Goal: Use online tool/utility

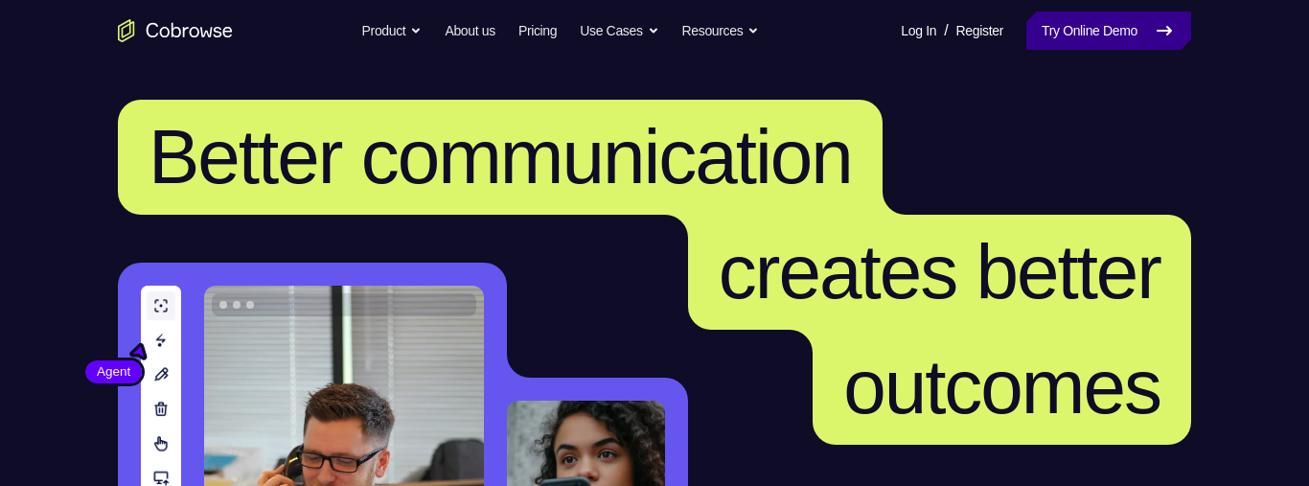
click at [1152, 43] on link "Try Online Demo" at bounding box center [1108, 30] width 165 height 38
click at [1177, 32] on link "Try Online Demo" at bounding box center [1108, 30] width 165 height 38
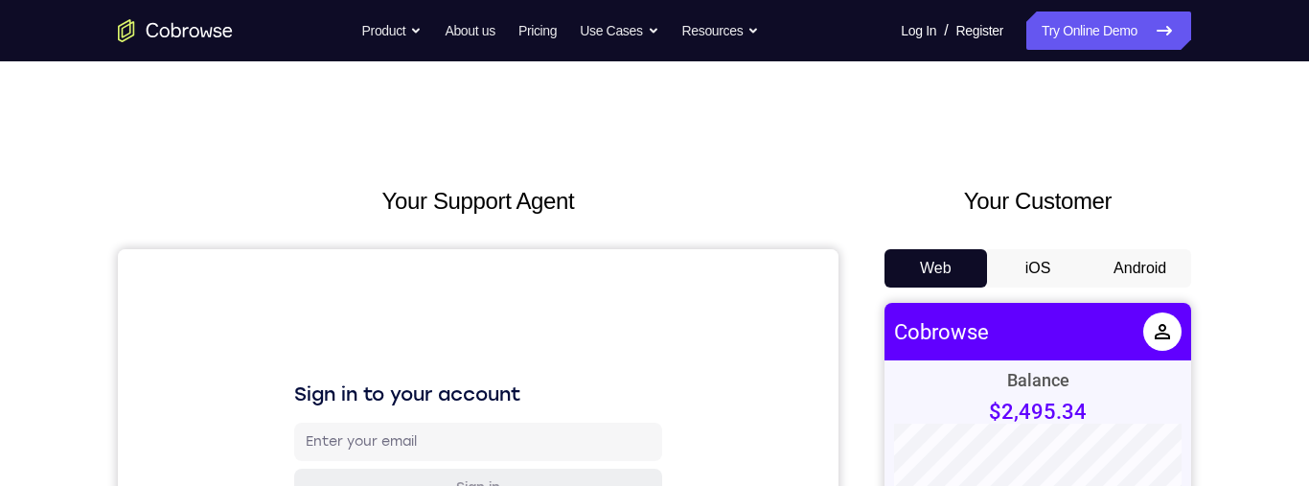
click at [1151, 251] on button "Android" at bounding box center [1139, 268] width 103 height 38
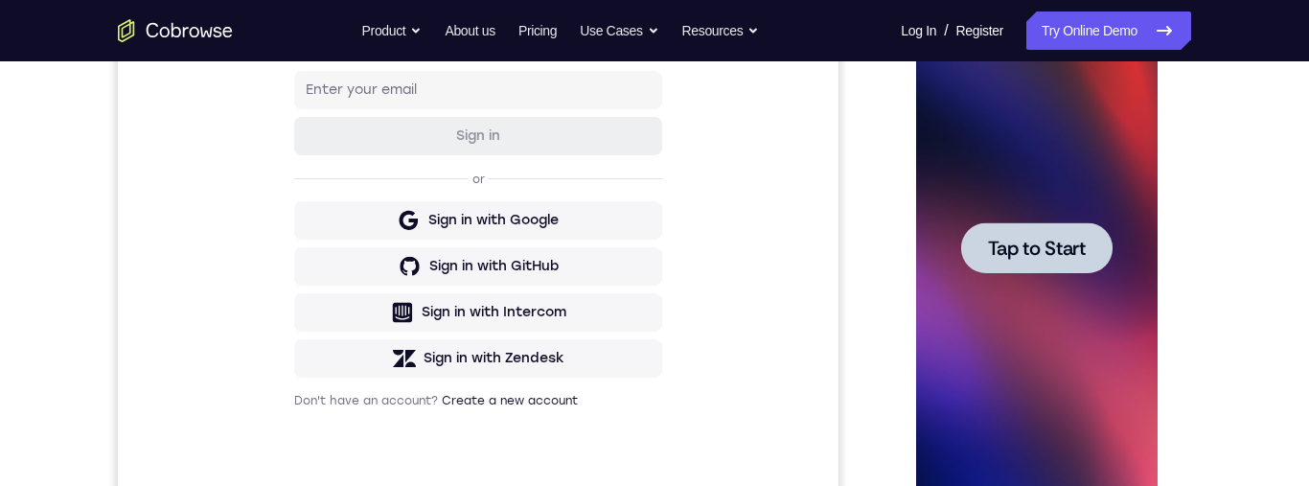
click at [1073, 241] on span "Tap to Start" at bounding box center [1036, 248] width 98 height 19
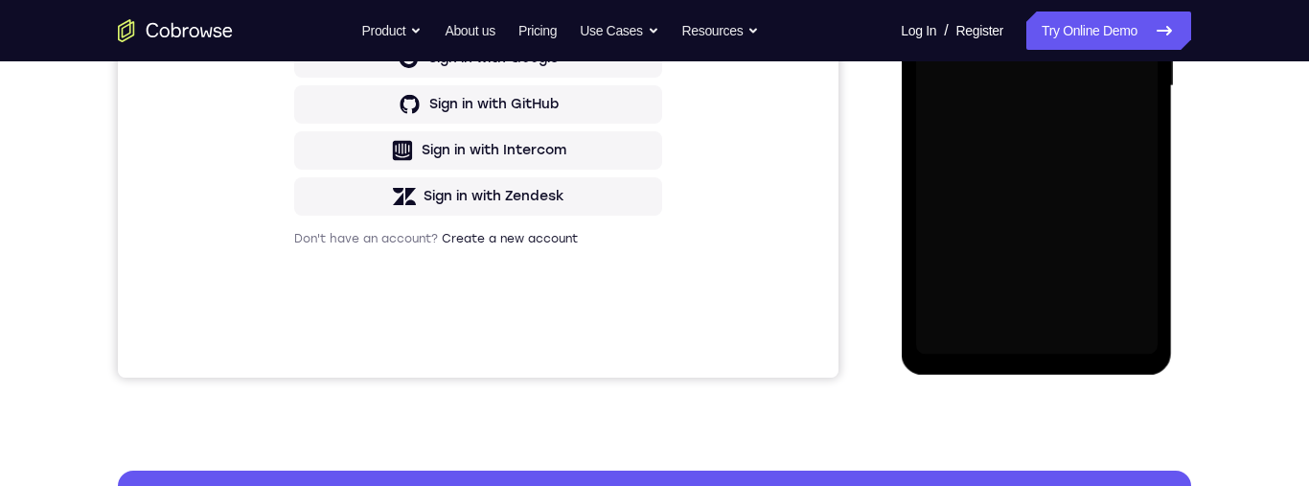
scroll to position [554, 0]
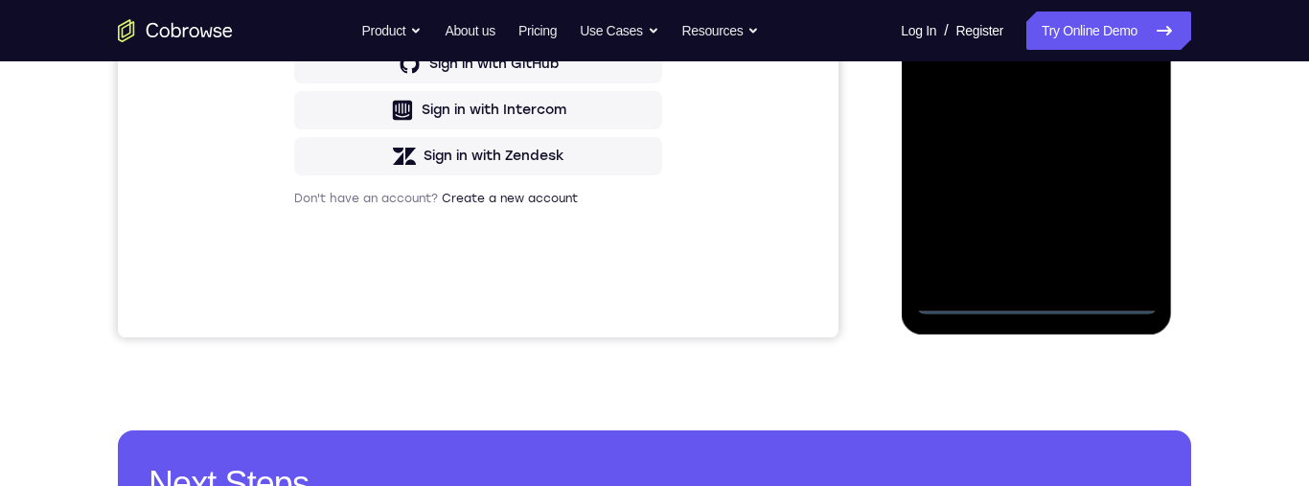
click at [1039, 308] on div at bounding box center [1035, 46] width 241 height 537
click at [1137, 219] on div at bounding box center [1035, 46] width 241 height 537
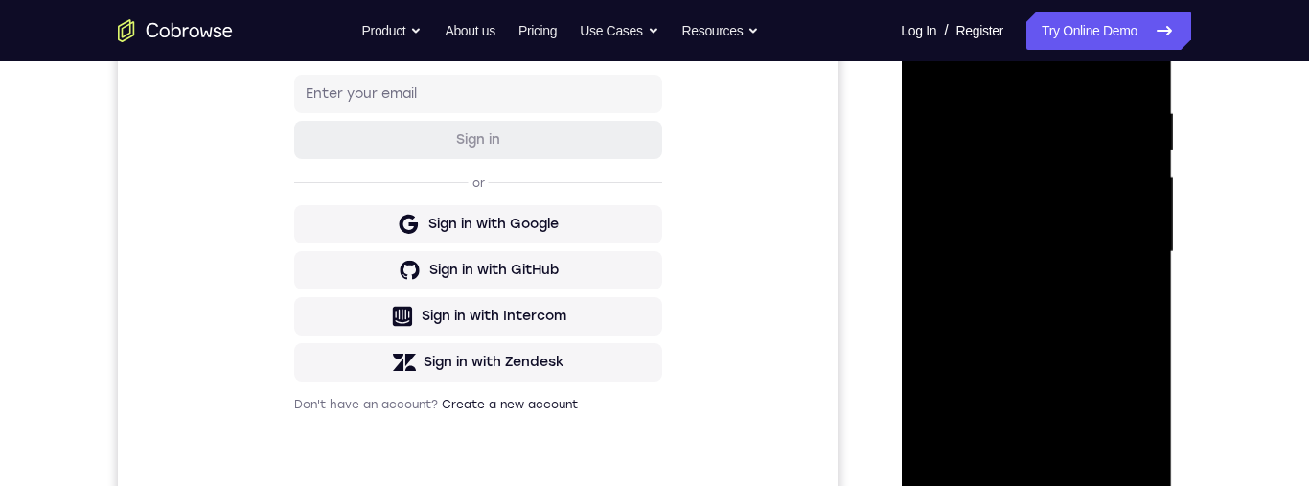
click at [1047, 71] on div at bounding box center [1035, 252] width 241 height 537
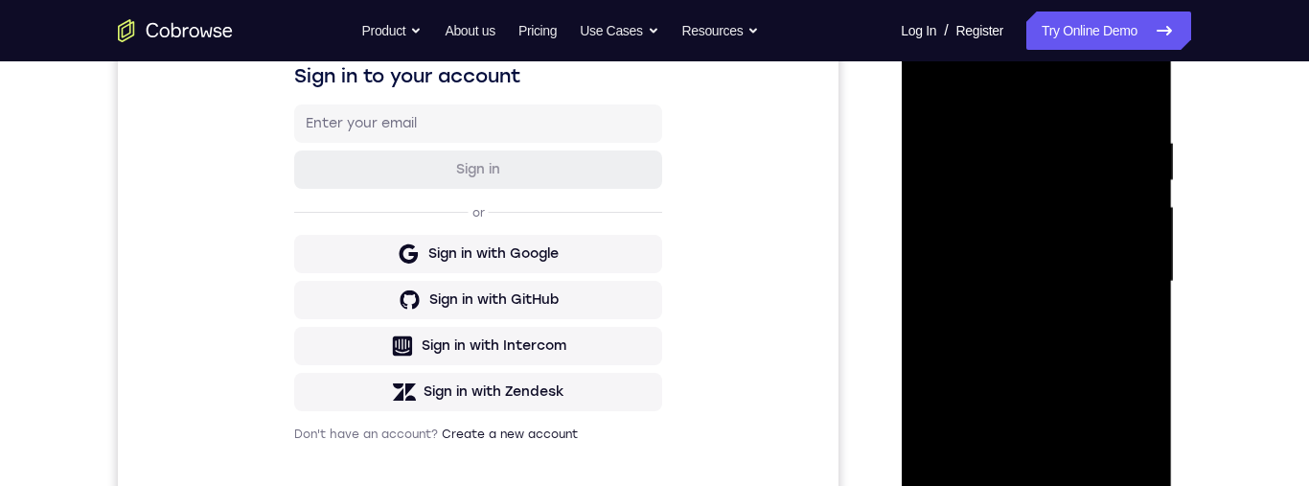
click at [1127, 279] on div at bounding box center [1035, 281] width 241 height 537
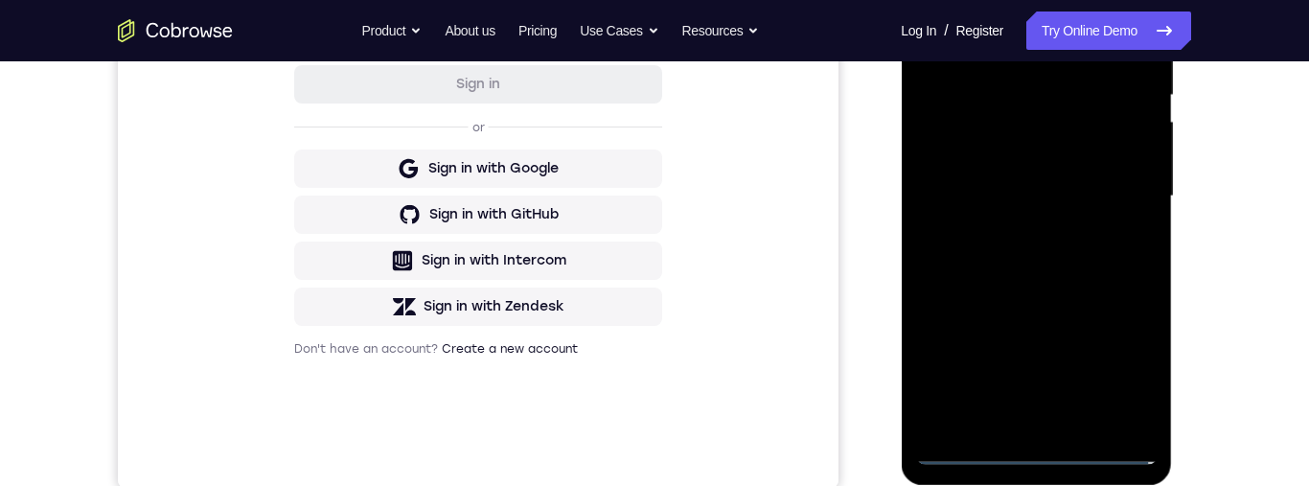
click at [1267, 220] on div "Your Support Agent Your Customer Web iOS Android Next Steps We’d be happy to gi…" at bounding box center [654, 290] width 1226 height 1264
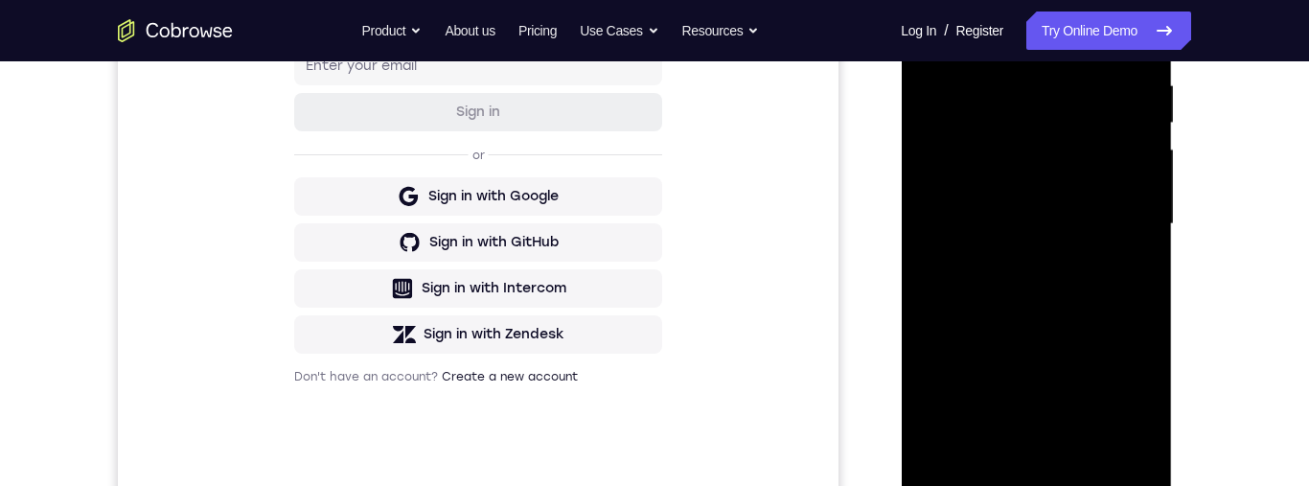
scroll to position [465, 0]
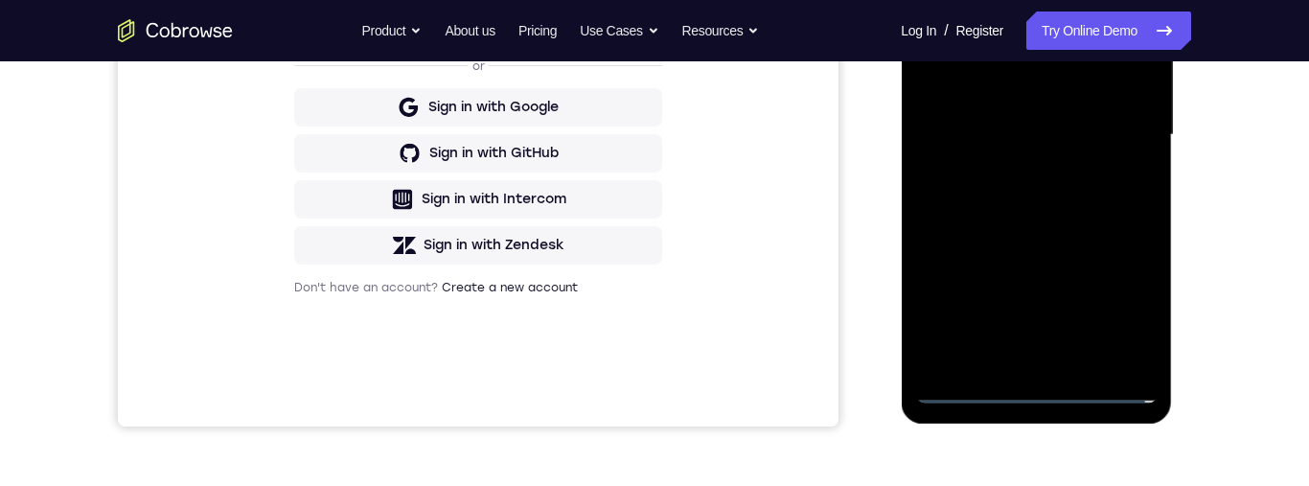
click at [1023, 356] on div at bounding box center [1035, 135] width 241 height 537
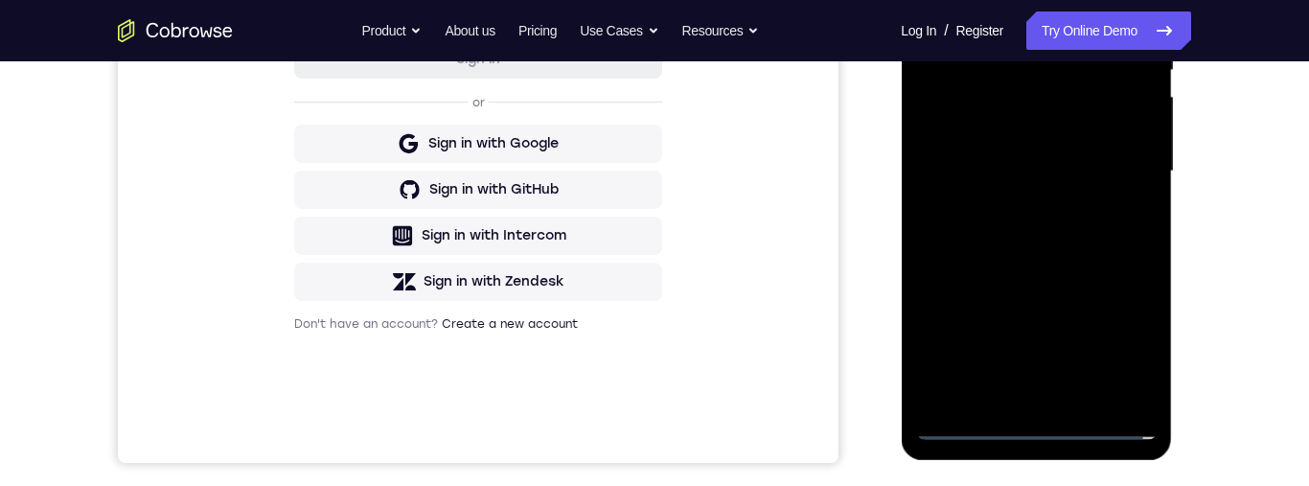
click at [1094, 144] on div at bounding box center [1035, 171] width 241 height 537
click at [1030, 141] on div at bounding box center [1035, 171] width 241 height 537
click at [931, 96] on div at bounding box center [1035, 171] width 241 height 537
click at [1044, 126] on div at bounding box center [1035, 171] width 241 height 537
click at [1132, 130] on div at bounding box center [1035, 171] width 241 height 537
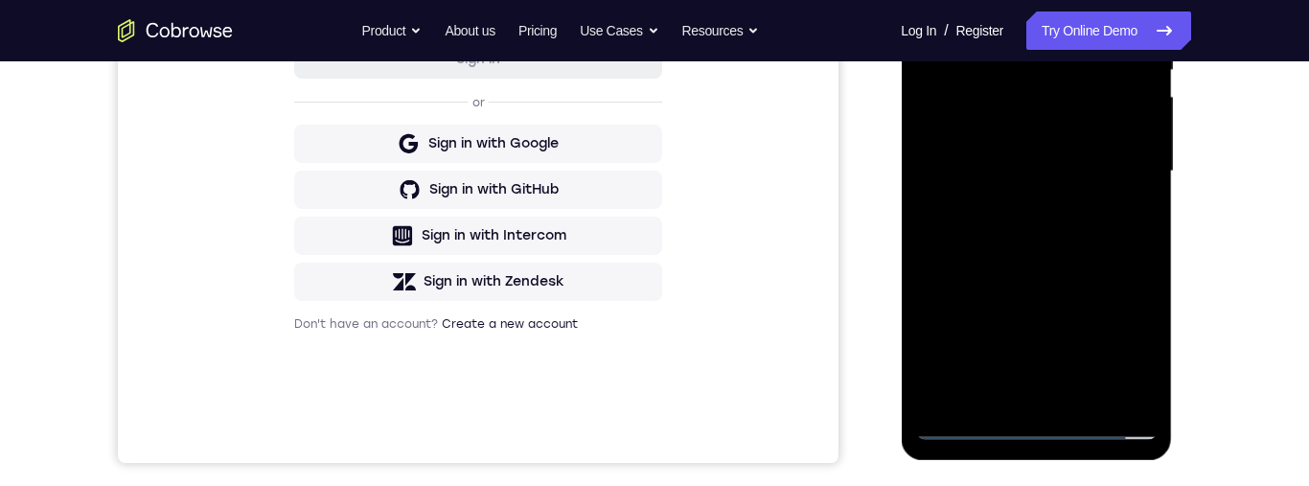
click at [1064, 165] on div at bounding box center [1035, 171] width 241 height 537
click at [1072, 254] on div at bounding box center [1035, 171] width 241 height 537
click at [1065, 235] on div at bounding box center [1035, 171] width 241 height 537
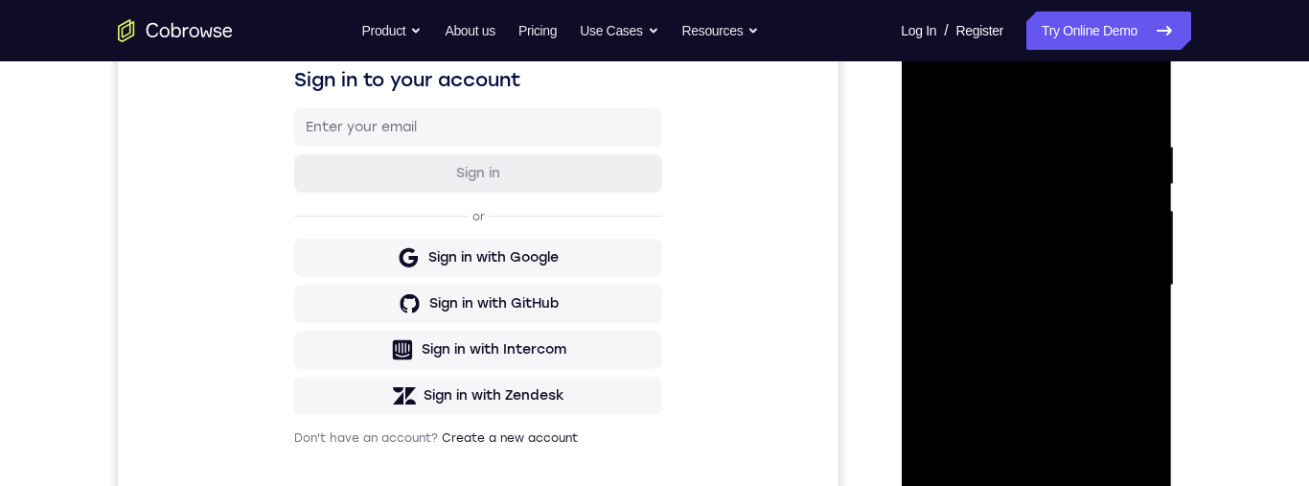
click at [1130, 86] on div at bounding box center [1035, 285] width 241 height 537
click at [1046, 332] on div at bounding box center [1035, 285] width 241 height 537
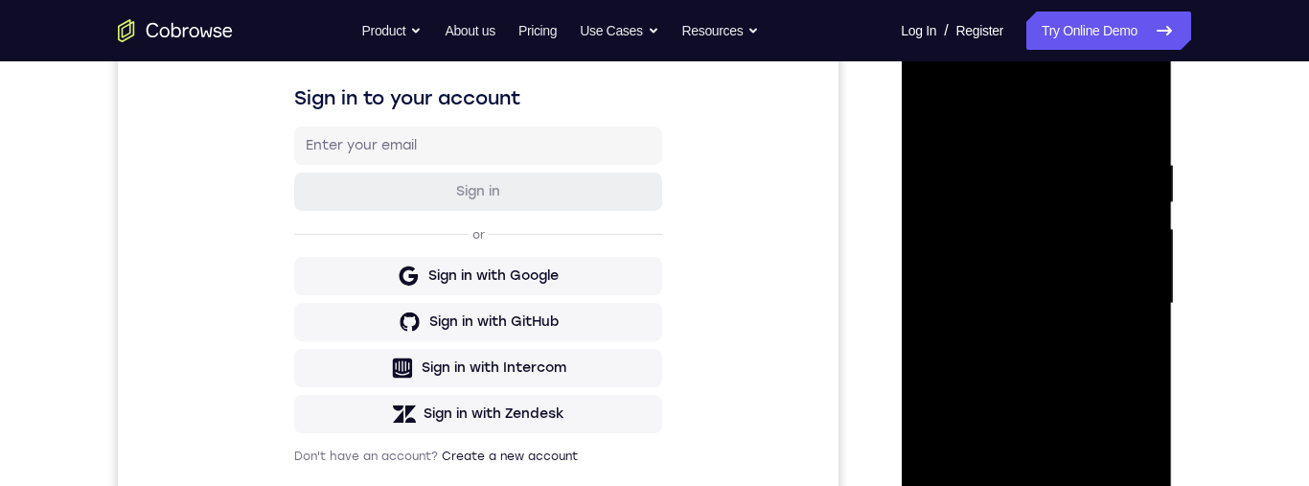
click at [933, 80] on div at bounding box center [1035, 303] width 241 height 537
click at [964, 236] on div at bounding box center [1035, 303] width 241 height 537
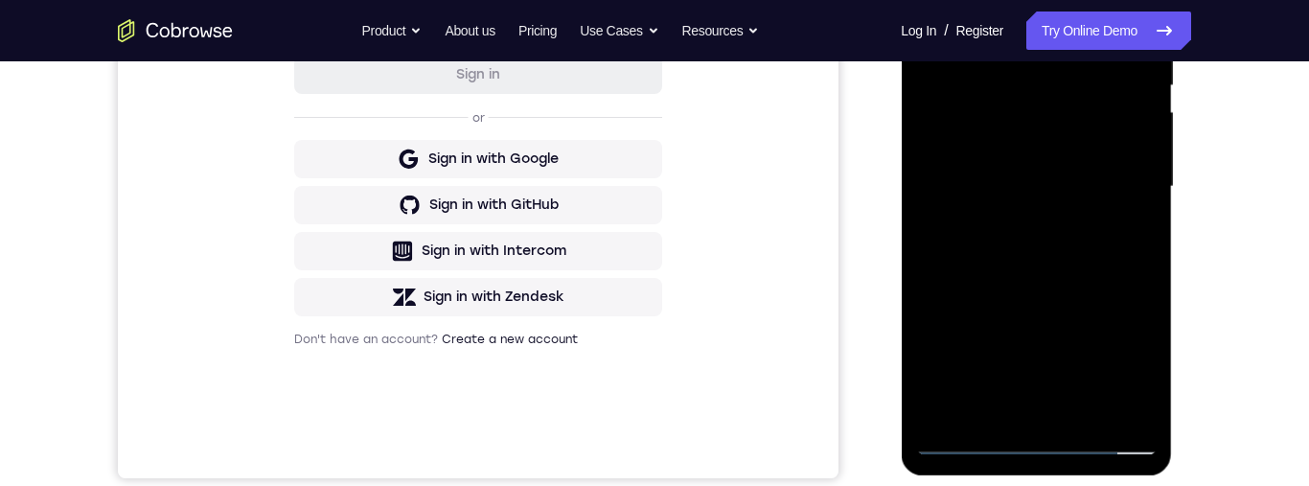
scroll to position [421, 0]
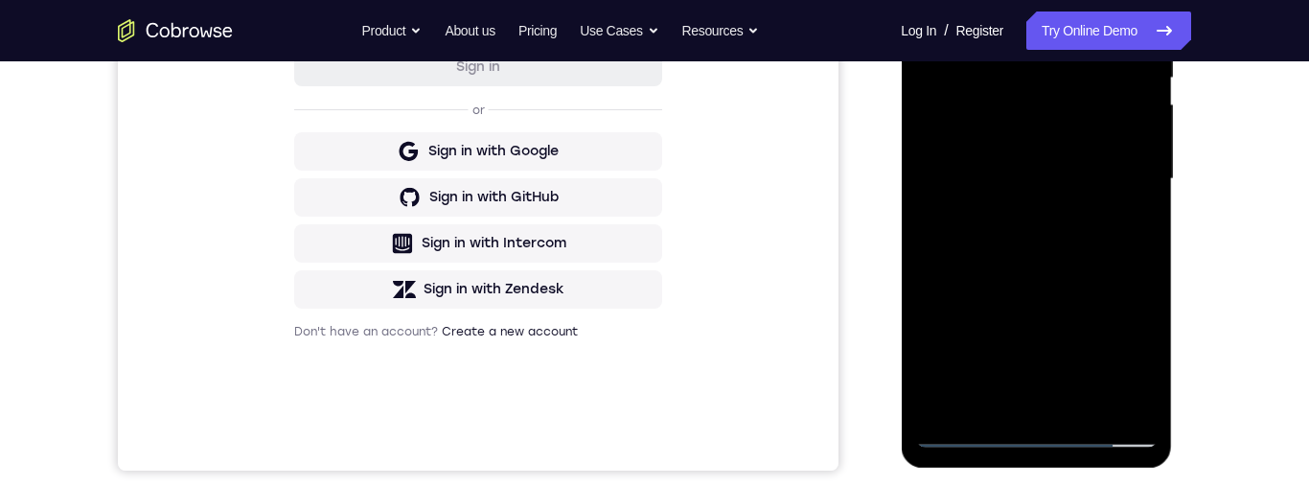
click at [1089, 245] on div at bounding box center [1035, 179] width 241 height 537
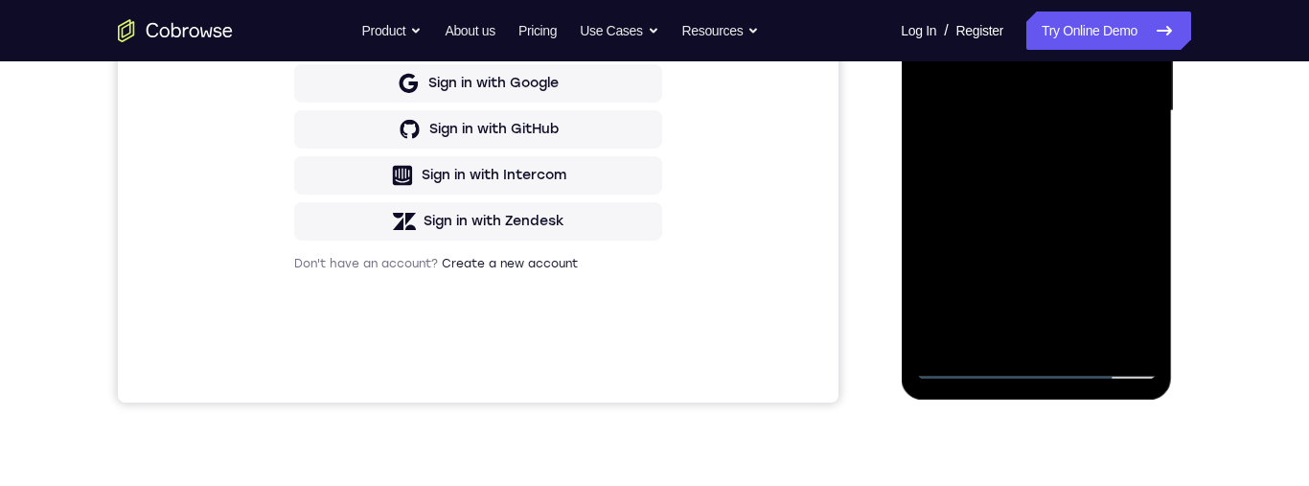
click at [1097, 330] on div at bounding box center [1035, 111] width 241 height 537
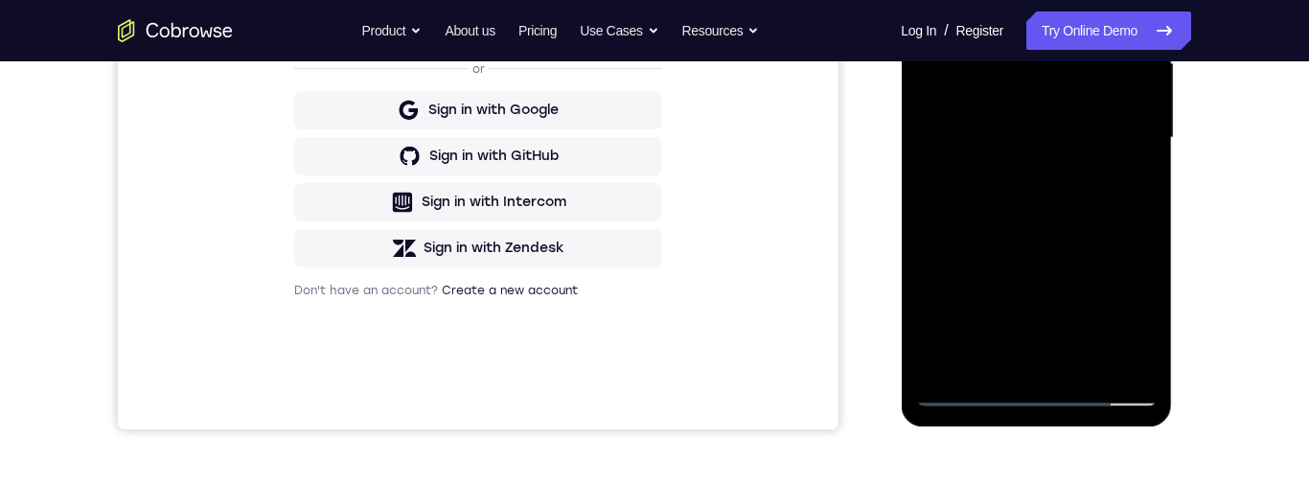
scroll to position [456, 0]
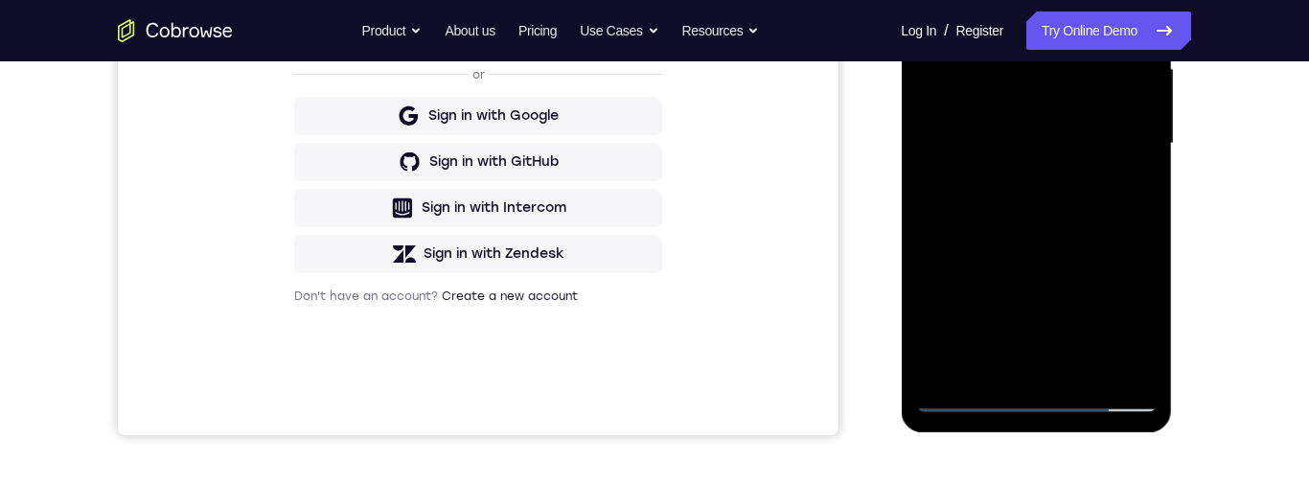
click at [1087, 363] on div at bounding box center [1035, 143] width 241 height 537
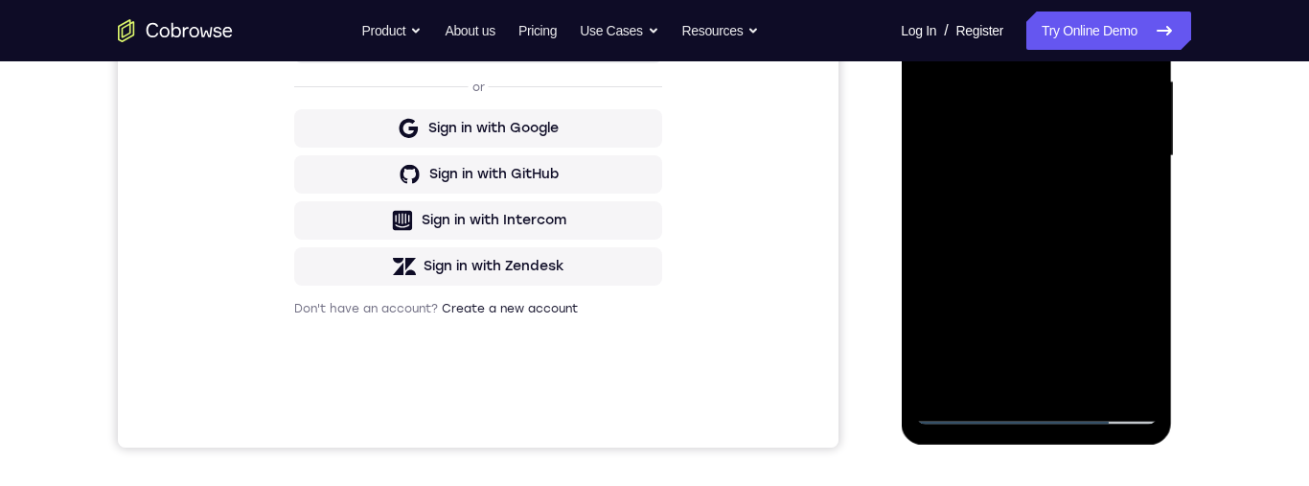
scroll to position [353, 0]
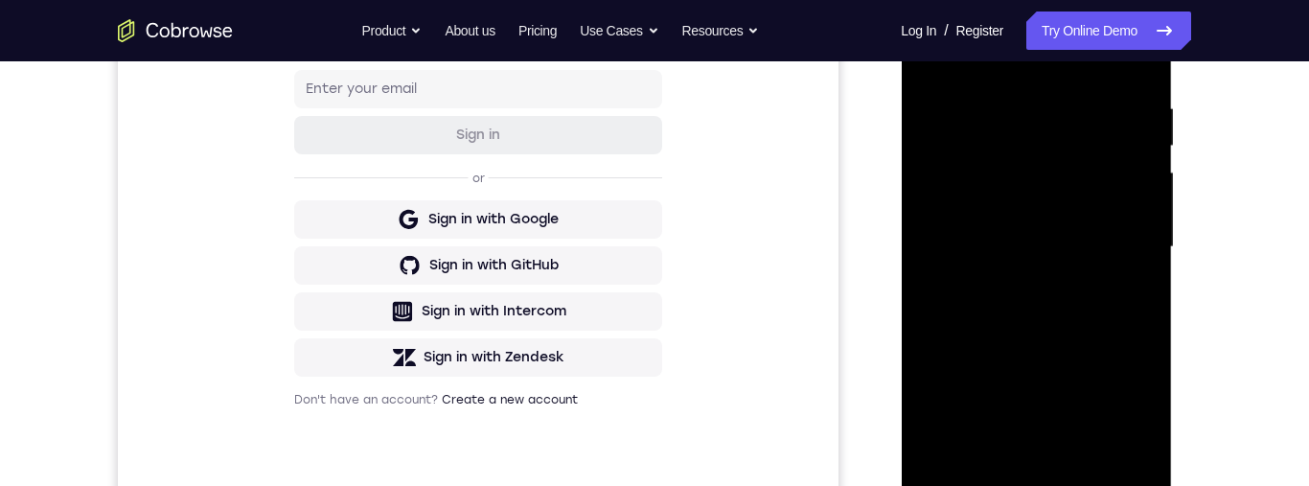
click at [1079, 345] on div at bounding box center [1035, 247] width 241 height 537
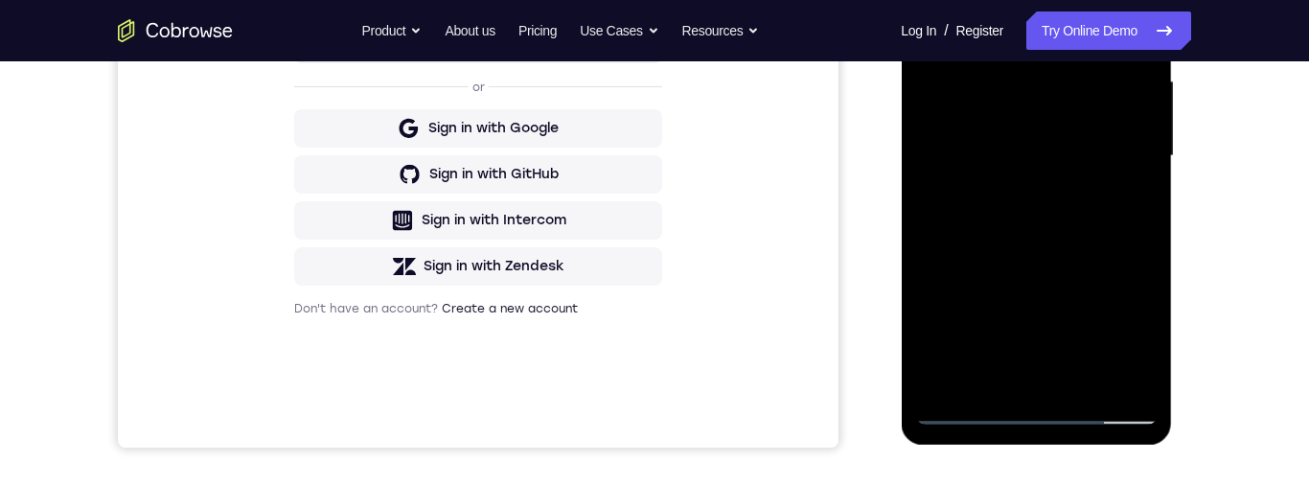
click at [1105, 172] on div at bounding box center [1035, 156] width 241 height 537
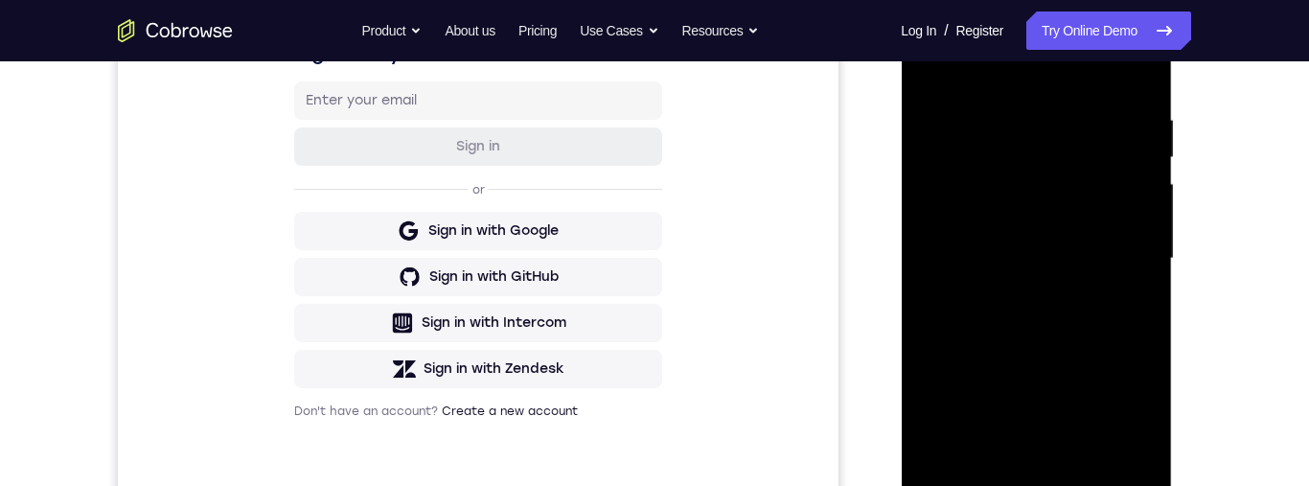
scroll to position [261, 0]
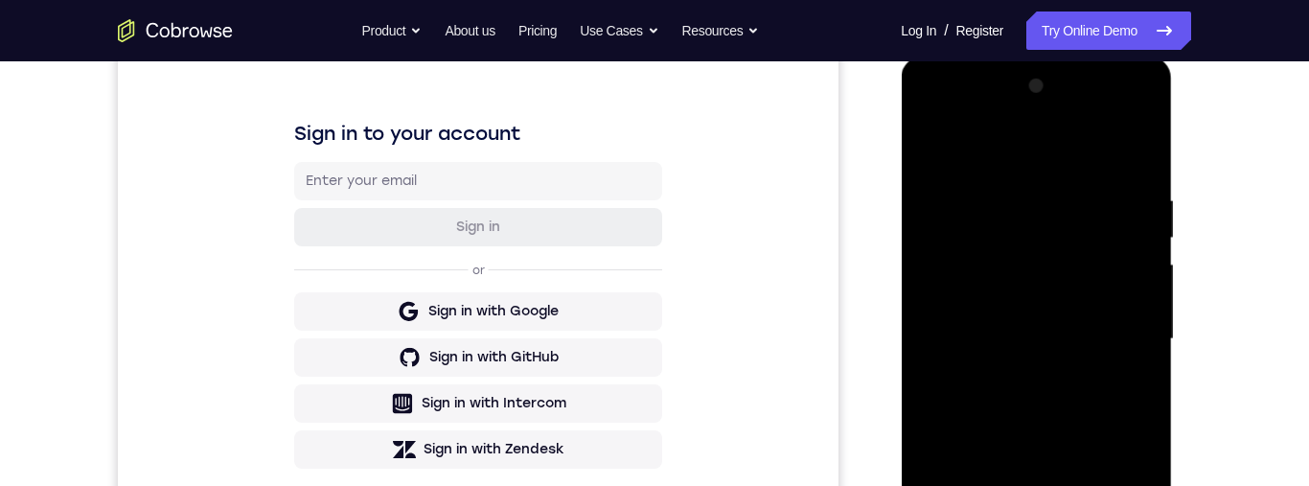
click at [933, 157] on div at bounding box center [1035, 339] width 241 height 537
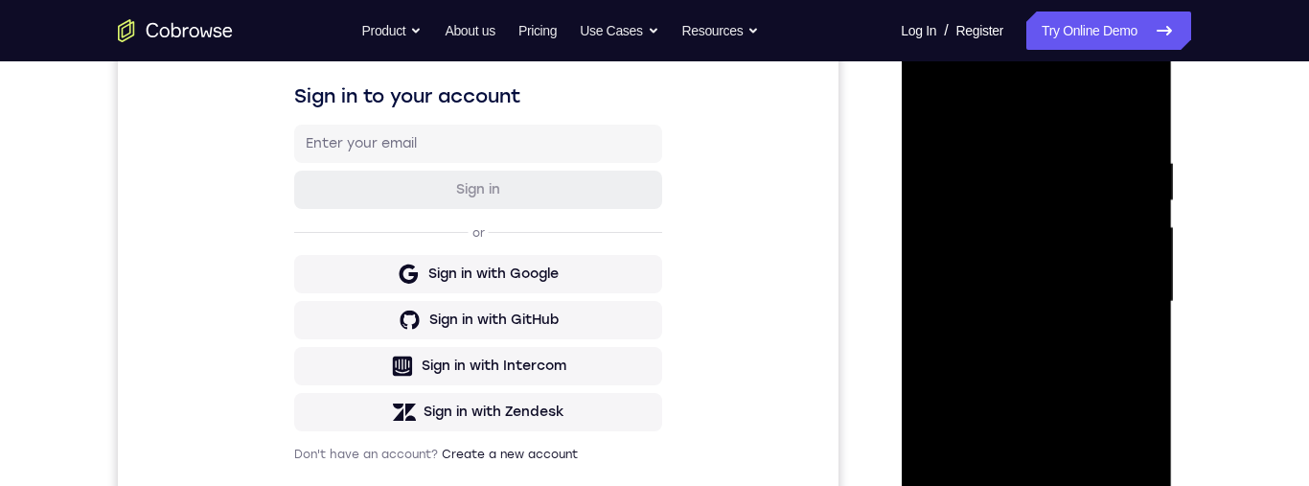
click at [1077, 271] on div at bounding box center [1035, 302] width 241 height 537
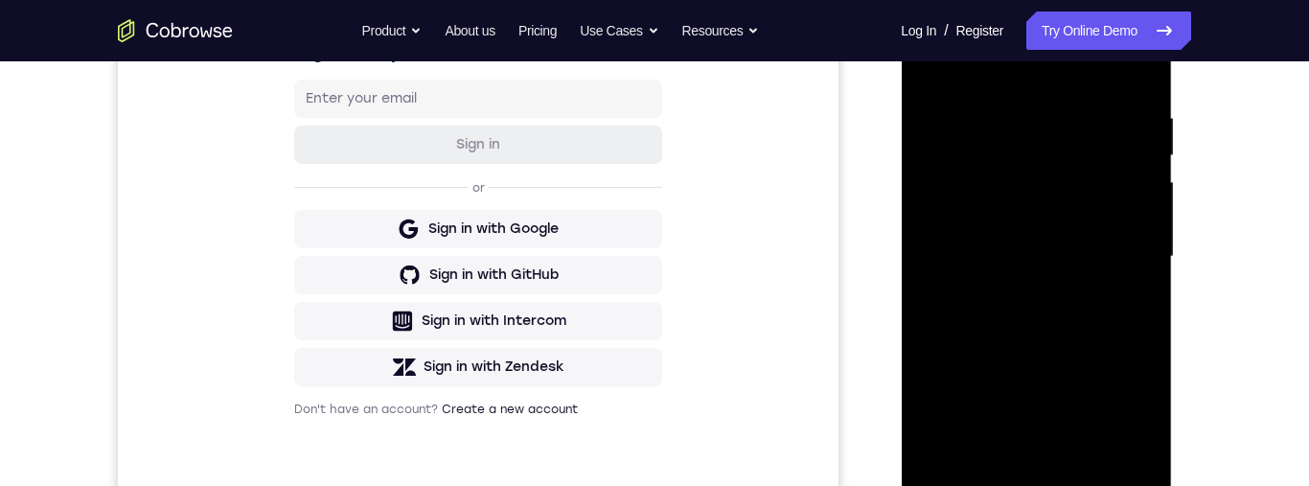
click at [1112, 227] on div at bounding box center [1035, 257] width 241 height 537
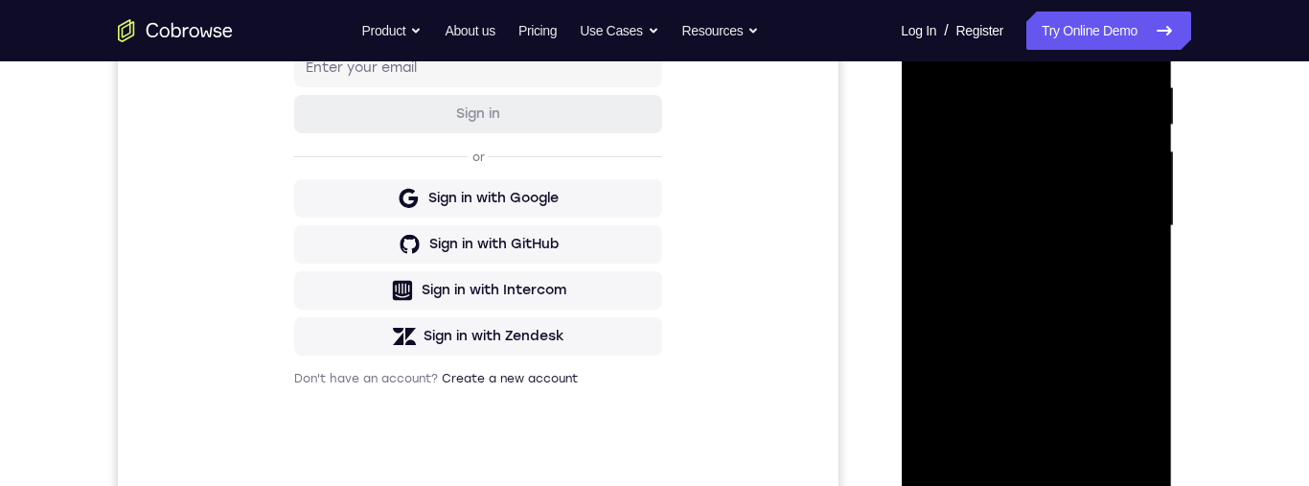
click at [1032, 199] on div at bounding box center [1035, 226] width 241 height 537
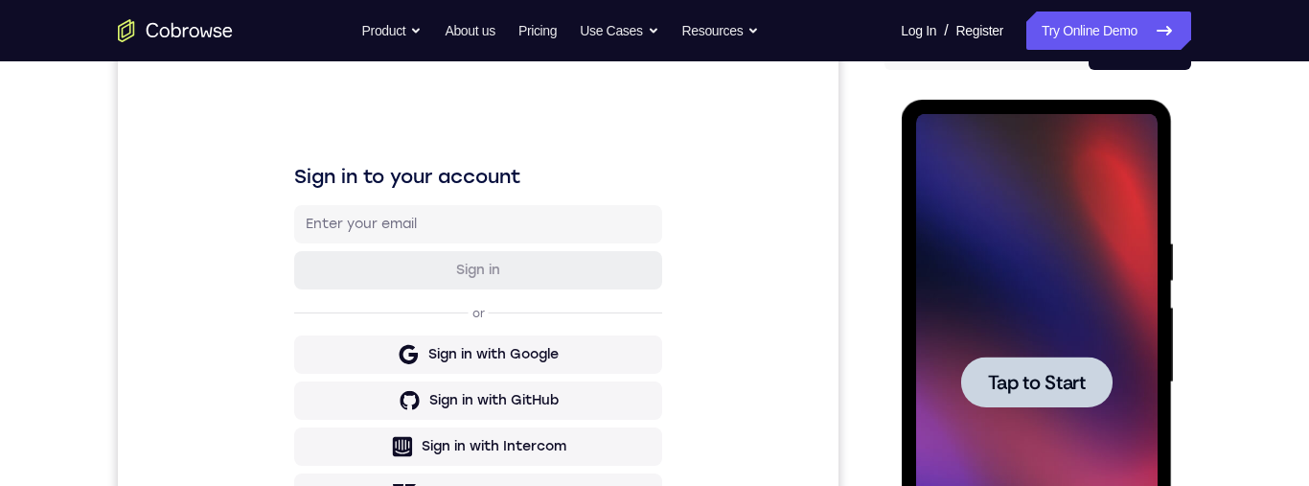
scroll to position [213, 0]
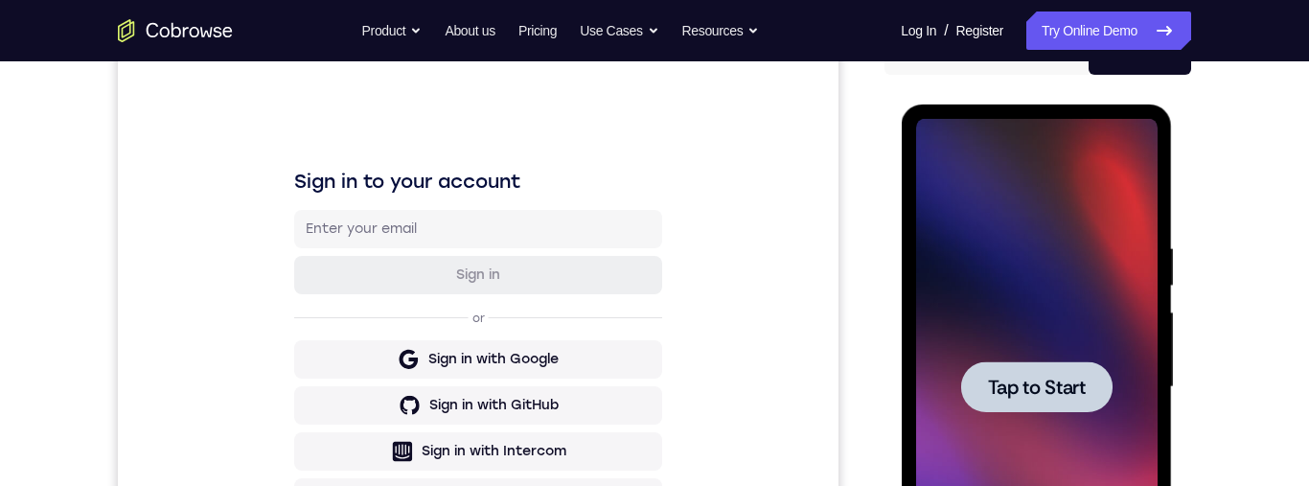
click at [1054, 382] on span "Tap to Start" at bounding box center [1036, 386] width 98 height 19
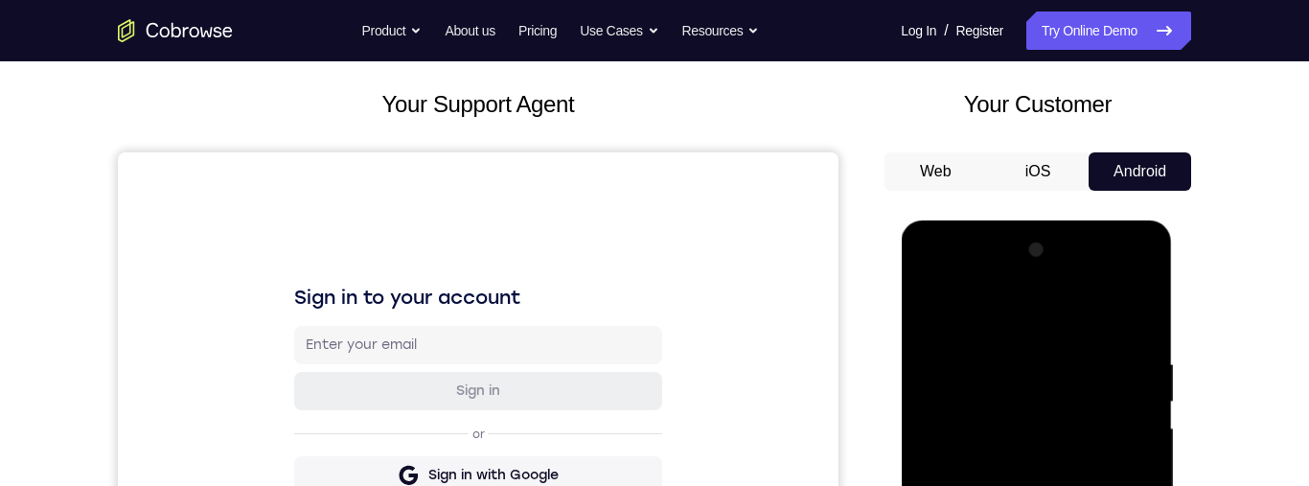
scroll to position [594, 0]
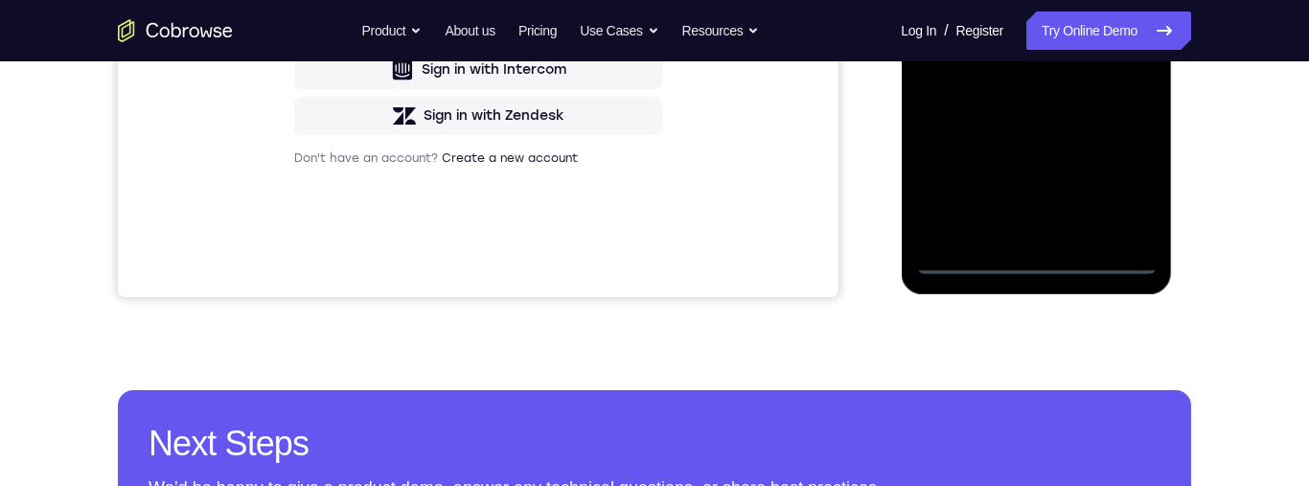
click at [1036, 261] on div at bounding box center [1035, 5] width 241 height 537
click at [1122, 173] on div at bounding box center [1035, 5] width 241 height 537
click at [1055, 0] on div at bounding box center [1035, 5] width 241 height 537
click at [984, 0] on div at bounding box center [1035, 5] width 241 height 537
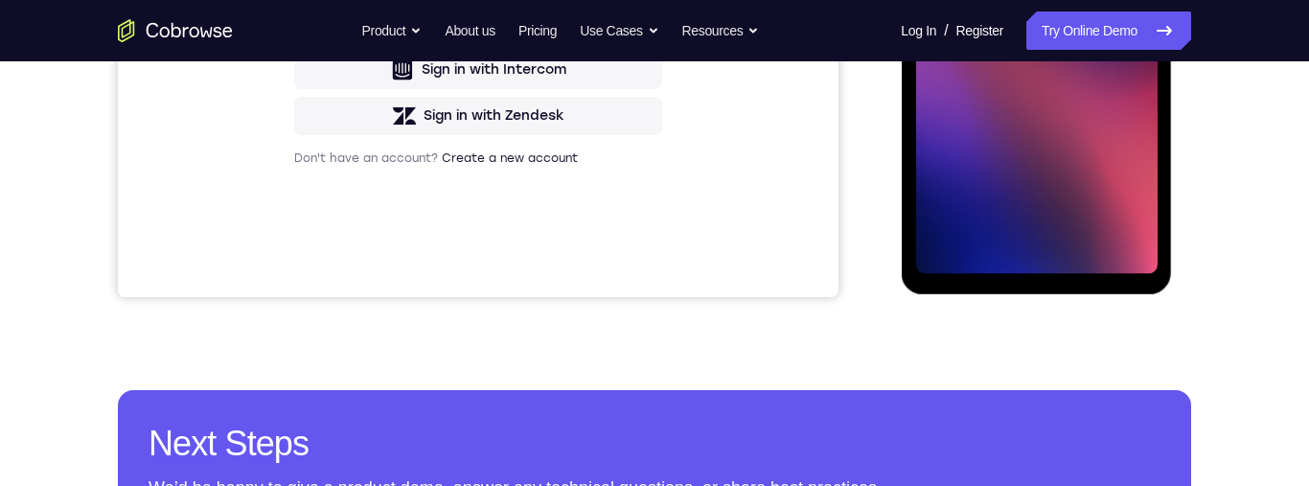
scroll to position [446, 0]
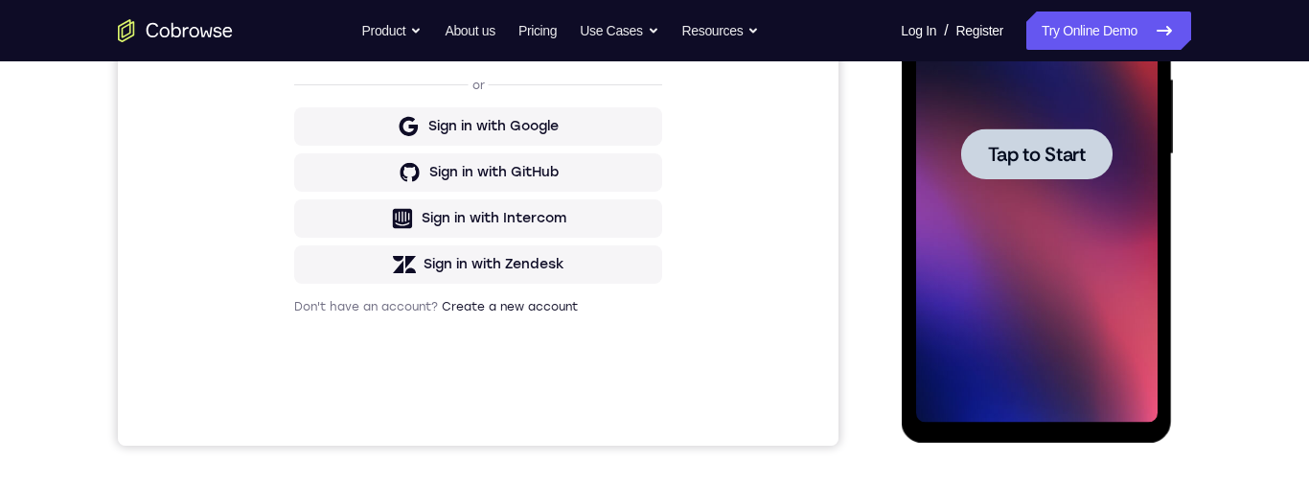
click at [1026, 157] on span "Tap to Start" at bounding box center [1036, 154] width 98 height 19
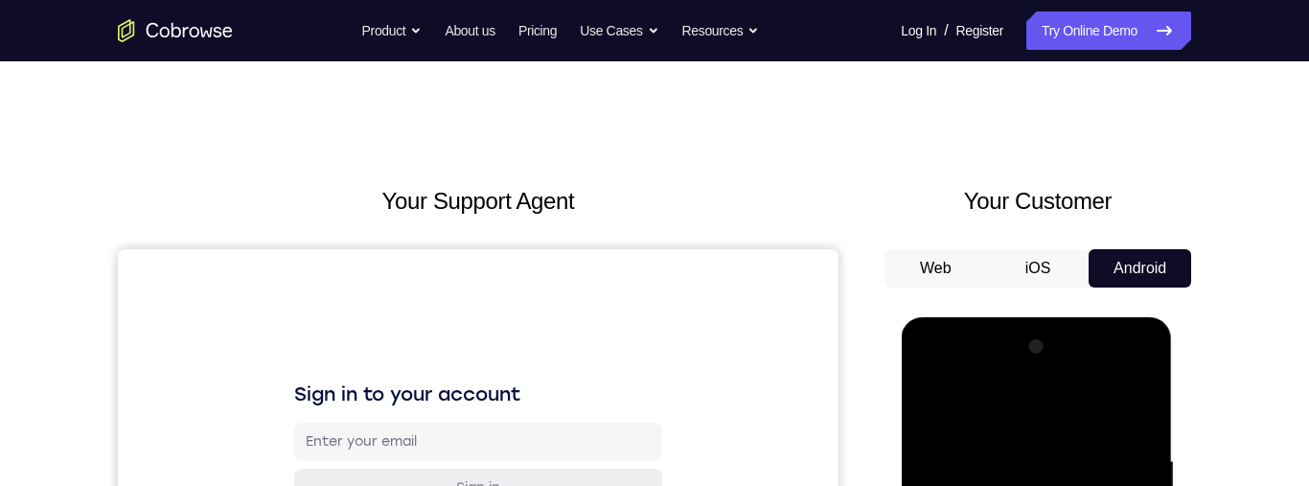
scroll to position [393, 0]
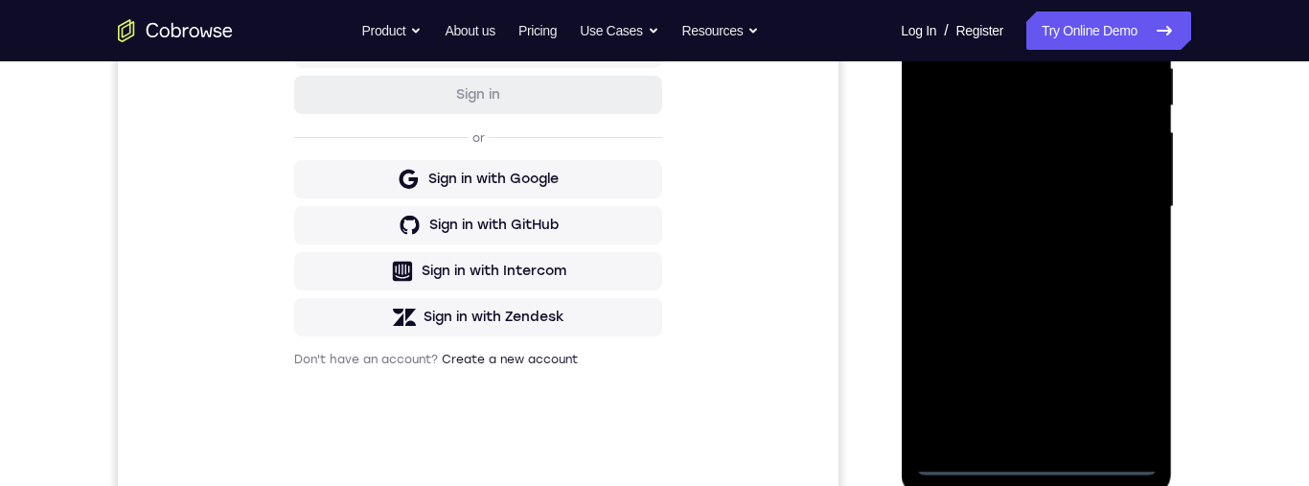
click at [1041, 468] on div at bounding box center [1035, 207] width 241 height 537
click at [1128, 381] on div at bounding box center [1035, 207] width 241 height 537
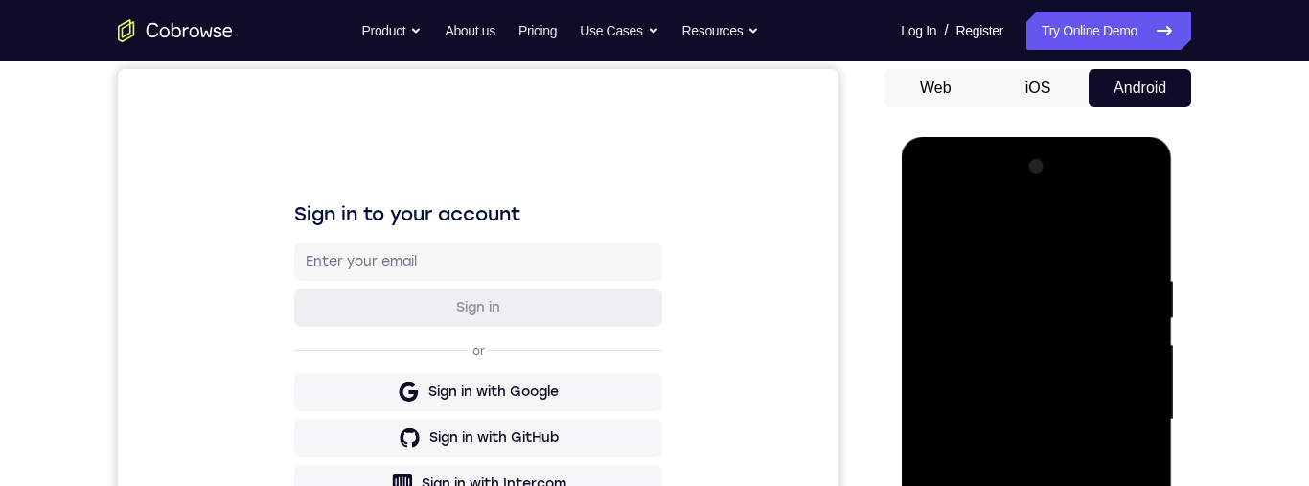
click at [1048, 232] on div at bounding box center [1035, 419] width 241 height 537
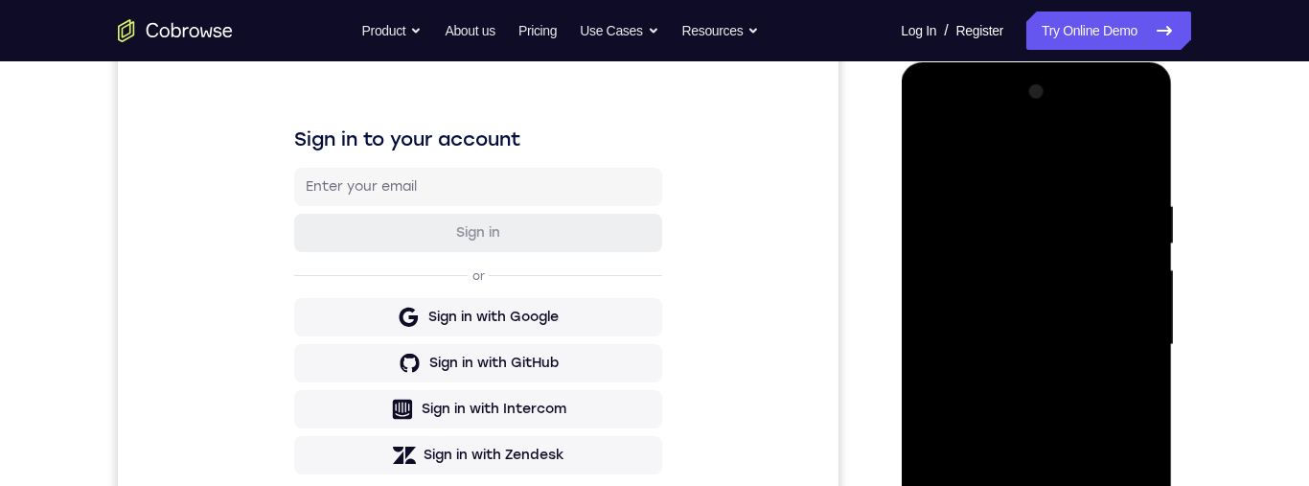
click at [1131, 339] on div at bounding box center [1035, 345] width 241 height 537
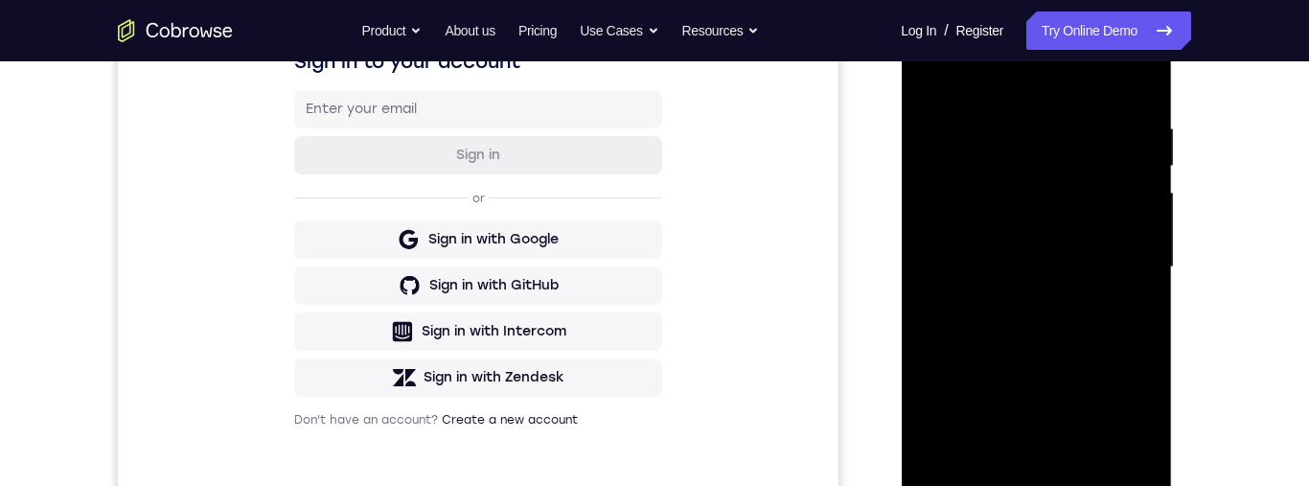
scroll to position [422, 0]
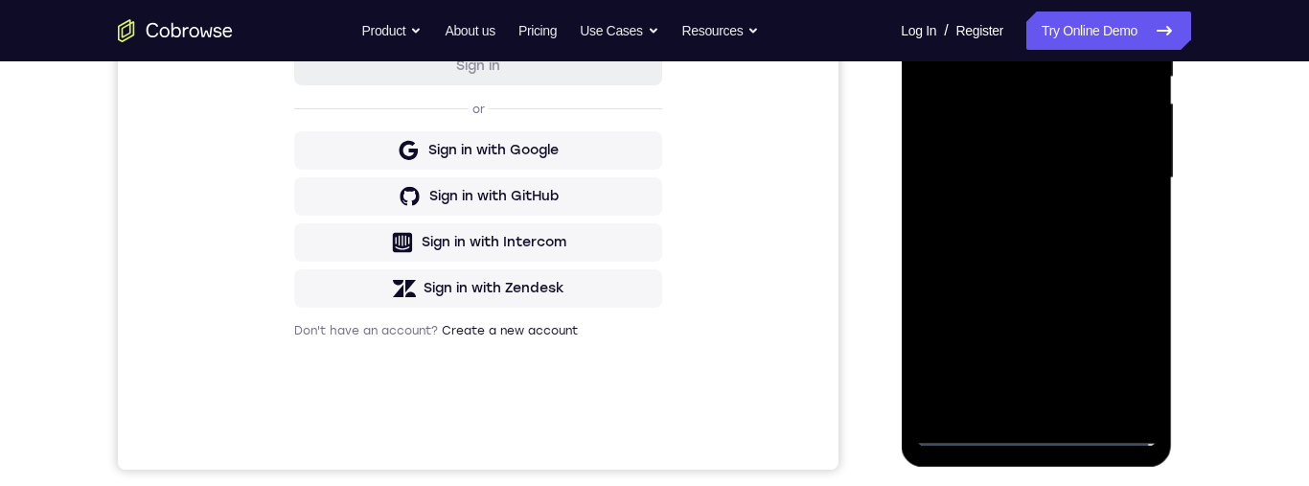
click at [1016, 411] on div at bounding box center [1035, 178] width 241 height 537
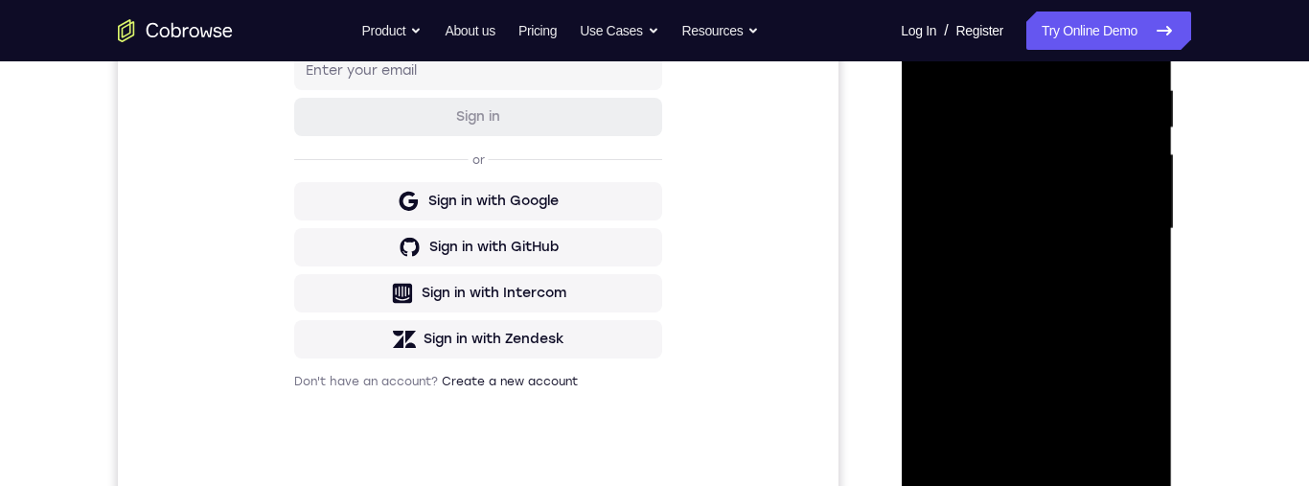
click at [1086, 204] on div at bounding box center [1035, 229] width 241 height 537
click at [1092, 182] on div at bounding box center [1035, 229] width 241 height 537
click at [1097, 234] on div at bounding box center [1035, 229] width 241 height 537
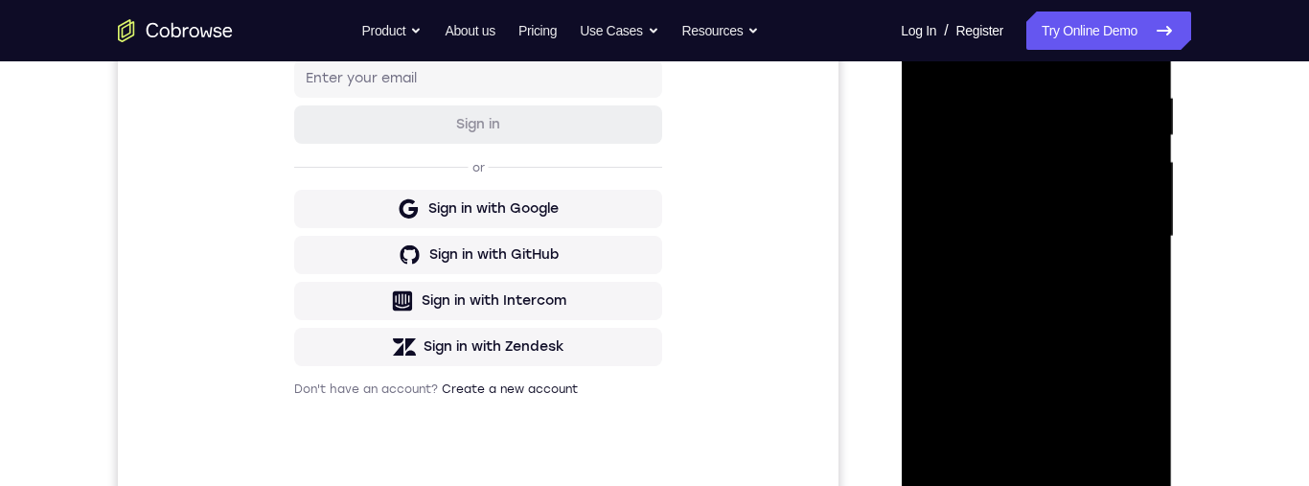
scroll to position [429, 0]
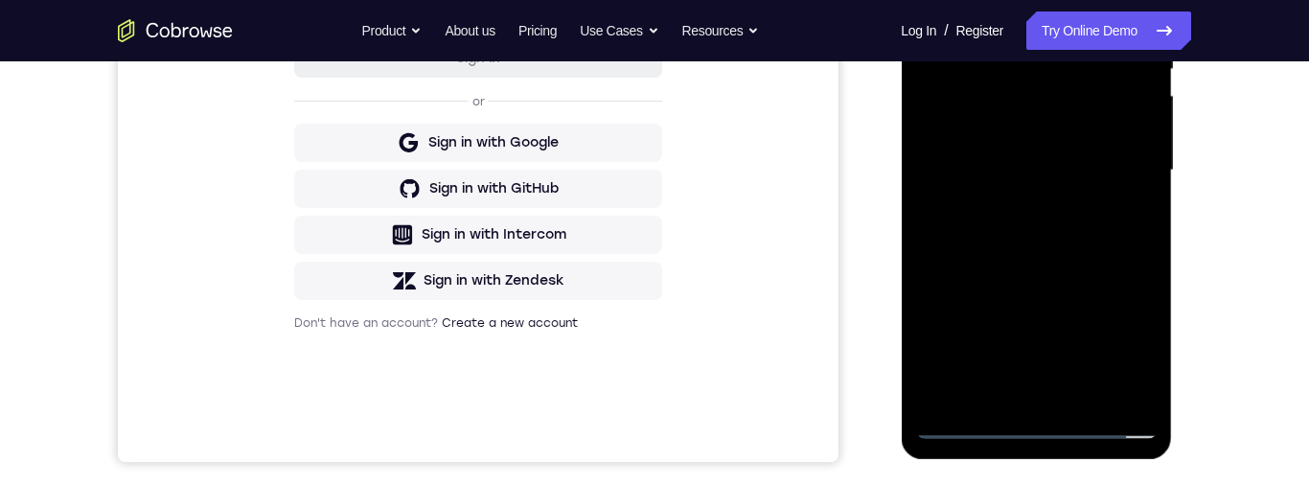
click at [1124, 250] on div at bounding box center [1035, 170] width 241 height 537
click at [1064, 252] on div at bounding box center [1035, 170] width 241 height 537
click at [1093, 390] on div at bounding box center [1035, 170] width 241 height 537
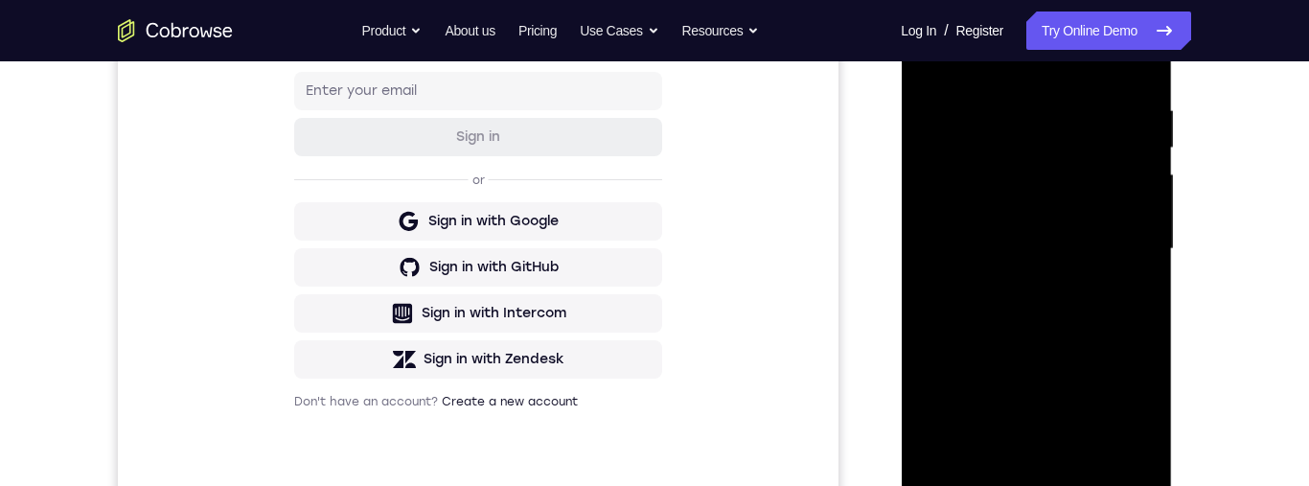
click at [1070, 350] on div at bounding box center [1035, 249] width 241 height 537
click at [1054, 263] on div at bounding box center [1035, 249] width 241 height 537
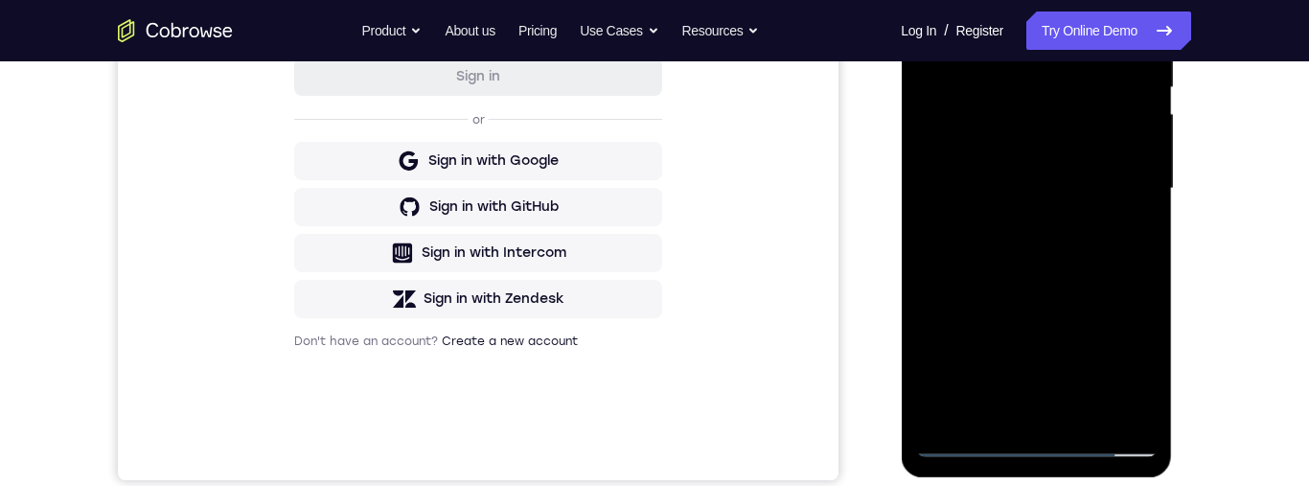
scroll to position [250, 0]
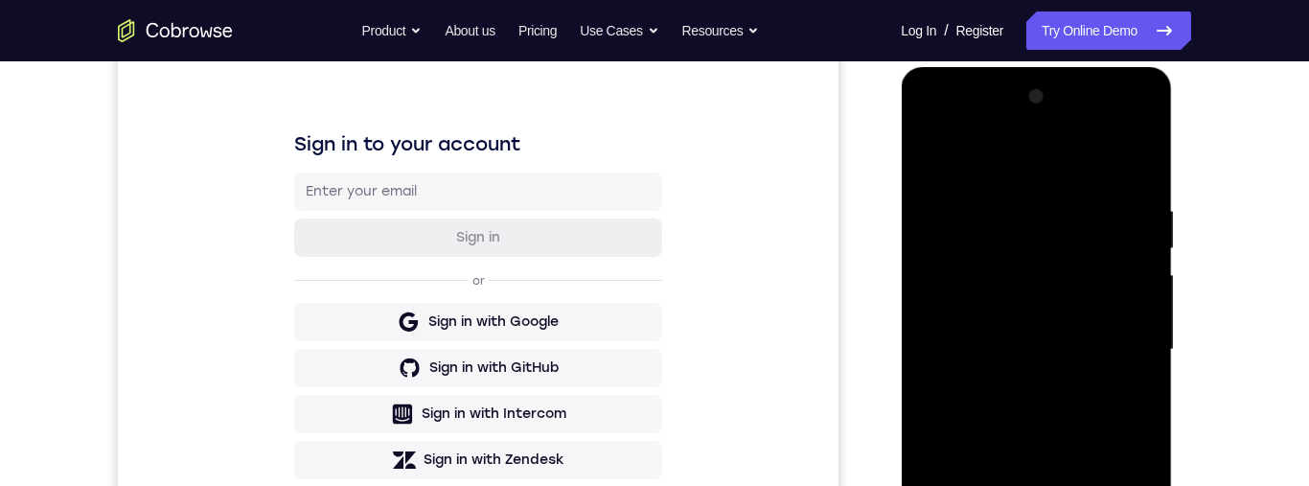
click at [1131, 161] on div at bounding box center [1035, 349] width 241 height 537
click at [936, 165] on div at bounding box center [1035, 349] width 241 height 537
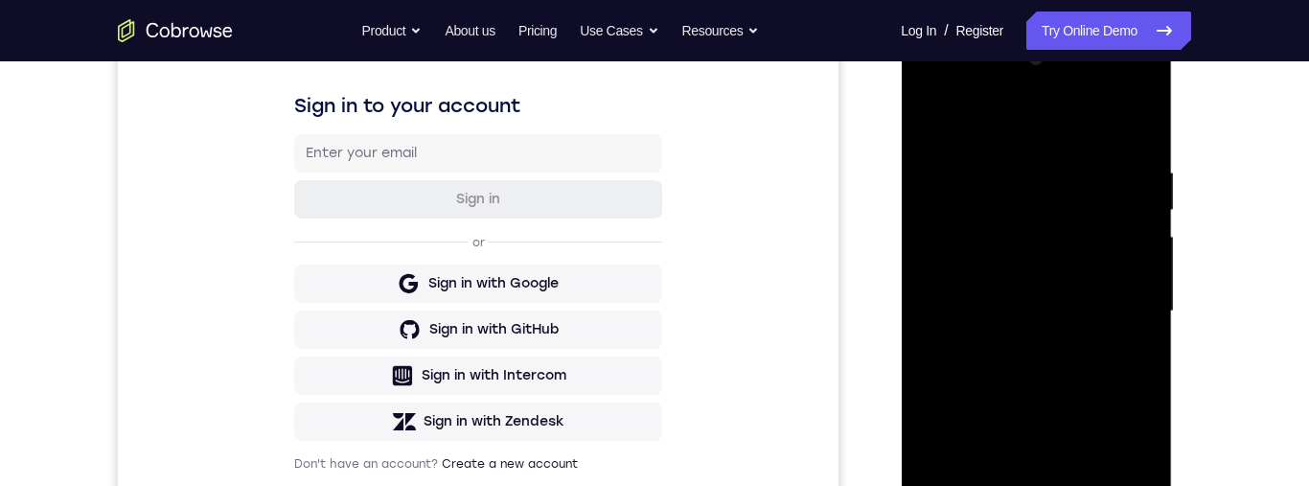
click at [1045, 324] on div at bounding box center [1035, 311] width 241 height 537
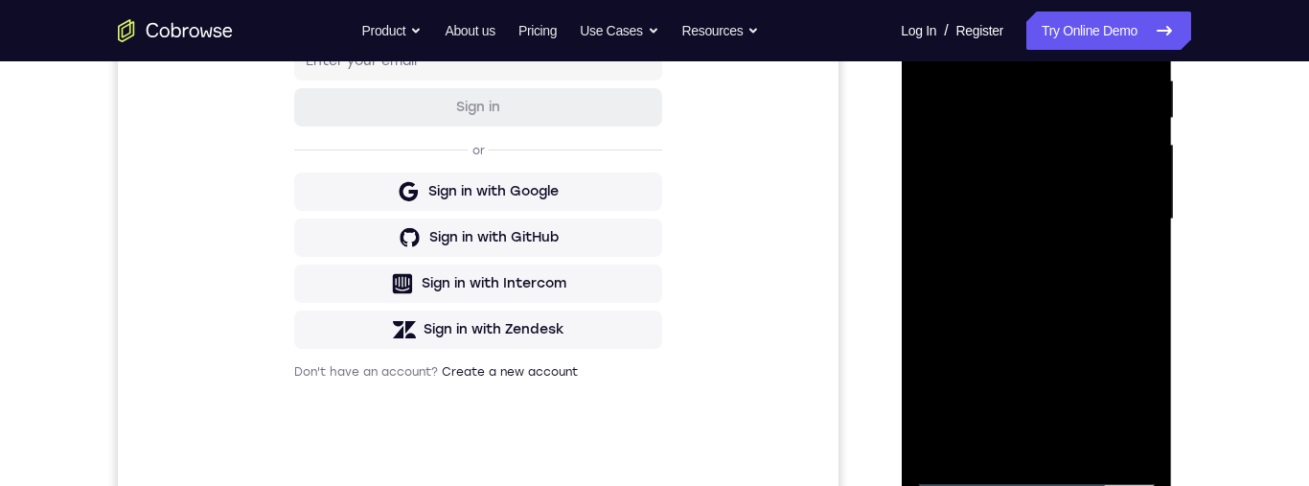
scroll to position [230, 0]
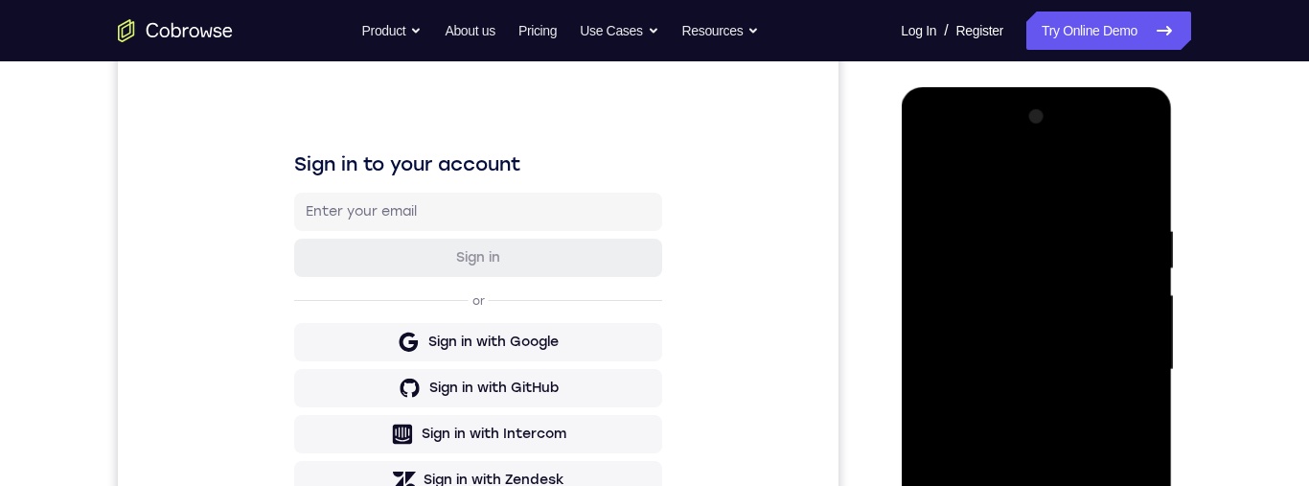
click at [941, 173] on div at bounding box center [1035, 370] width 241 height 537
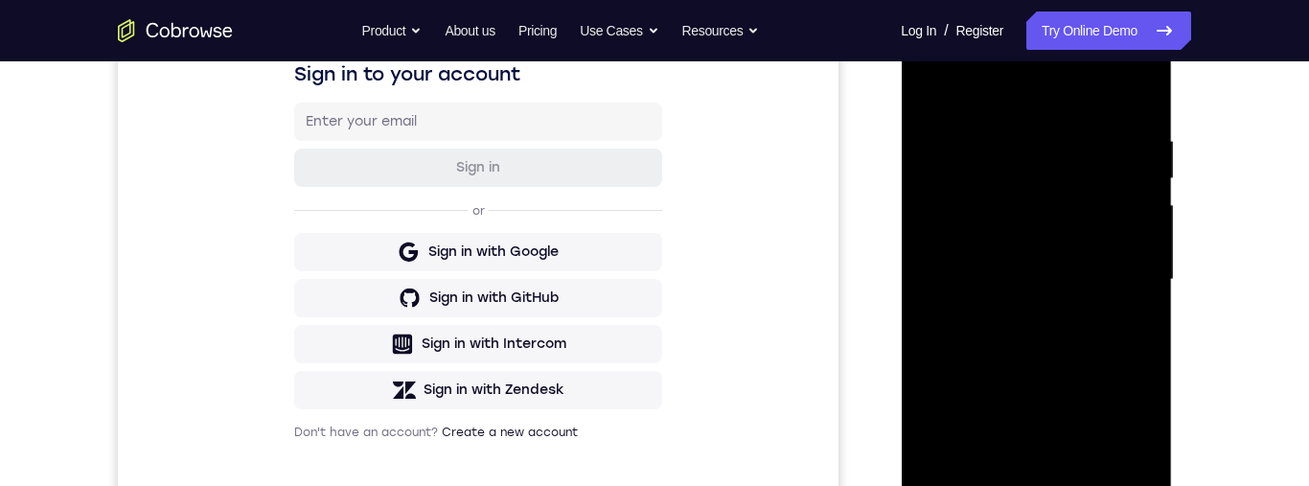
click at [1081, 331] on div at bounding box center [1035, 279] width 241 height 537
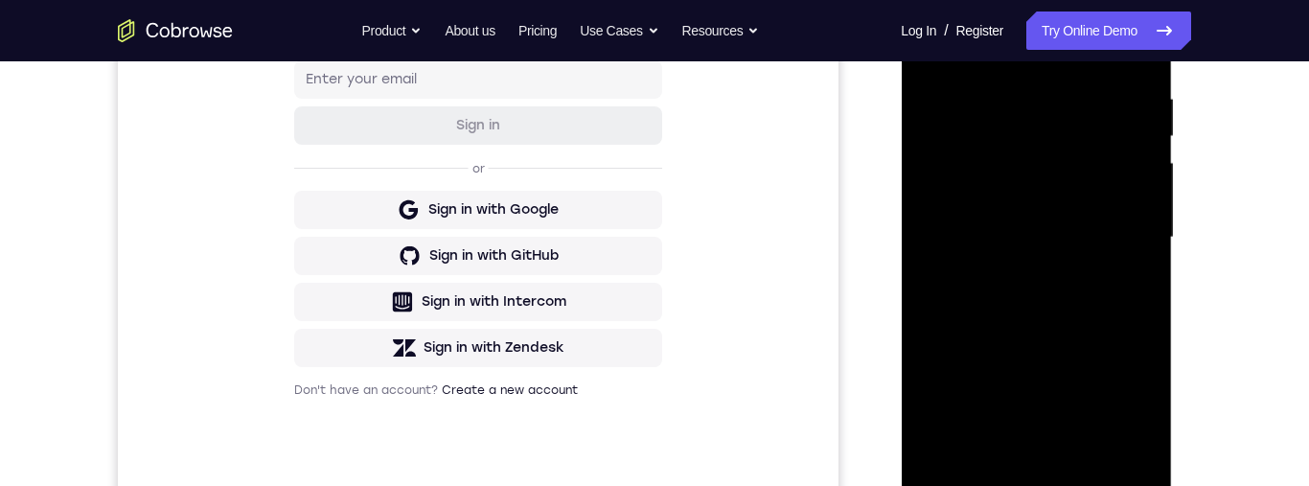
click at [952, 285] on div at bounding box center [1035, 237] width 241 height 537
click at [1002, 294] on div at bounding box center [1035, 237] width 241 height 537
click at [1131, 415] on div at bounding box center [1035, 237] width 241 height 537
click at [1136, 420] on div at bounding box center [1035, 237] width 241 height 537
click at [1047, 320] on div at bounding box center [1035, 237] width 241 height 537
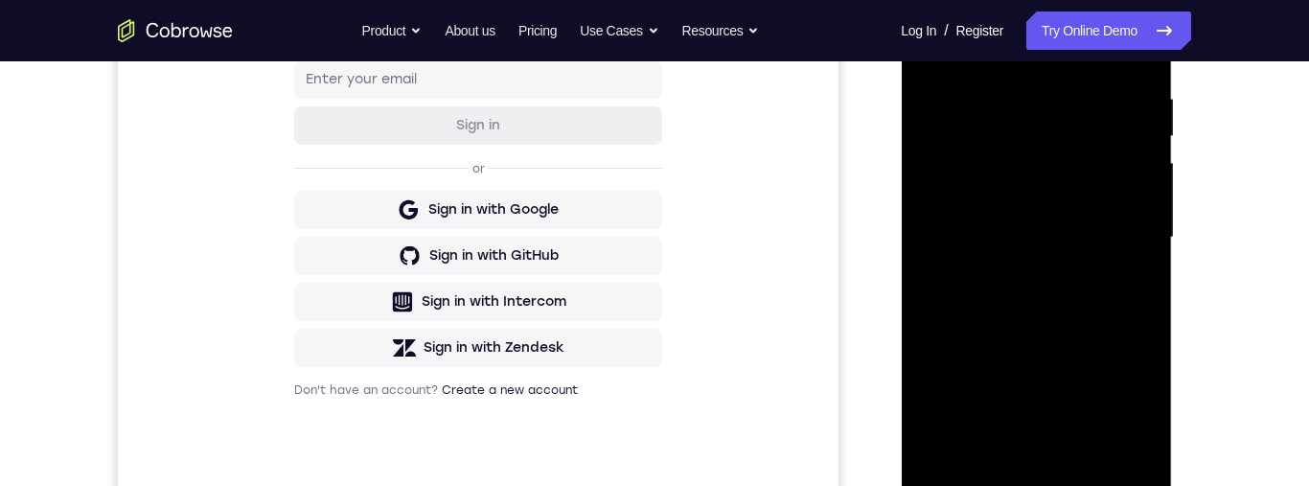
click at [1130, 424] on div at bounding box center [1035, 237] width 241 height 537
click at [1134, 425] on div at bounding box center [1035, 237] width 241 height 537
click at [1133, 424] on div at bounding box center [1035, 237] width 241 height 537
click at [1135, 424] on div at bounding box center [1035, 237] width 241 height 537
click at [1136, 422] on div at bounding box center [1035, 237] width 241 height 537
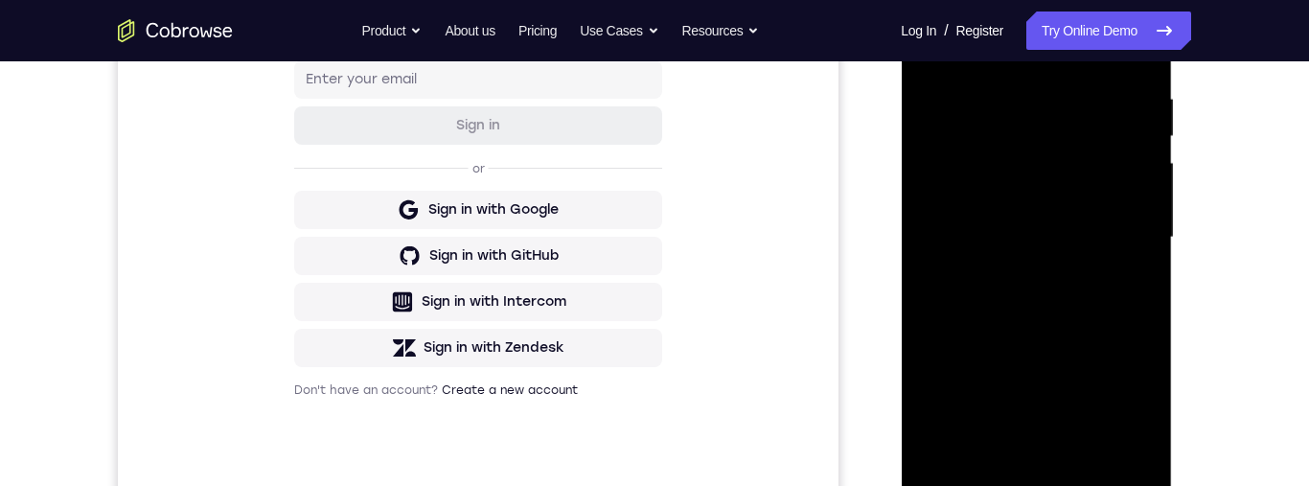
click at [1132, 423] on div at bounding box center [1035, 237] width 241 height 537
click at [1134, 424] on div at bounding box center [1035, 237] width 241 height 537
click at [1135, 427] on div at bounding box center [1035, 237] width 241 height 537
click at [1133, 428] on div at bounding box center [1035, 237] width 241 height 537
click at [1131, 428] on div at bounding box center [1035, 237] width 241 height 537
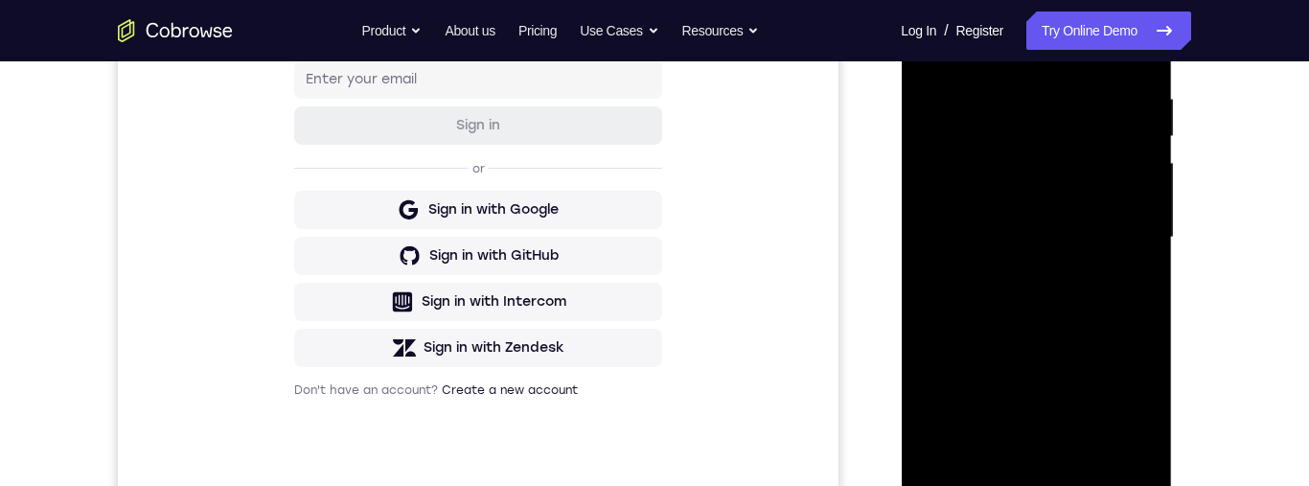
click at [1133, 425] on div at bounding box center [1035, 237] width 241 height 537
click at [1132, 424] on div at bounding box center [1035, 237] width 241 height 537
click at [1129, 427] on div at bounding box center [1035, 237] width 241 height 537
click at [1132, 425] on div at bounding box center [1035, 237] width 241 height 537
click at [1132, 428] on div at bounding box center [1035, 237] width 241 height 537
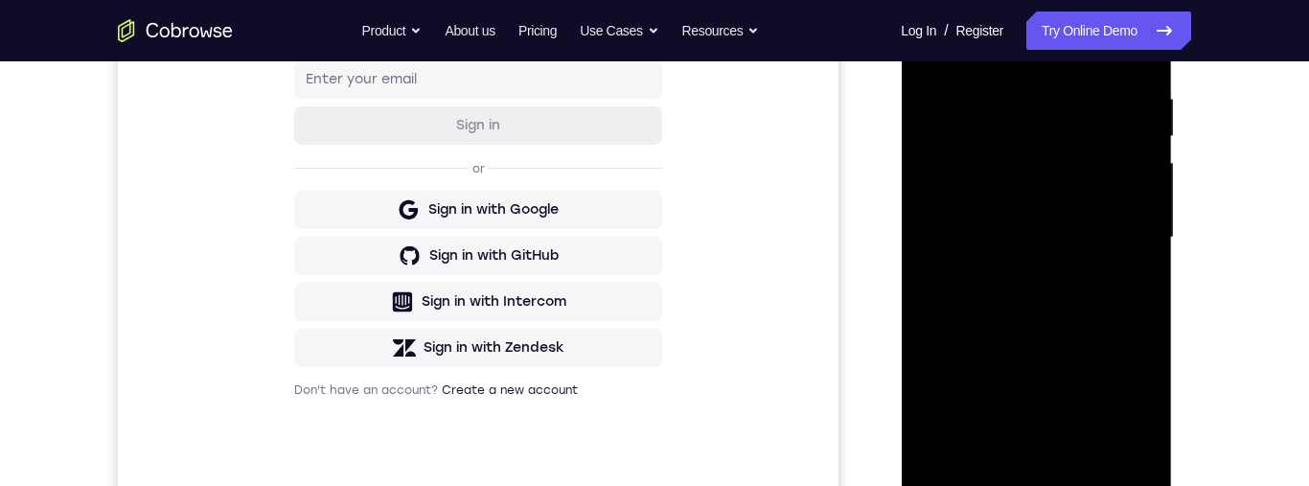
click at [1133, 429] on div at bounding box center [1035, 237] width 241 height 537
click at [1138, 424] on div at bounding box center [1035, 237] width 241 height 537
click at [1137, 426] on div at bounding box center [1035, 237] width 241 height 537
click at [1140, 424] on div at bounding box center [1035, 237] width 241 height 537
click at [1135, 426] on div at bounding box center [1035, 237] width 241 height 537
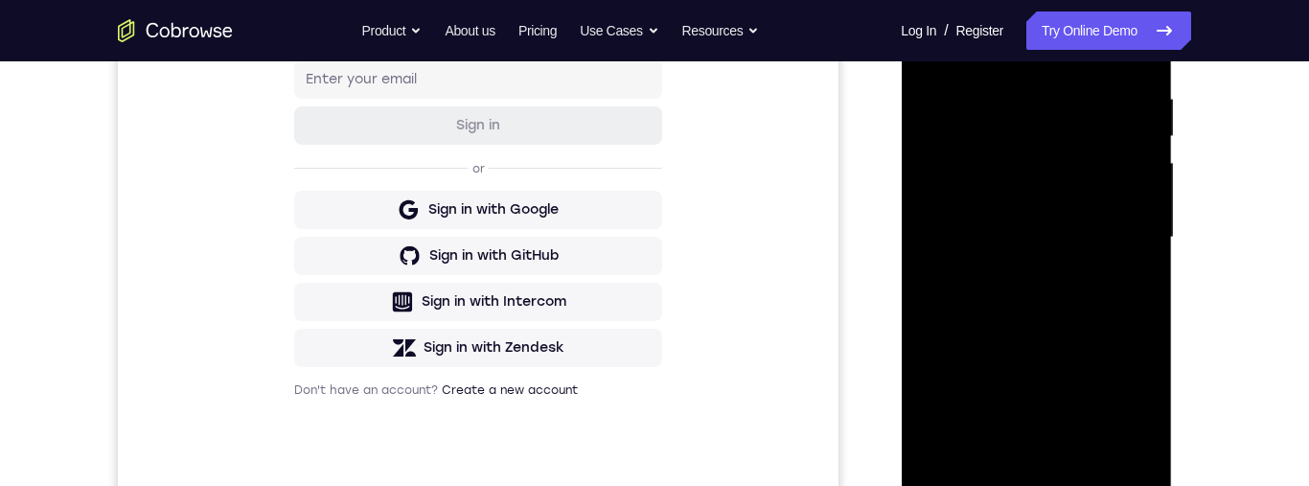
click at [1138, 424] on div at bounding box center [1035, 237] width 241 height 537
click at [1137, 424] on div at bounding box center [1035, 237] width 241 height 537
click at [1138, 422] on div at bounding box center [1035, 237] width 241 height 537
click at [1136, 422] on div at bounding box center [1035, 237] width 241 height 537
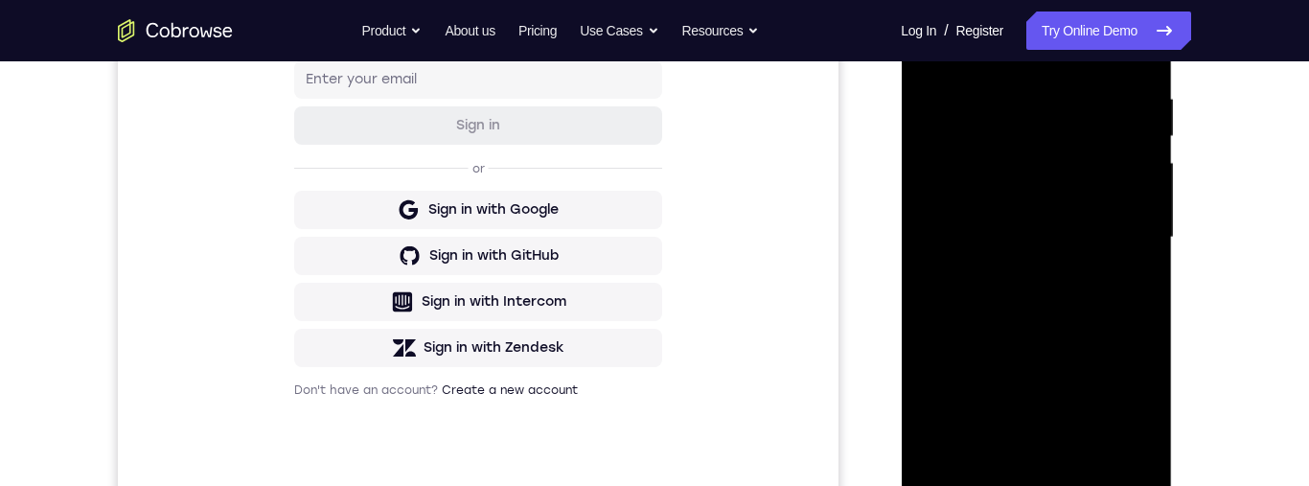
click at [1133, 425] on div at bounding box center [1035, 237] width 241 height 537
click at [1133, 426] on div at bounding box center [1035, 237] width 241 height 537
click at [1129, 424] on div at bounding box center [1035, 237] width 241 height 537
click at [1132, 426] on div at bounding box center [1035, 237] width 241 height 537
click at [1129, 424] on div at bounding box center [1035, 237] width 241 height 537
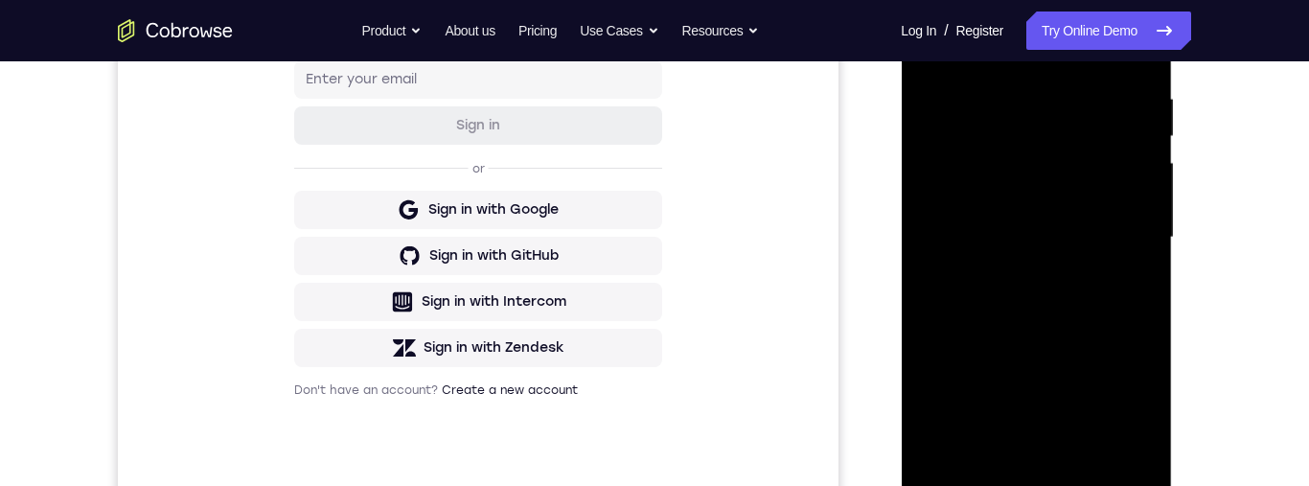
click at [1144, 427] on div at bounding box center [1035, 237] width 241 height 537
click at [1138, 428] on div at bounding box center [1035, 237] width 241 height 537
click at [1134, 425] on div at bounding box center [1035, 237] width 241 height 537
click at [1152, 424] on div at bounding box center [1035, 237] width 241 height 537
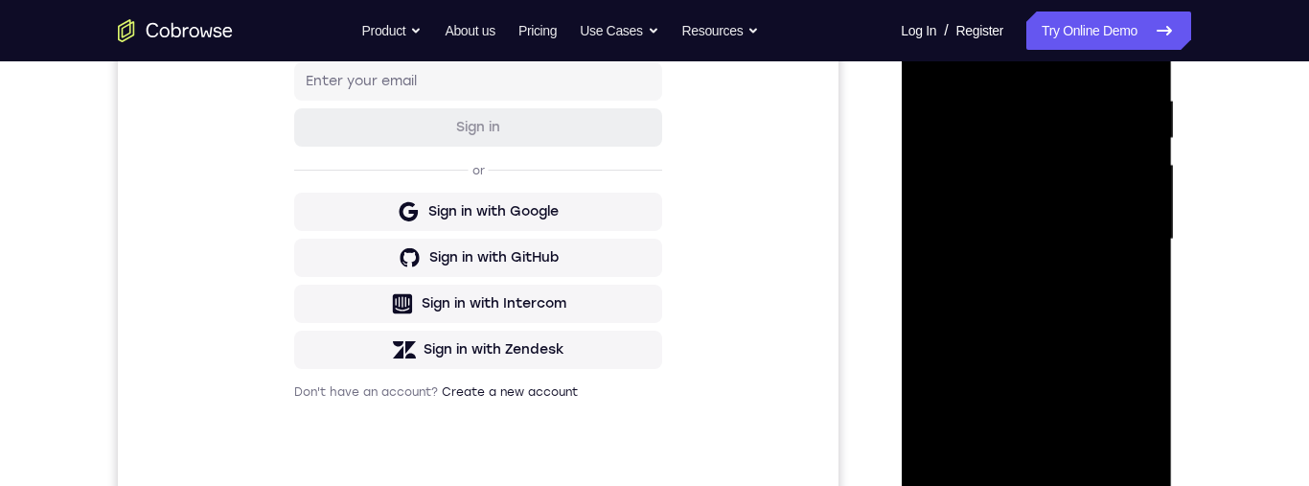
click at [932, 58] on div at bounding box center [1035, 239] width 241 height 537
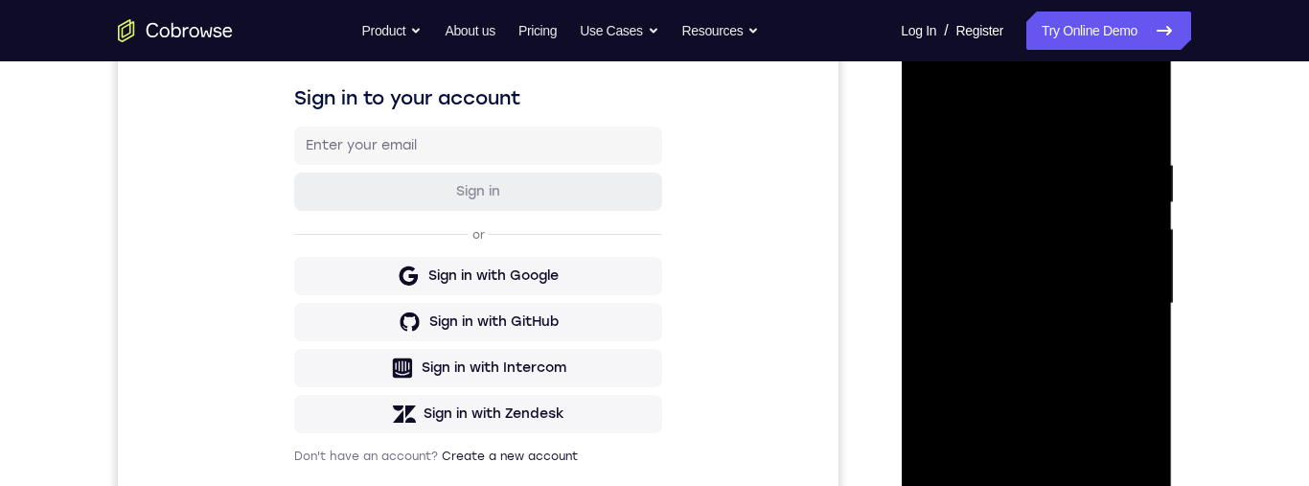
click at [1150, 194] on div at bounding box center [1035, 303] width 241 height 537
click at [935, 198] on div at bounding box center [1035, 303] width 241 height 537
click at [935, 106] on div at bounding box center [1035, 303] width 241 height 537
click at [1014, 151] on div at bounding box center [1035, 303] width 241 height 537
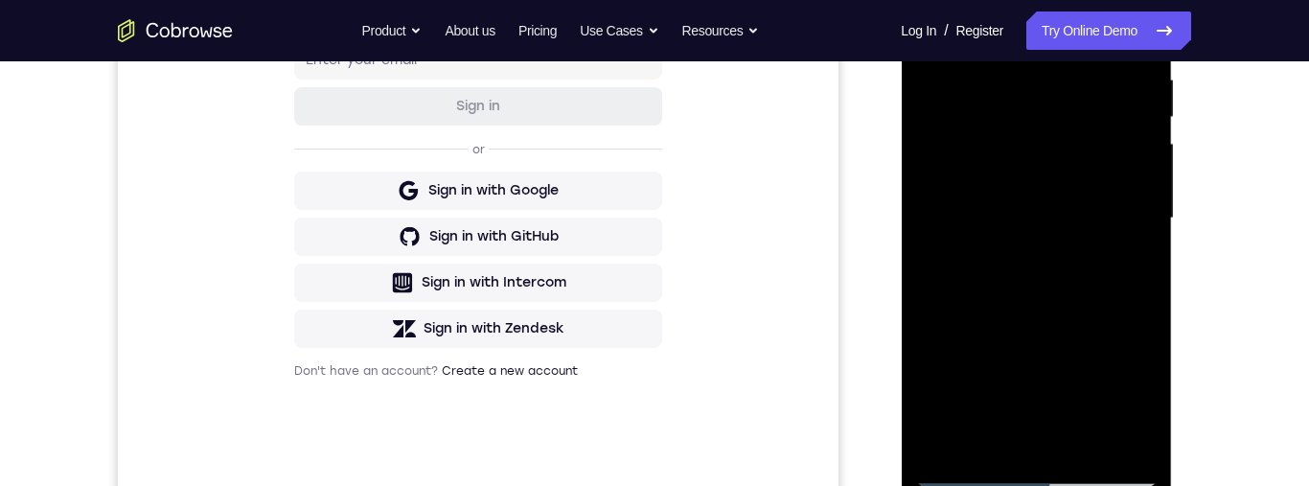
scroll to position [366, 0]
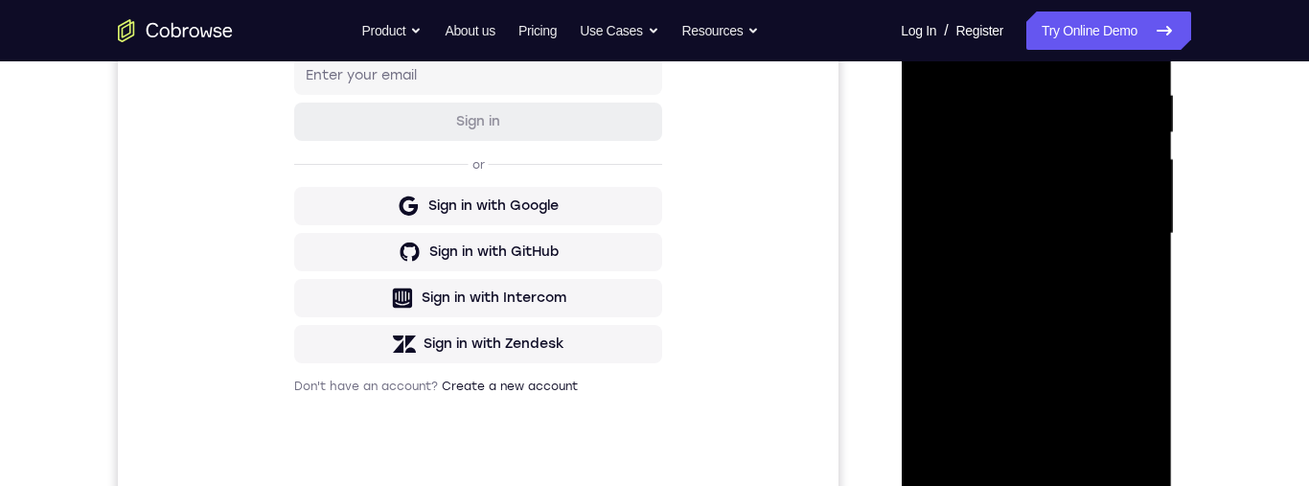
click at [1138, 63] on div at bounding box center [1035, 234] width 241 height 537
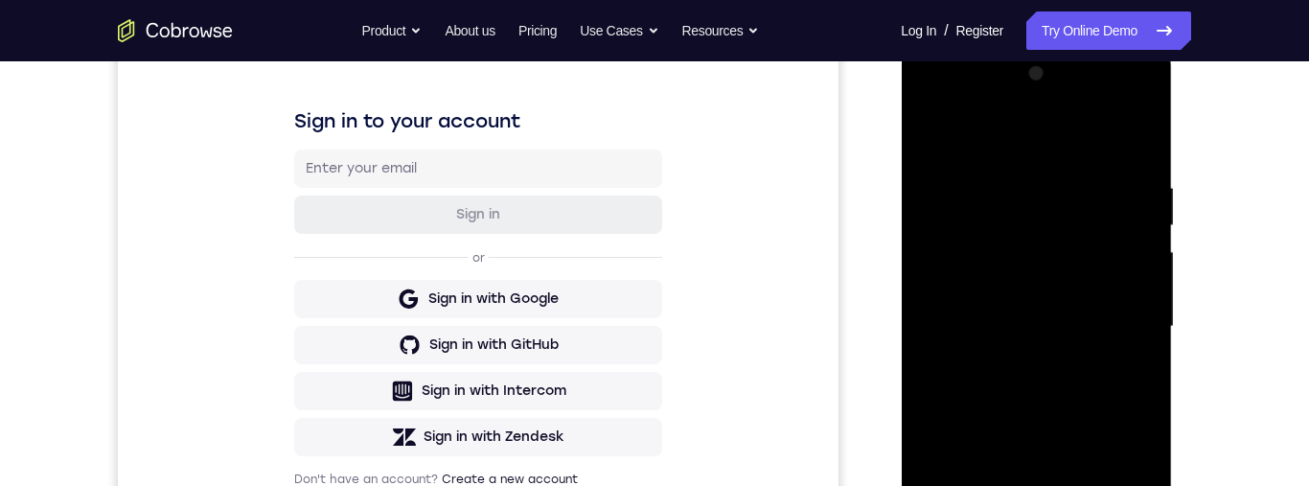
click at [1084, 179] on div at bounding box center [1035, 326] width 241 height 537
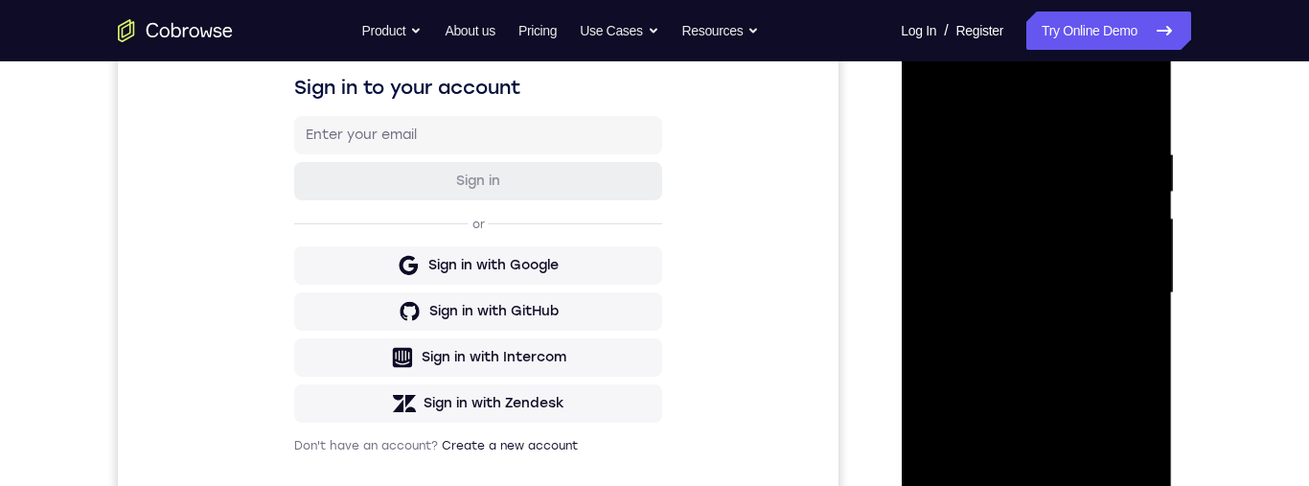
scroll to position [376, 0]
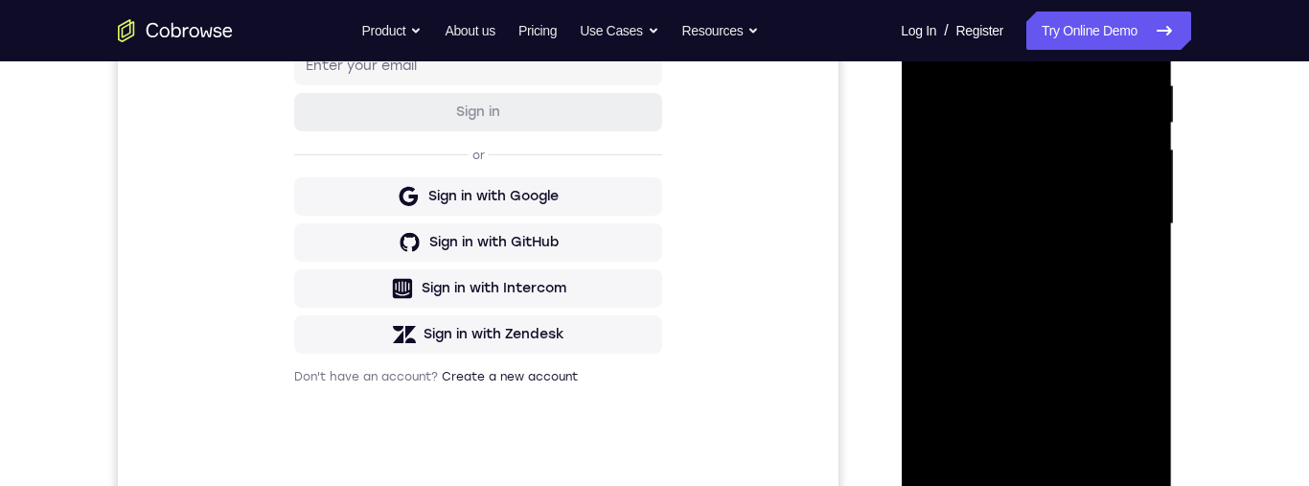
click at [1051, 448] on div at bounding box center [1035, 224] width 241 height 537
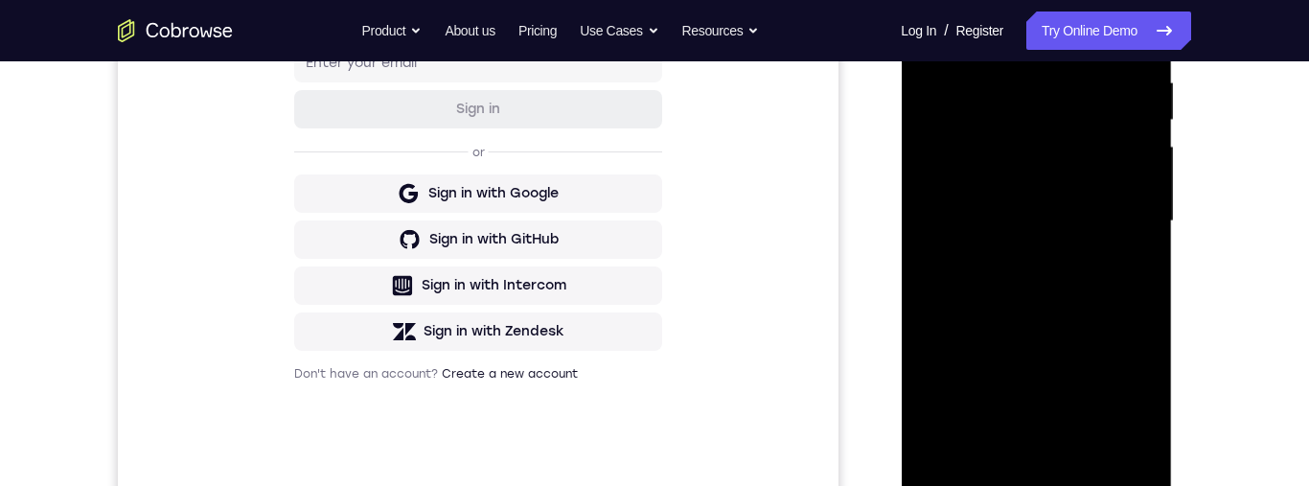
click at [1106, 206] on div at bounding box center [1035, 221] width 241 height 537
click at [1095, 429] on div at bounding box center [1035, 221] width 241 height 537
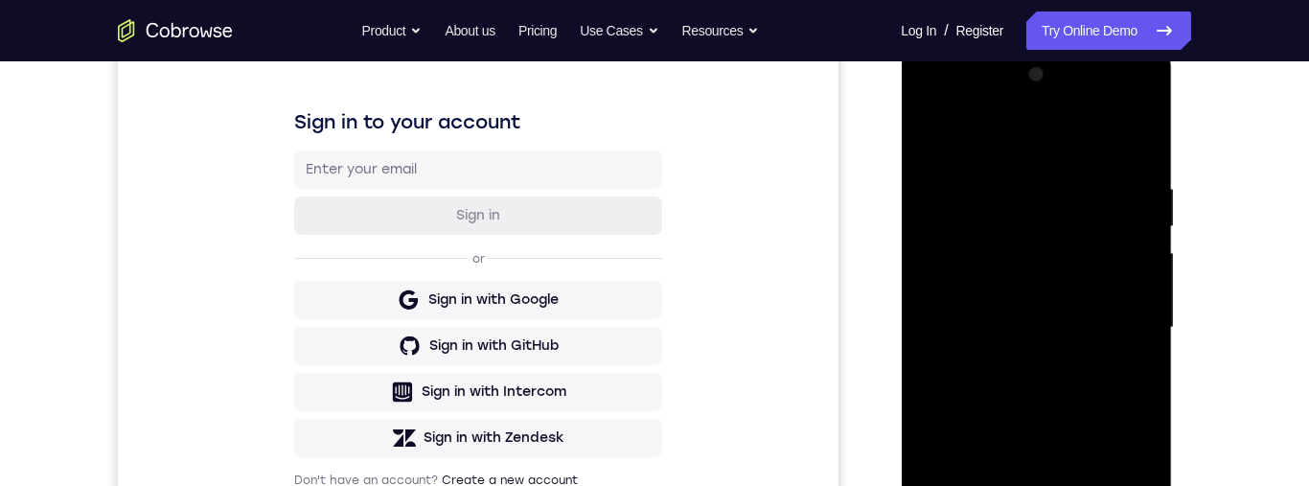
scroll to position [396, 0]
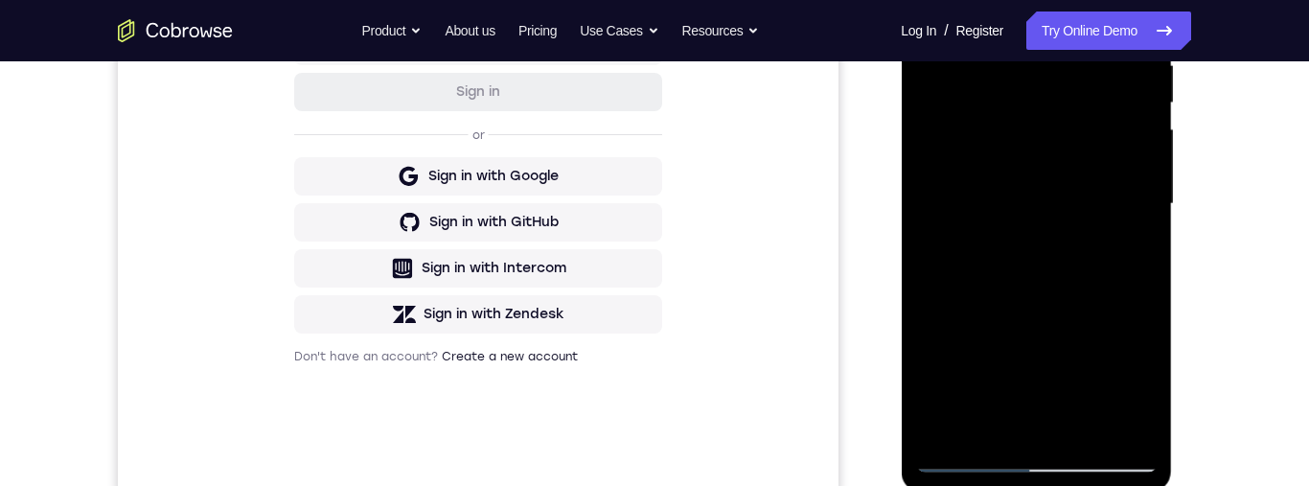
click at [1129, 427] on div at bounding box center [1035, 204] width 241 height 537
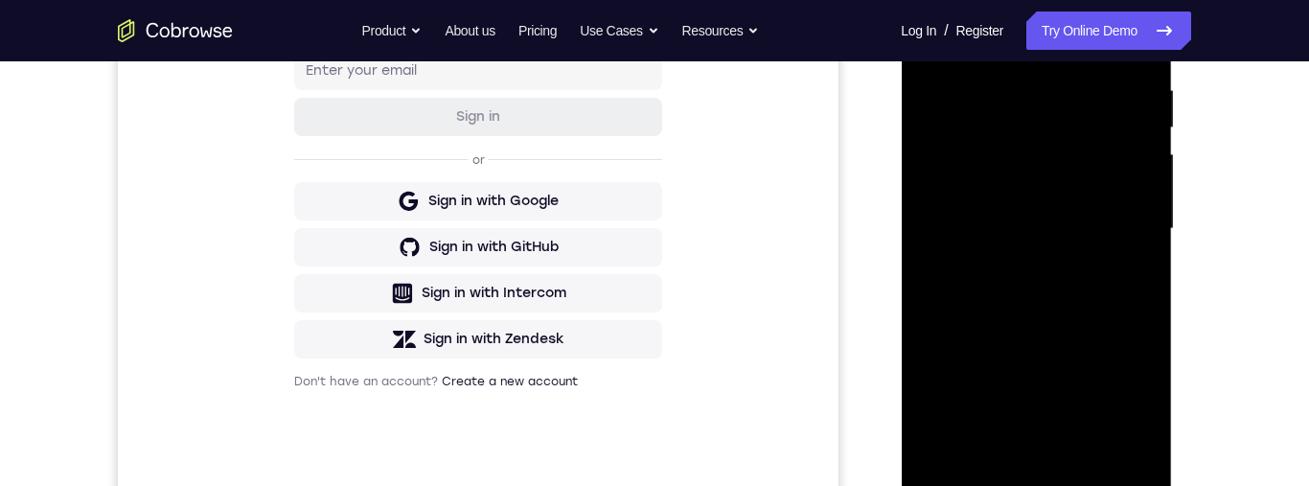
click at [1140, 46] on div at bounding box center [1035, 229] width 241 height 537
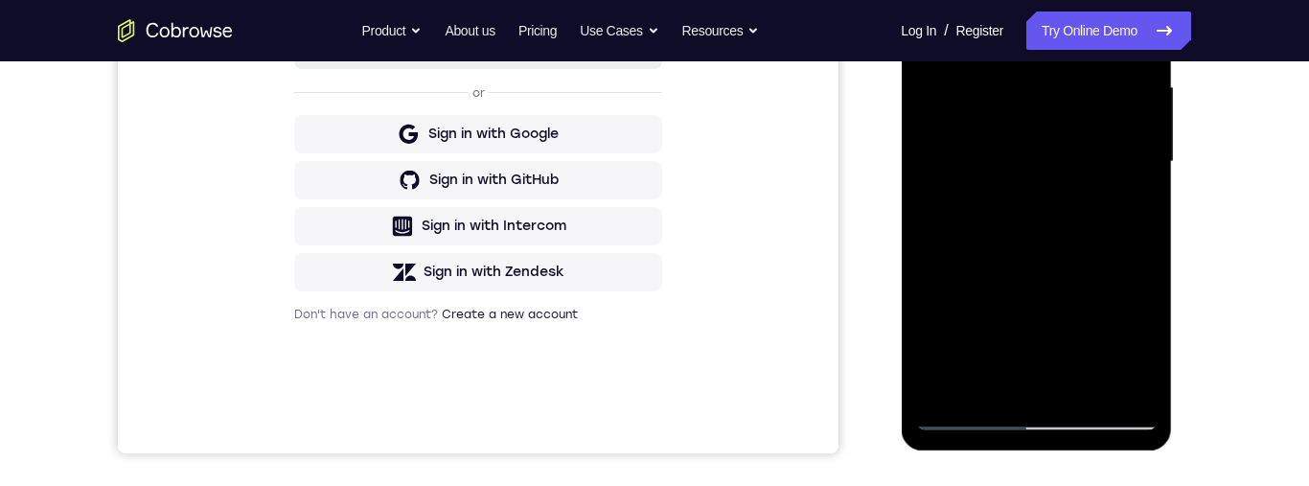
click at [1098, 402] on div at bounding box center [1035, 162] width 241 height 537
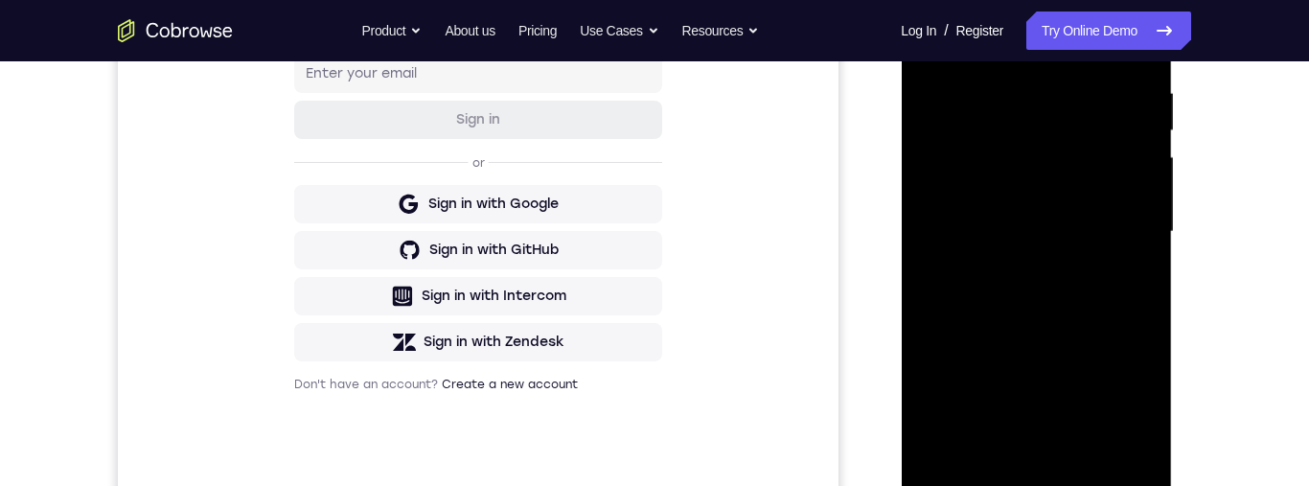
click at [1082, 452] on div at bounding box center [1035, 232] width 241 height 537
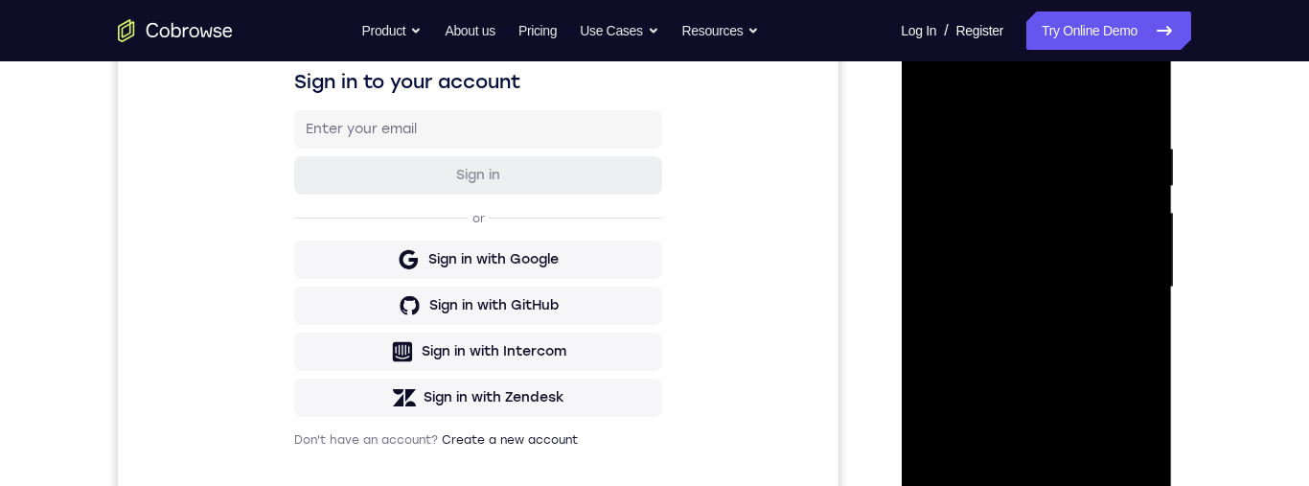
click at [1083, 258] on div at bounding box center [1035, 287] width 241 height 537
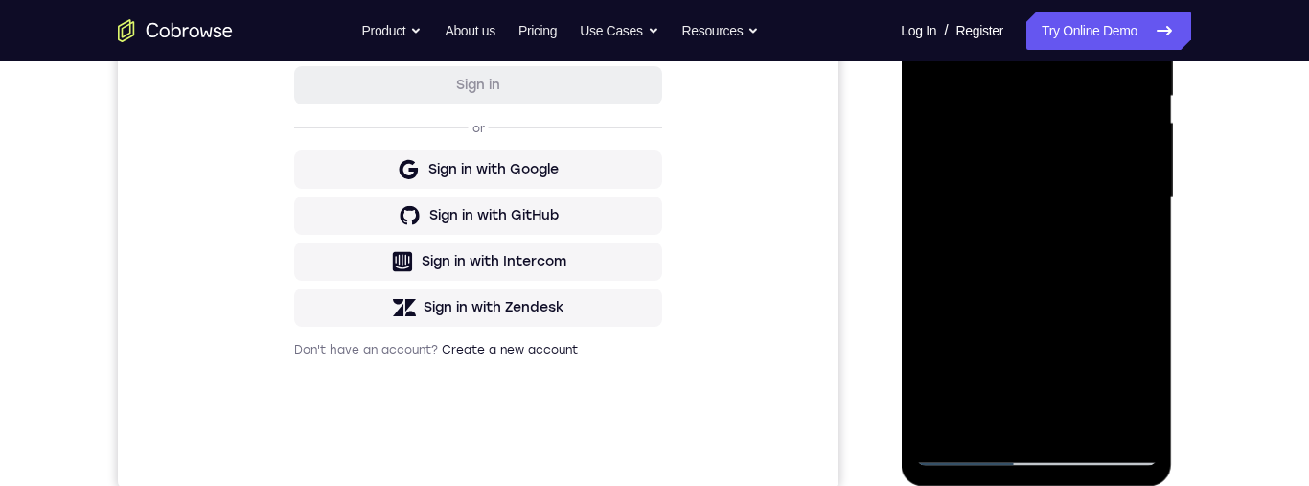
scroll to position [348, 0]
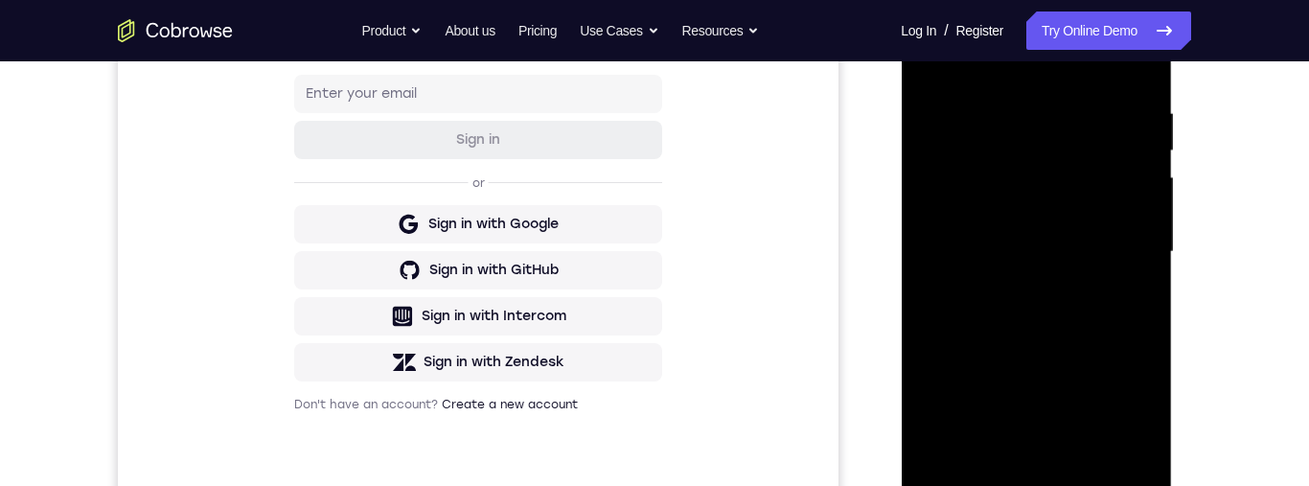
click at [936, 53] on div at bounding box center [1035, 252] width 241 height 537
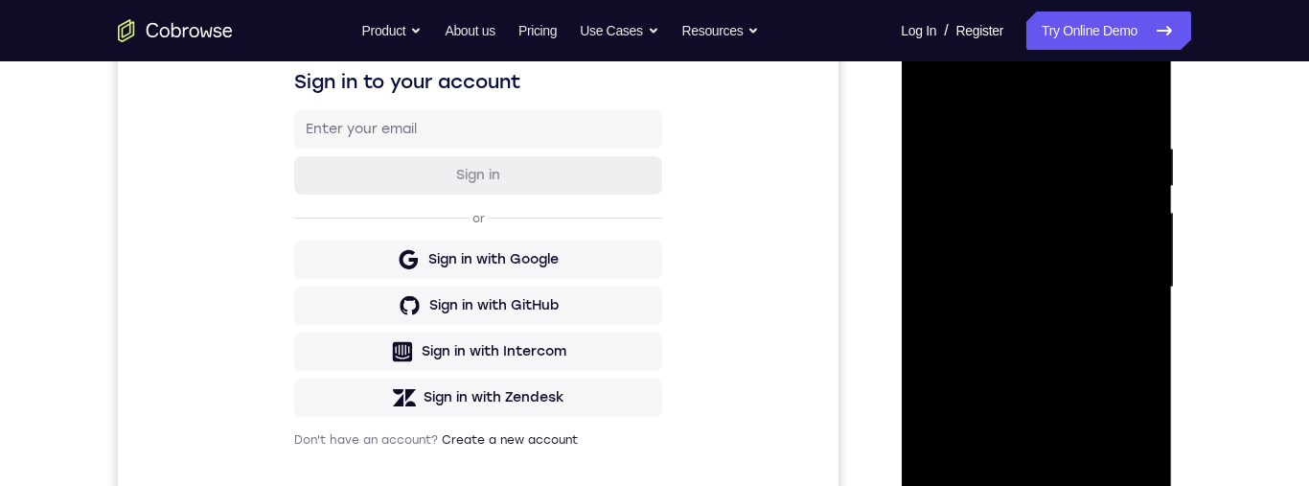
scroll to position [294, 0]
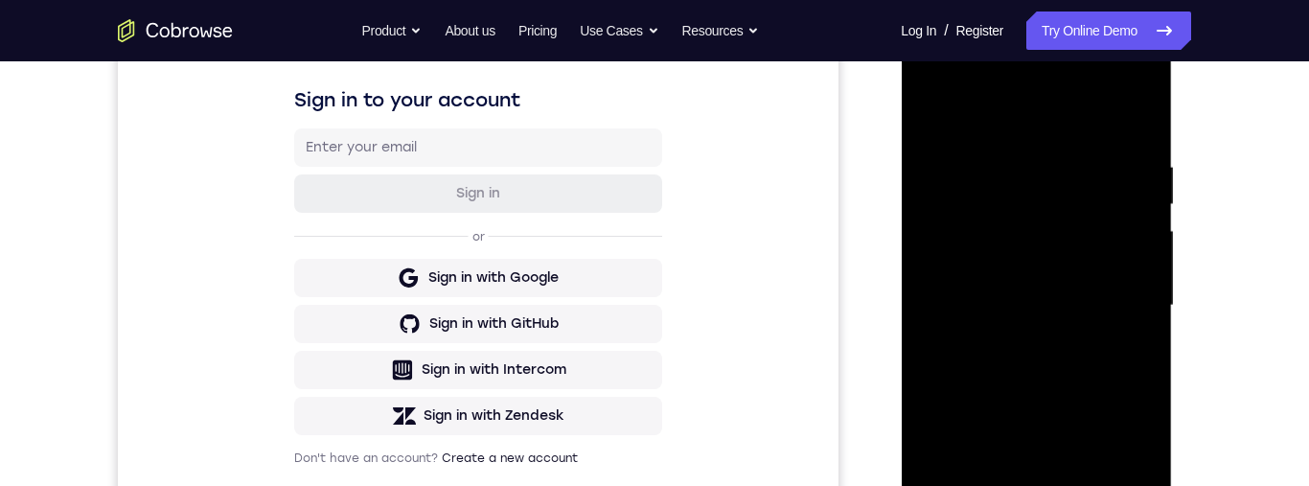
click at [934, 100] on div at bounding box center [1035, 305] width 241 height 537
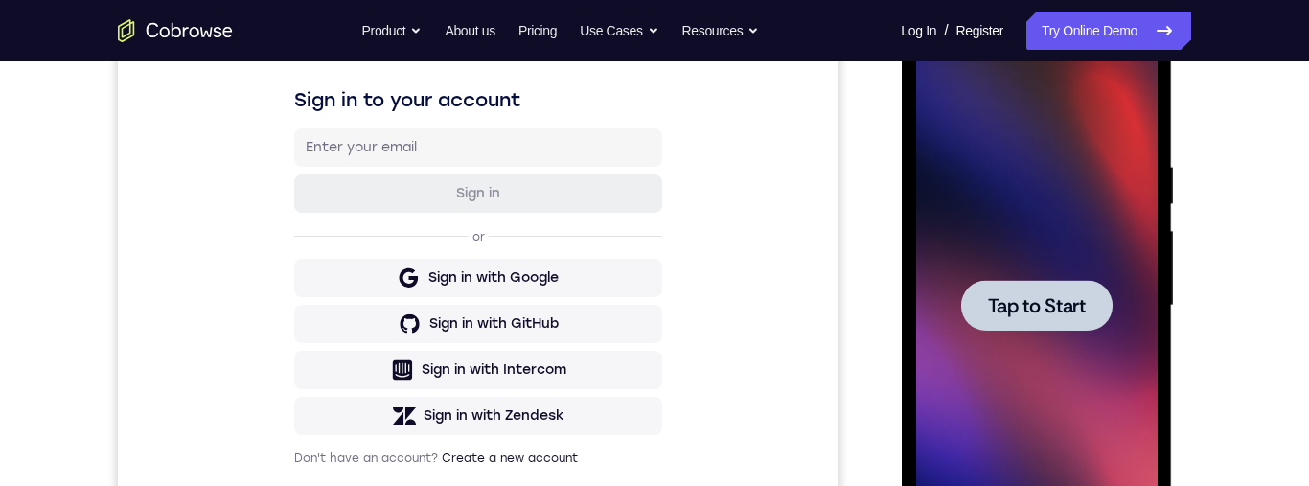
scroll to position [236, 0]
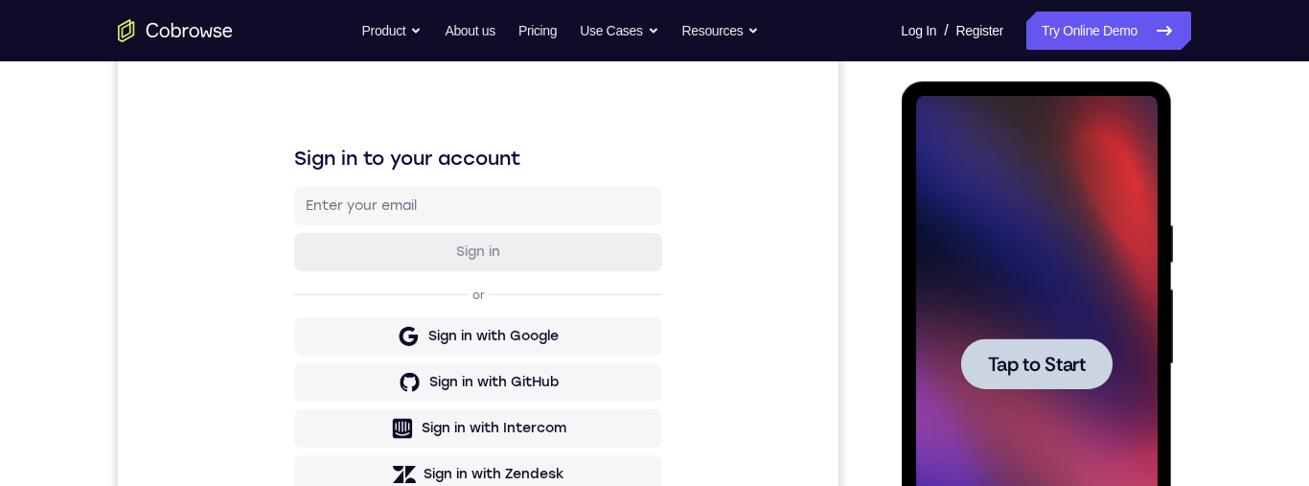
click at [1059, 370] on span "Tap to Start" at bounding box center [1036, 364] width 98 height 19
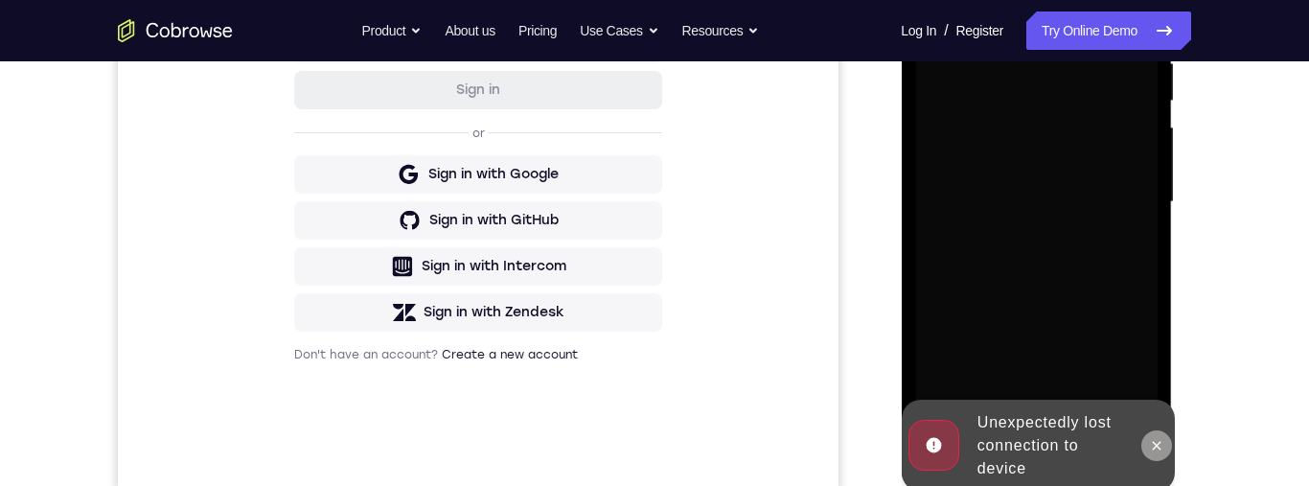
click at [1163, 458] on button at bounding box center [1155, 445] width 31 height 31
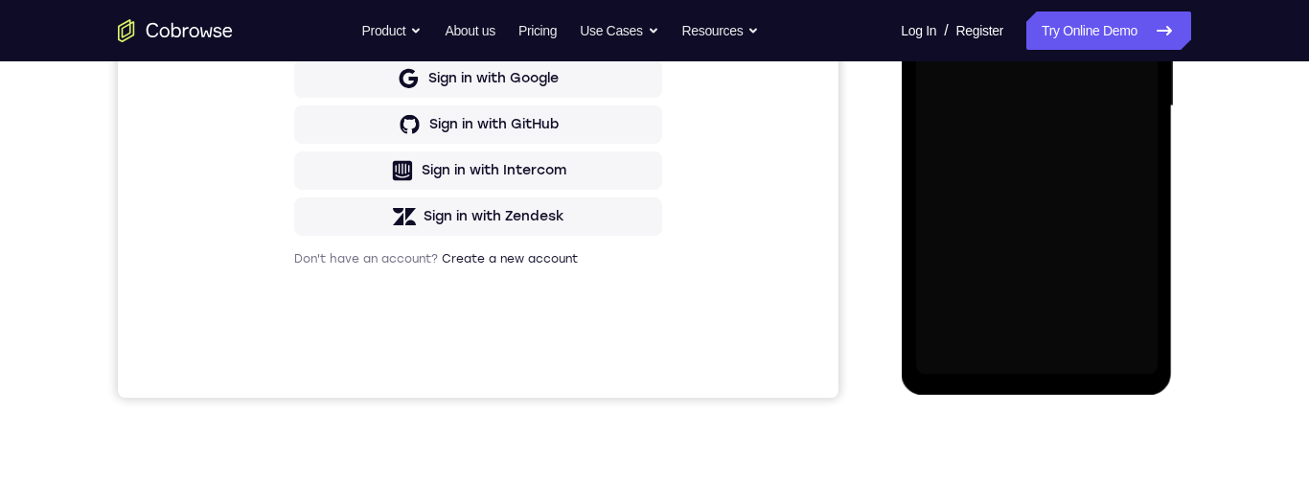
scroll to position [473, 0]
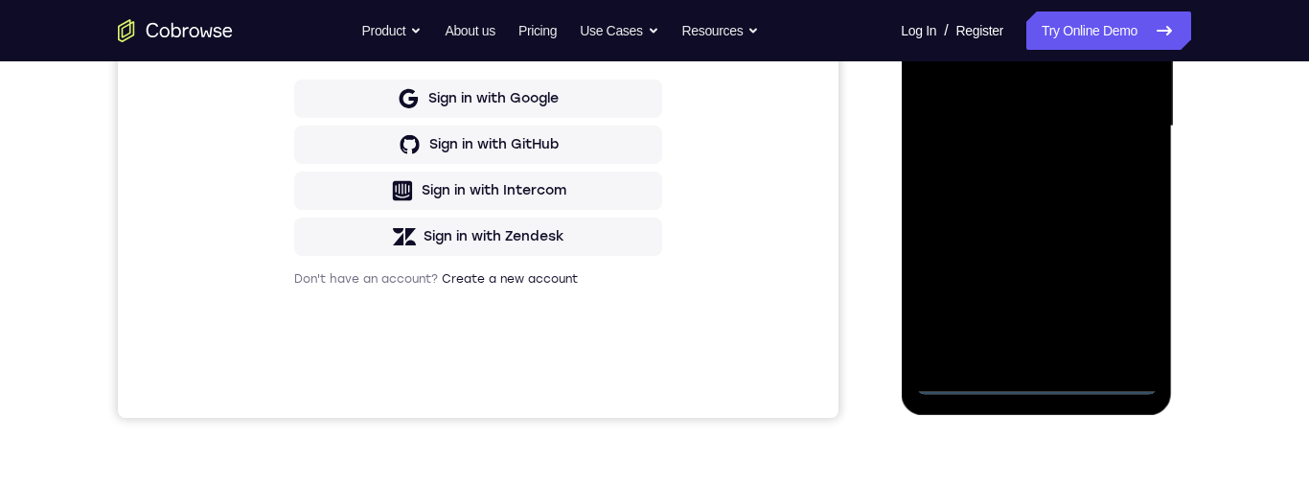
click at [1038, 380] on div at bounding box center [1035, 126] width 241 height 537
click at [1128, 300] on div at bounding box center [1035, 127] width 241 height 537
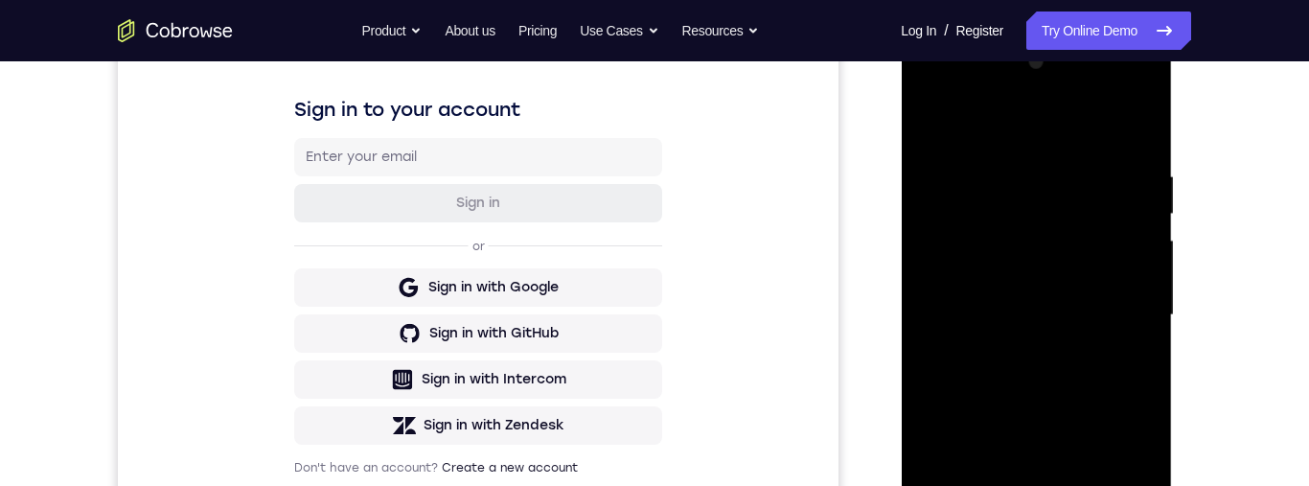
scroll to position [226, 0]
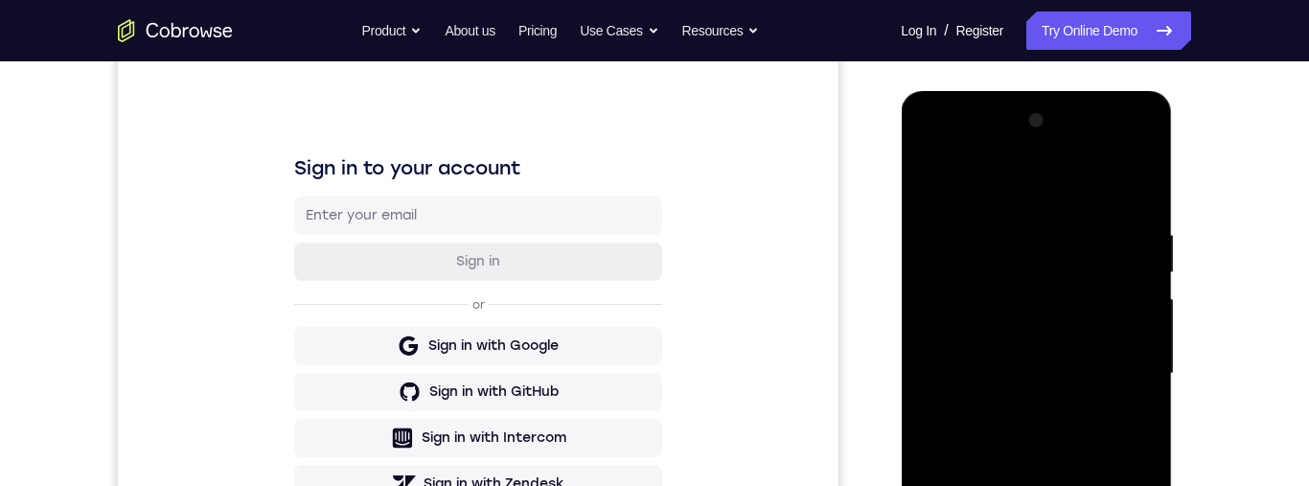
click at [1056, 181] on div at bounding box center [1035, 373] width 241 height 537
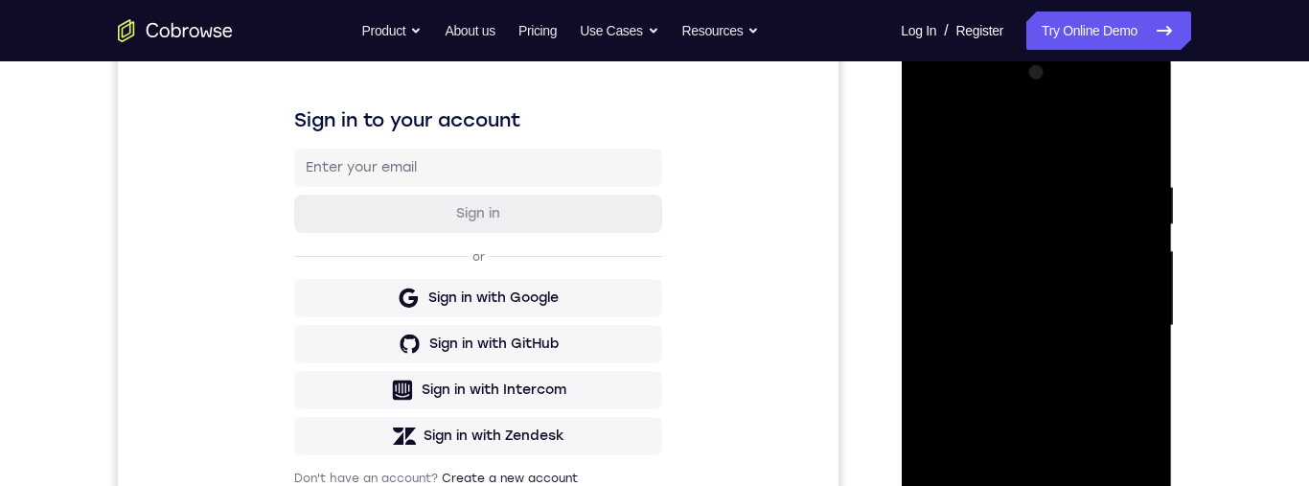
click at [1113, 308] on div at bounding box center [1035, 325] width 241 height 537
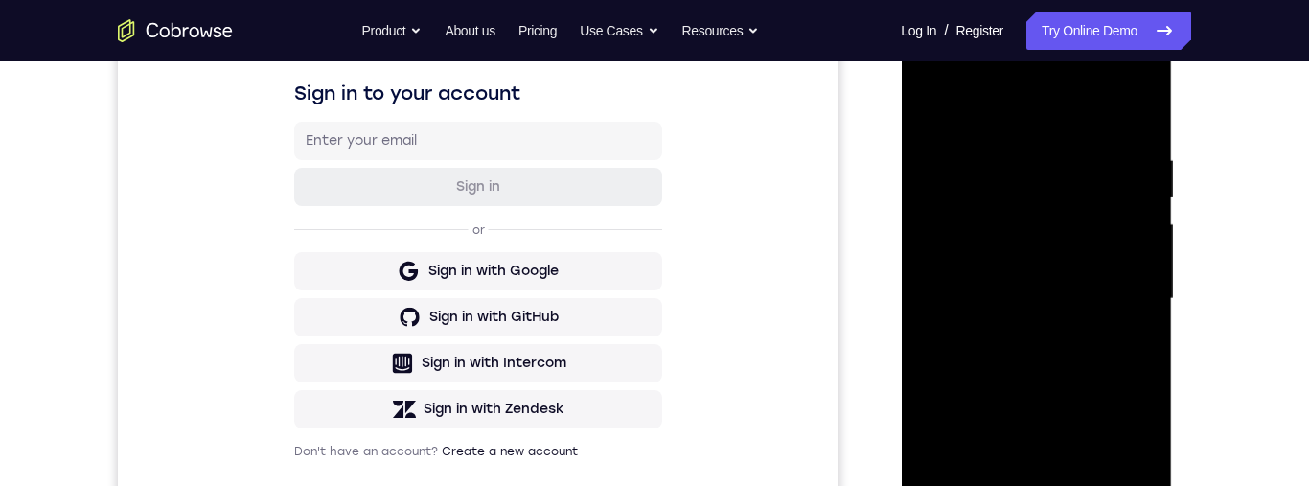
click at [1015, 336] on div at bounding box center [1035, 299] width 241 height 537
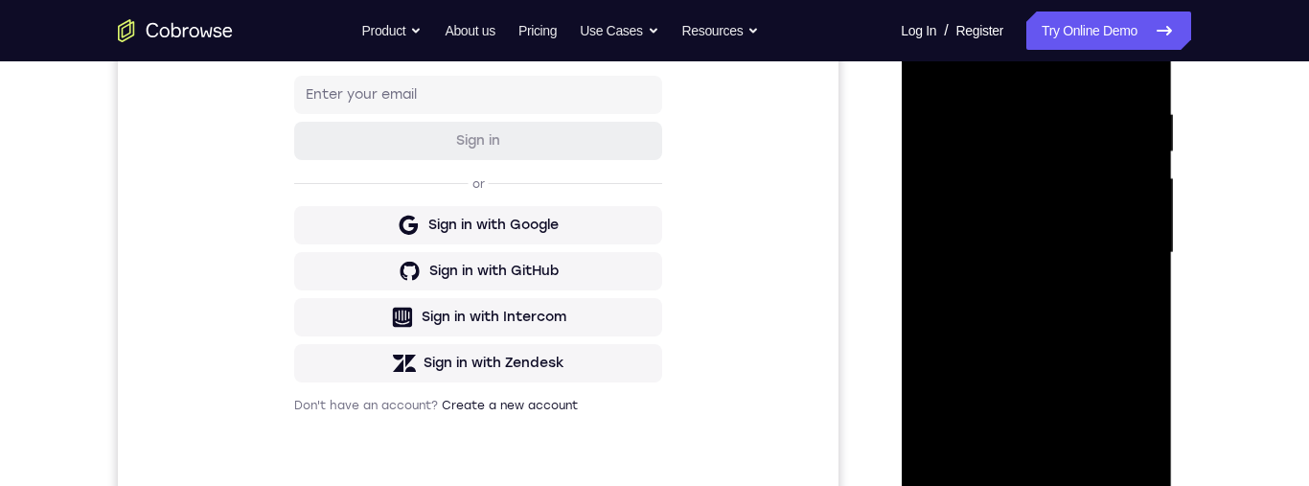
click at [1096, 235] on div at bounding box center [1035, 253] width 241 height 537
click at [1062, 180] on div at bounding box center [1035, 253] width 241 height 537
click at [1100, 210] on div at bounding box center [1035, 253] width 241 height 537
click at [1131, 219] on div at bounding box center [1035, 253] width 241 height 537
click at [1137, 216] on div at bounding box center [1035, 253] width 241 height 537
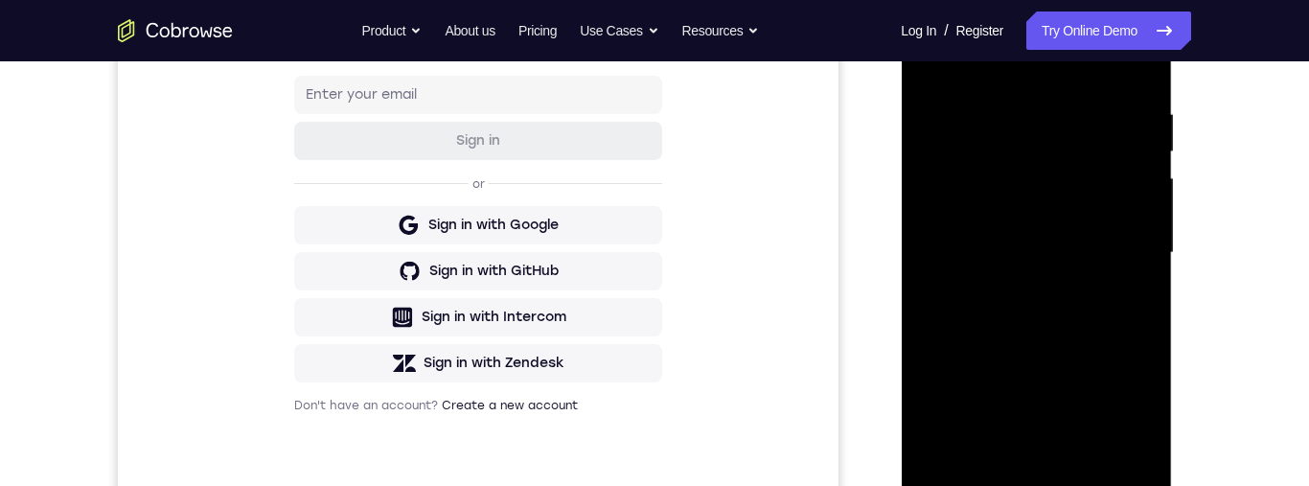
click at [1111, 254] on div at bounding box center [1035, 253] width 241 height 537
click at [1090, 321] on div at bounding box center [1035, 253] width 241 height 537
click at [1067, 312] on div at bounding box center [1035, 253] width 241 height 537
click at [1066, 326] on div at bounding box center [1035, 253] width 241 height 537
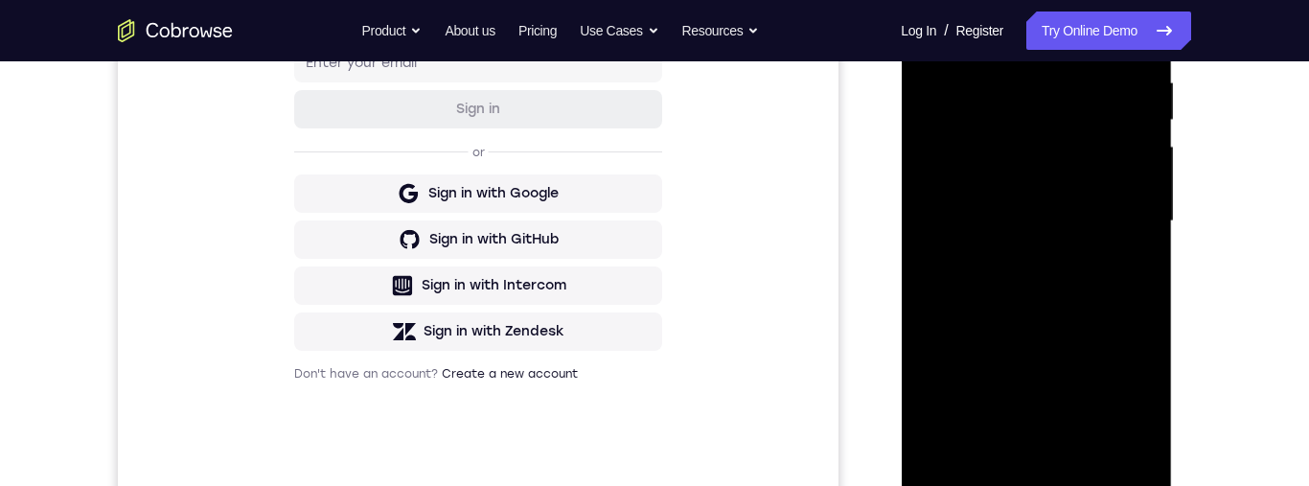
scroll to position [283, 0]
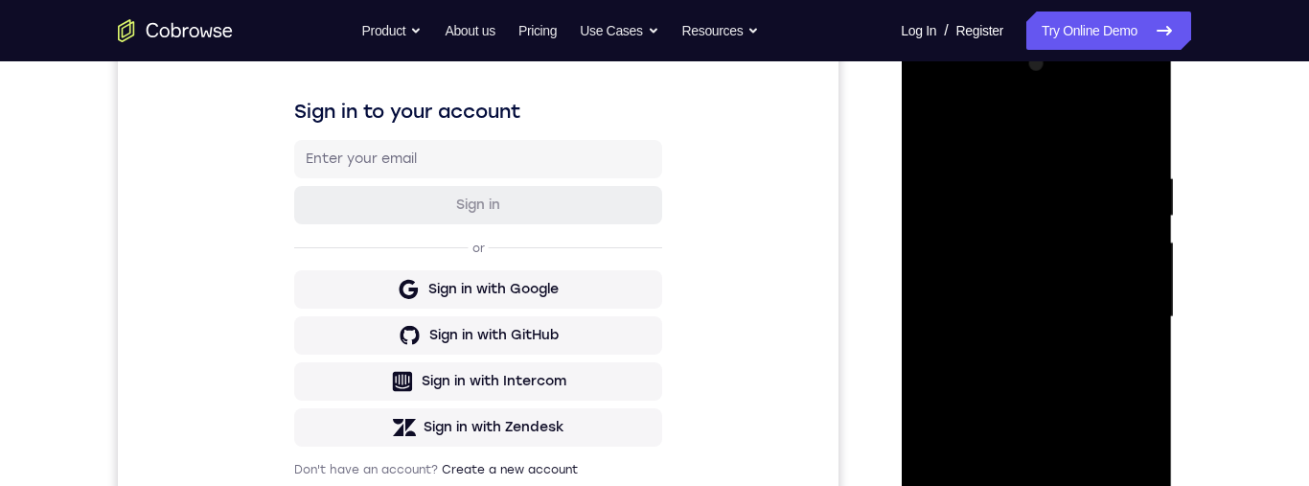
click at [1125, 121] on div at bounding box center [1035, 317] width 241 height 537
click at [1016, 374] on div at bounding box center [1035, 317] width 241 height 537
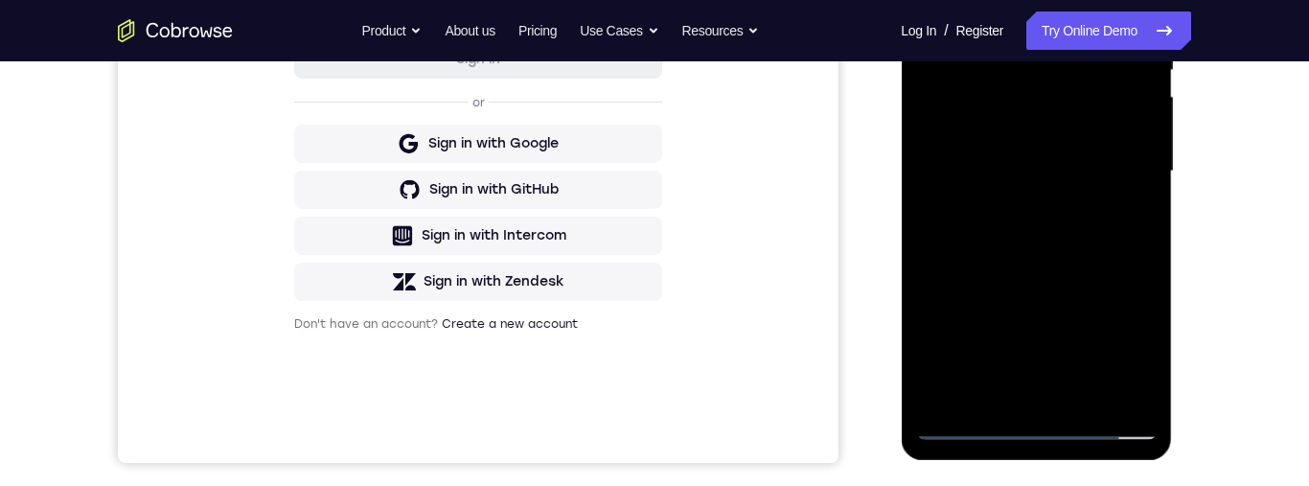
scroll to position [426, 0]
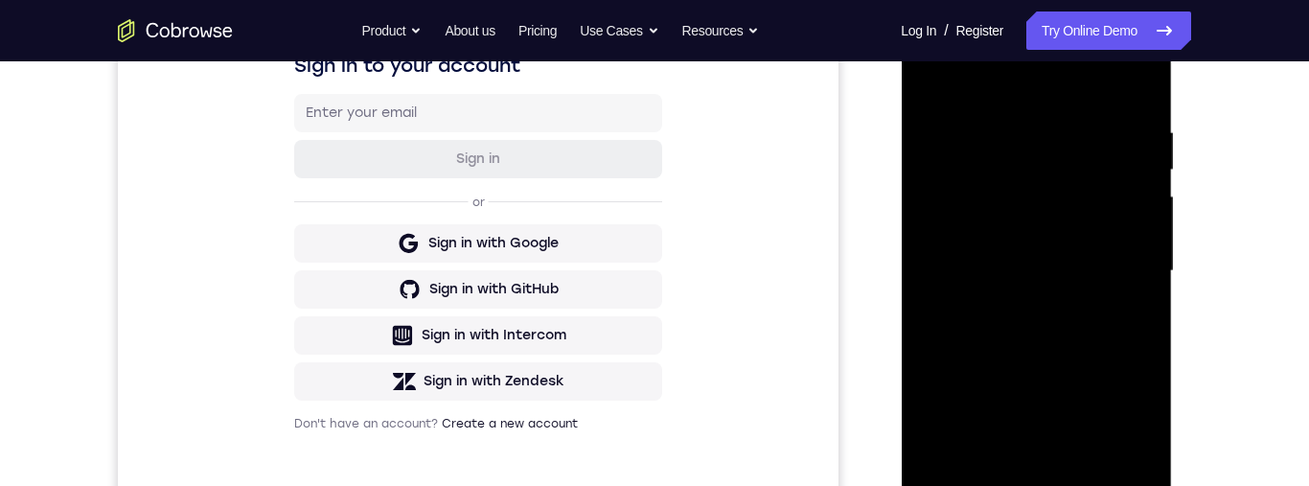
click at [1109, 355] on div at bounding box center [1035, 271] width 241 height 537
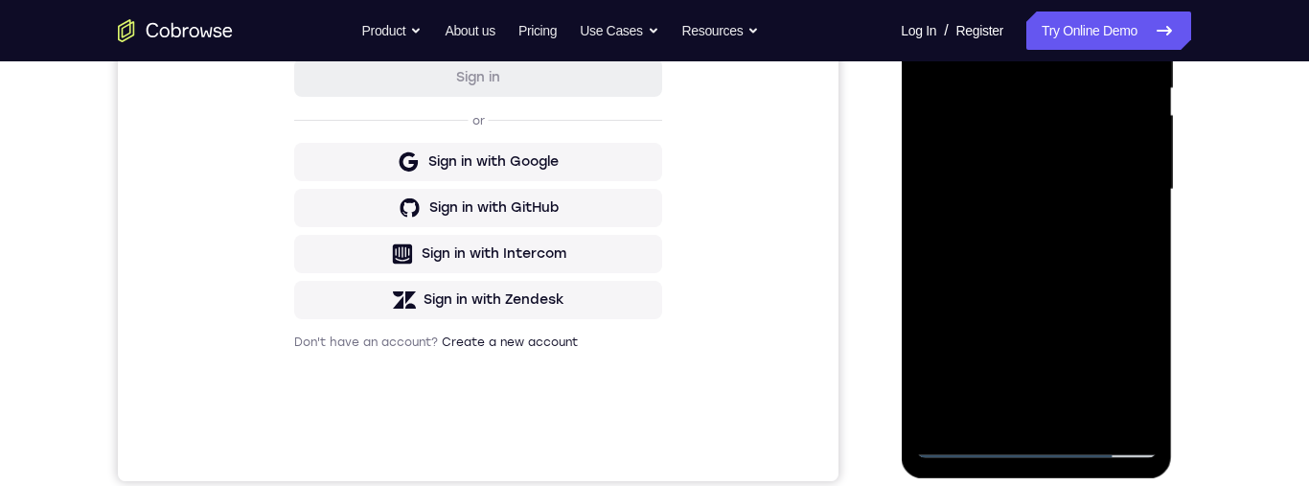
click at [1094, 409] on div at bounding box center [1035, 189] width 241 height 537
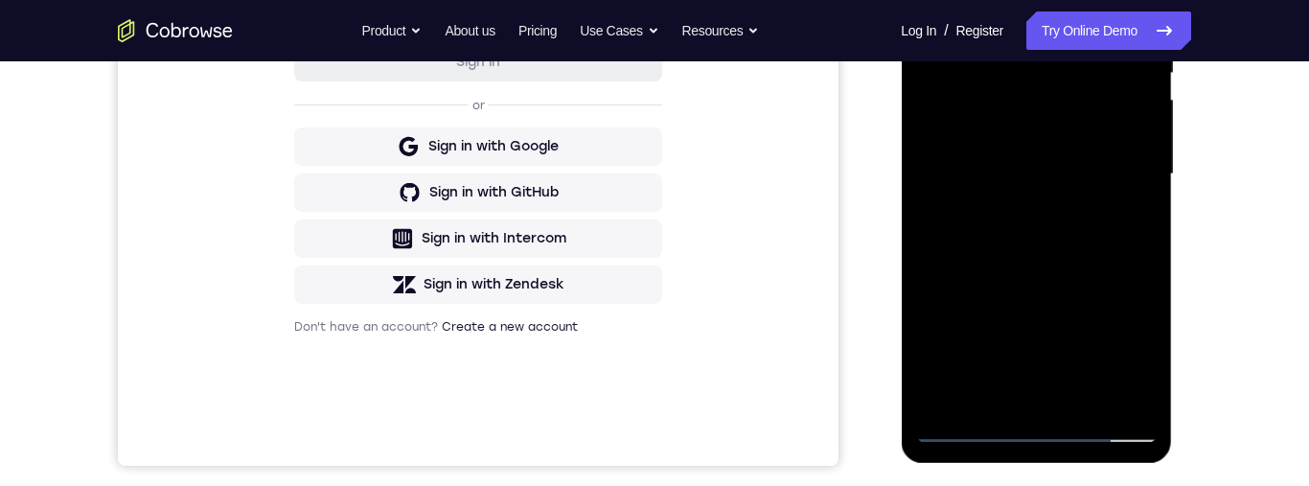
scroll to position [343, 0]
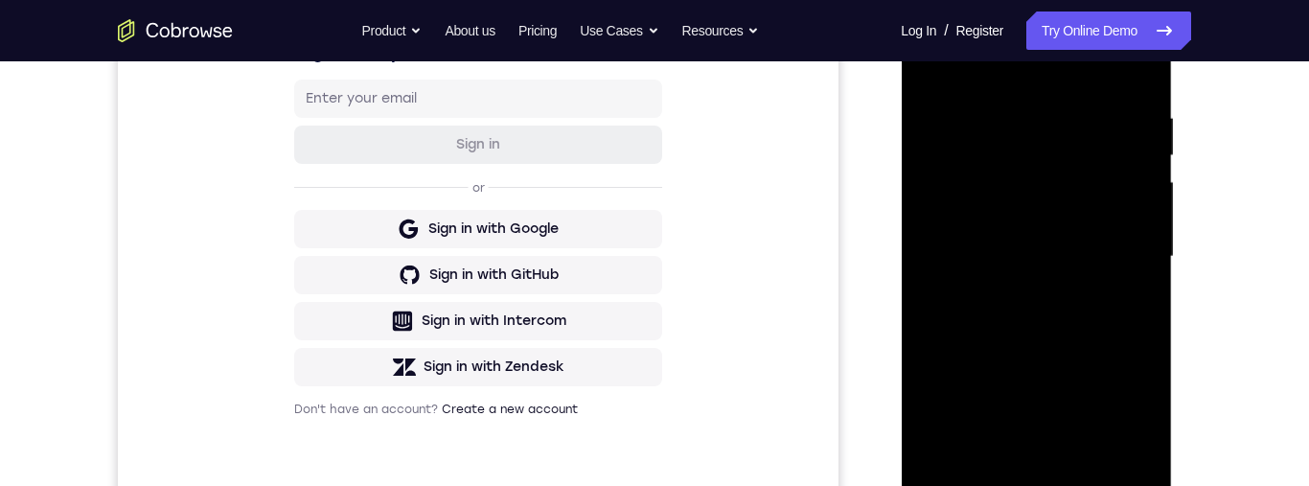
click at [1074, 370] on div at bounding box center [1035, 257] width 241 height 537
click at [1057, 237] on div at bounding box center [1035, 257] width 241 height 537
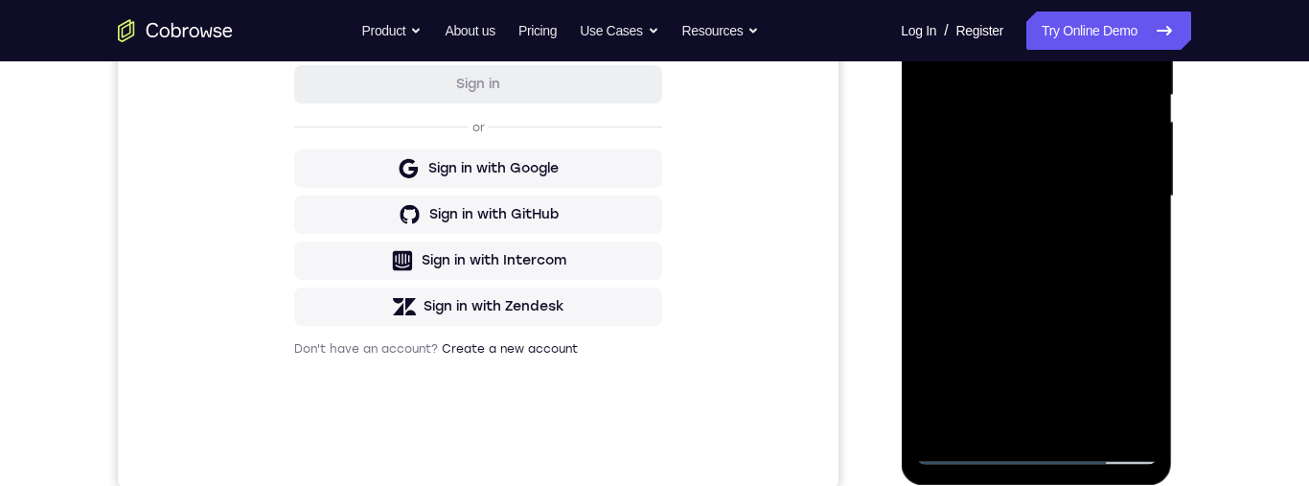
scroll to position [458, 0]
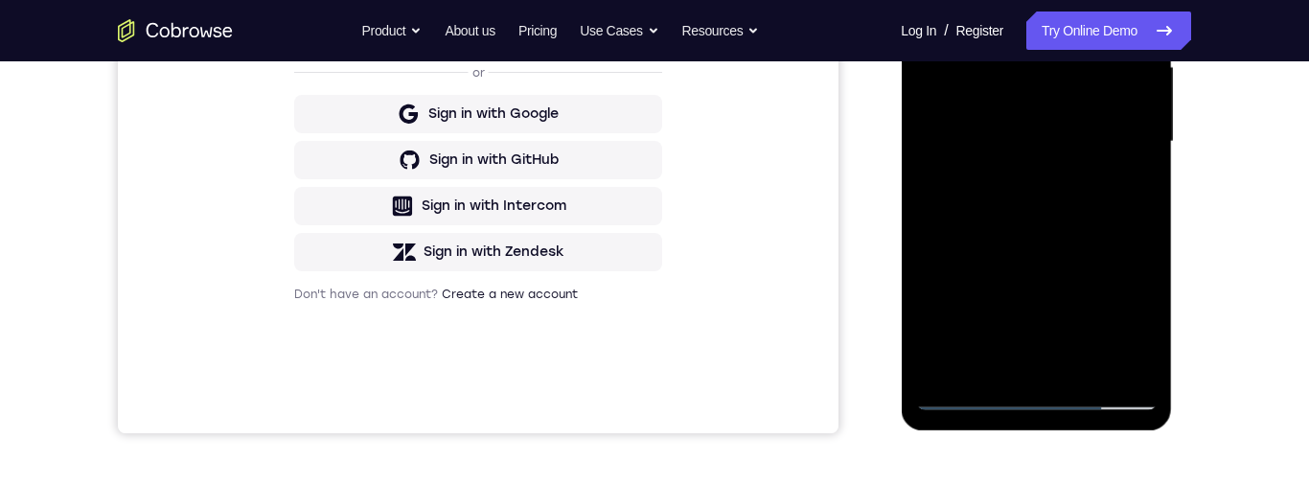
click at [1058, 220] on div at bounding box center [1035, 142] width 241 height 537
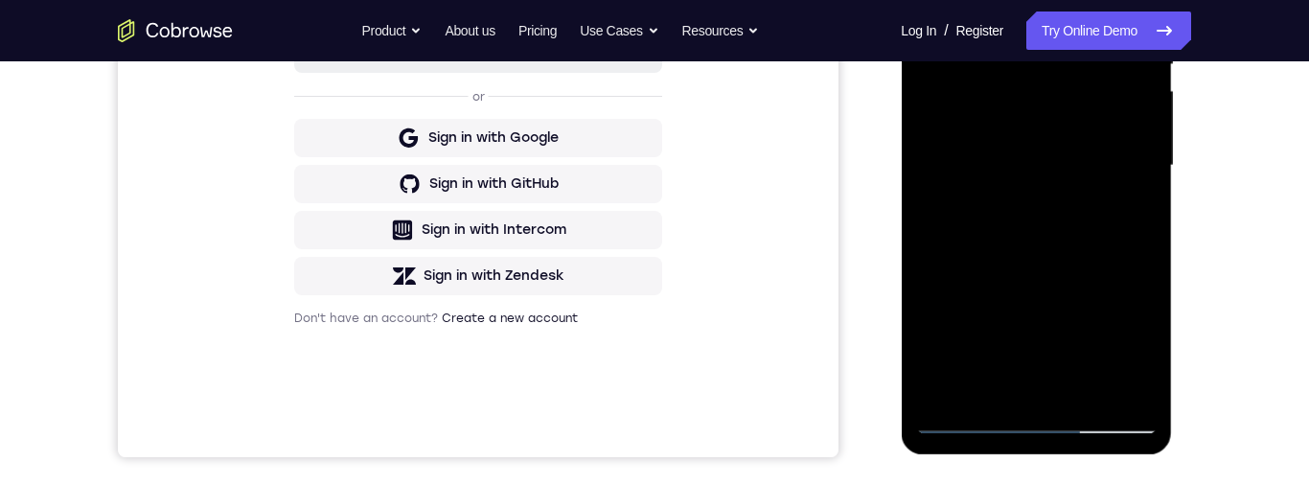
click at [937, 0] on div at bounding box center [1035, 165] width 241 height 537
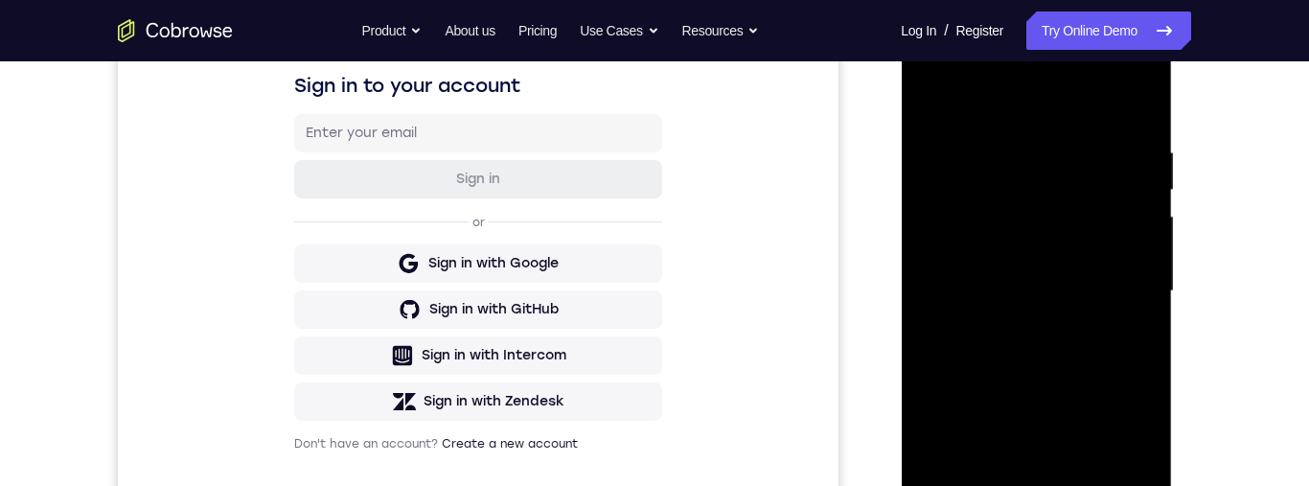
scroll to position [317, 0]
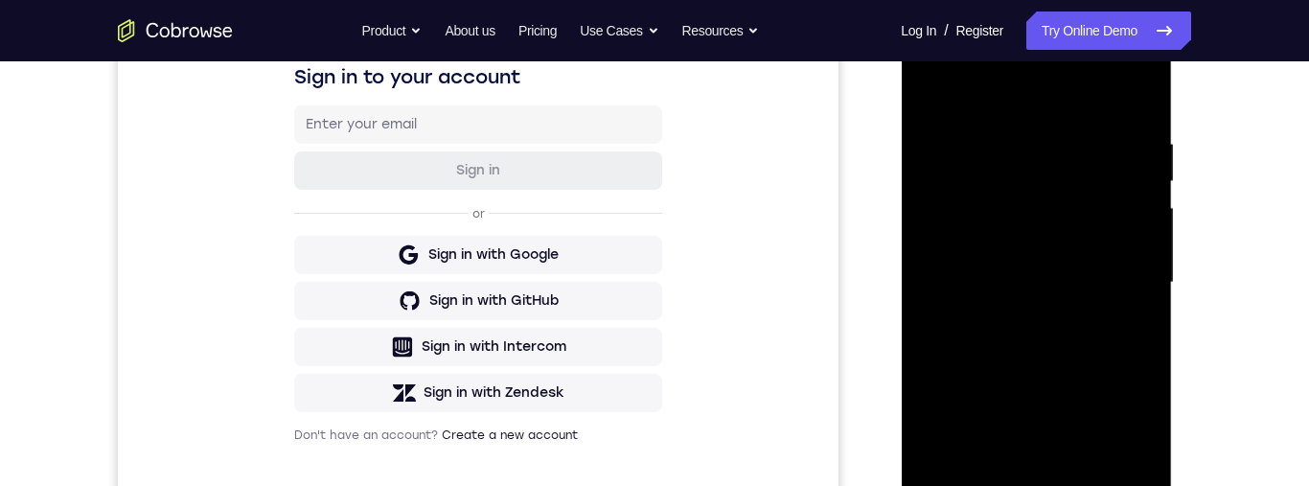
click at [945, 89] on div at bounding box center [1035, 282] width 241 height 537
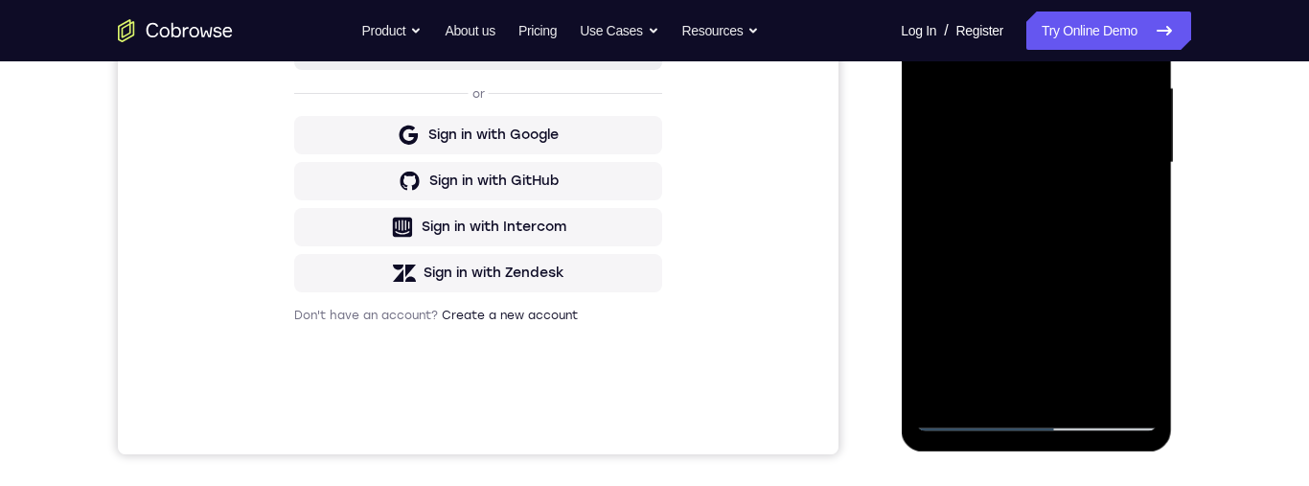
click at [1091, 397] on div at bounding box center [1035, 163] width 241 height 537
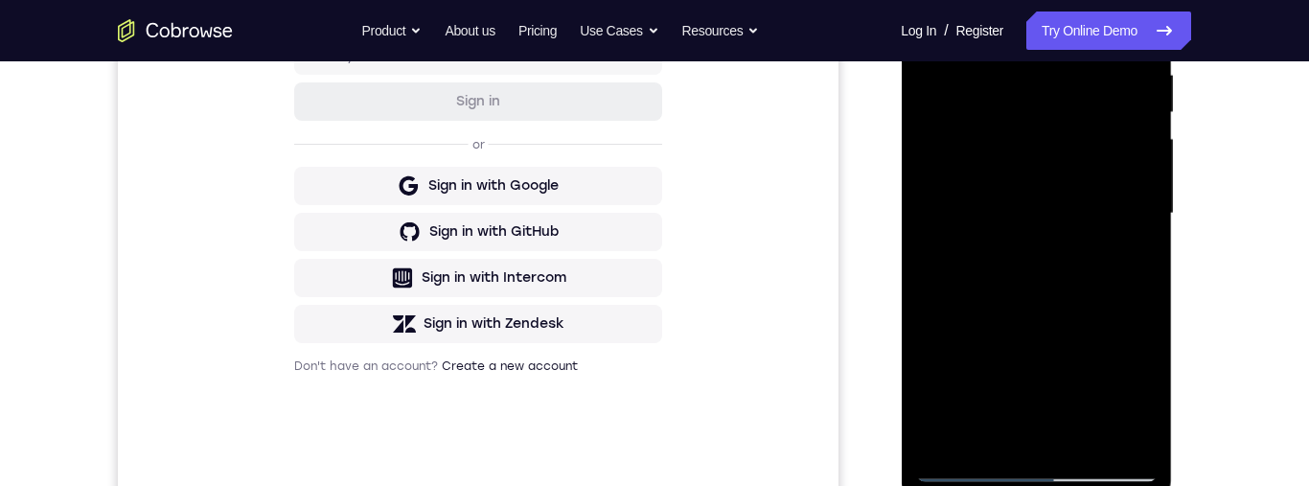
scroll to position [320, 0]
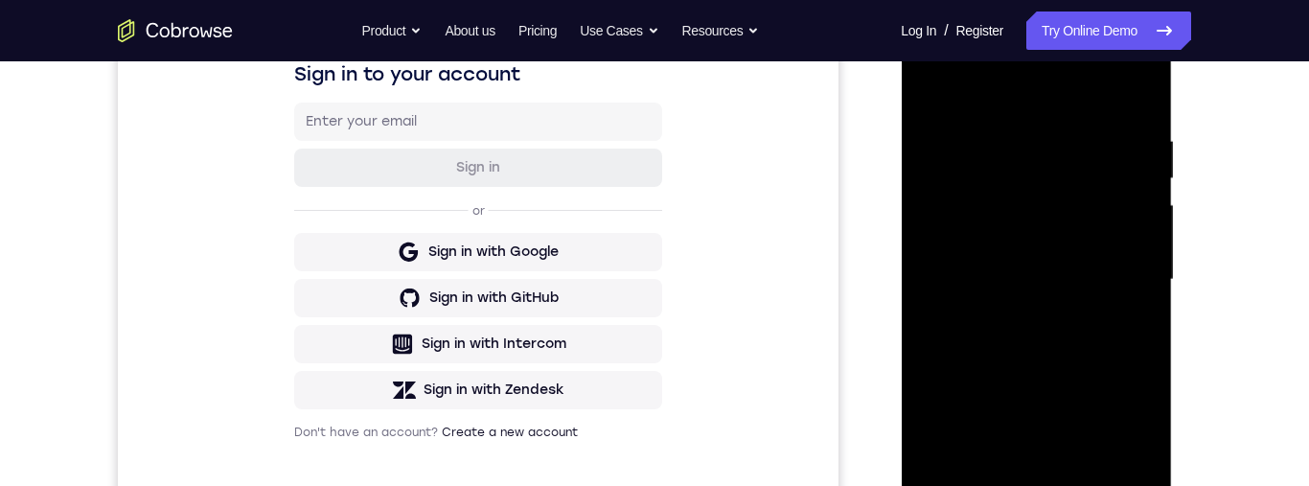
click at [936, 83] on div at bounding box center [1035, 279] width 241 height 537
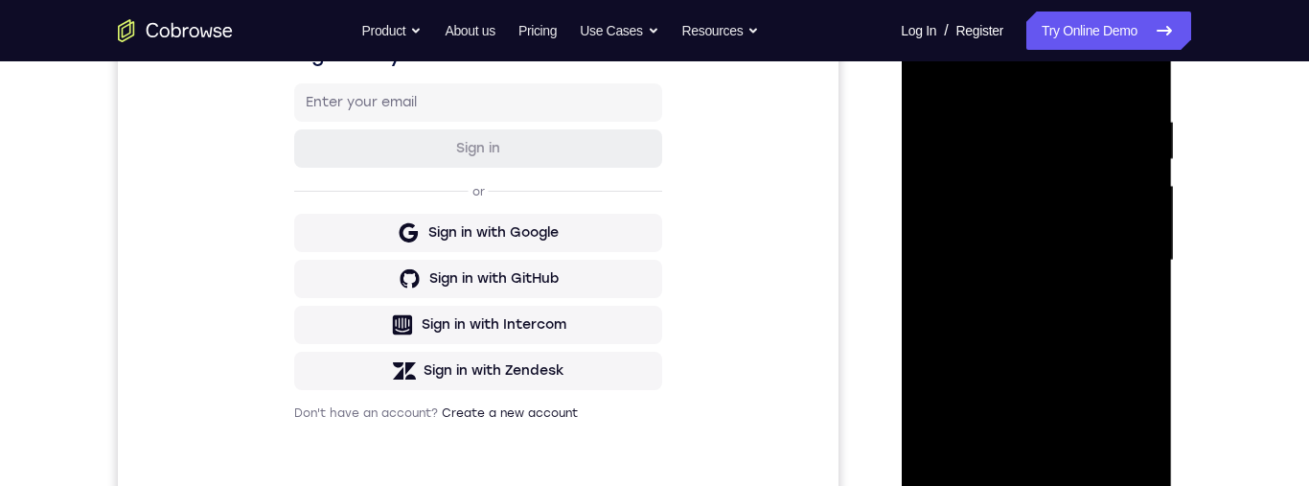
click at [1006, 107] on div at bounding box center [1035, 260] width 241 height 537
click at [1142, 84] on div at bounding box center [1035, 260] width 241 height 537
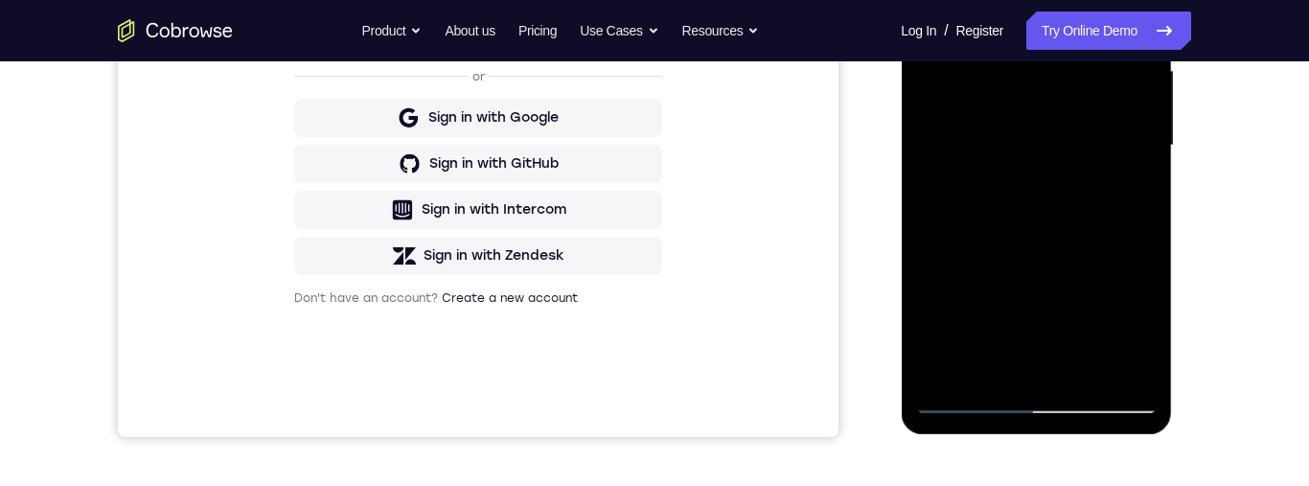
scroll to position [315, 0]
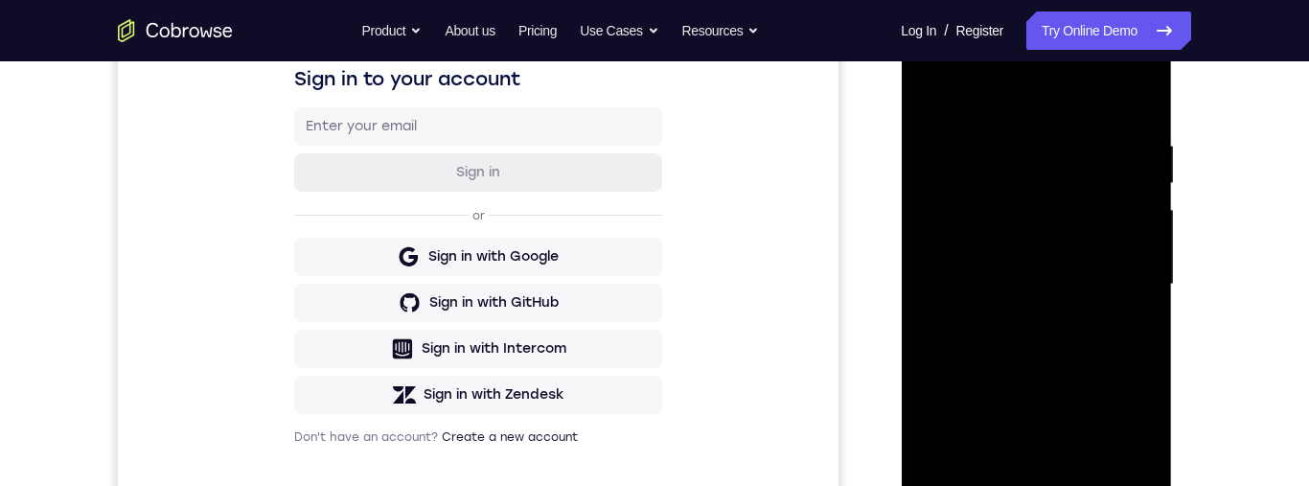
click at [1017, 136] on div at bounding box center [1035, 284] width 241 height 537
click at [1133, 284] on div at bounding box center [1035, 285] width 241 height 537
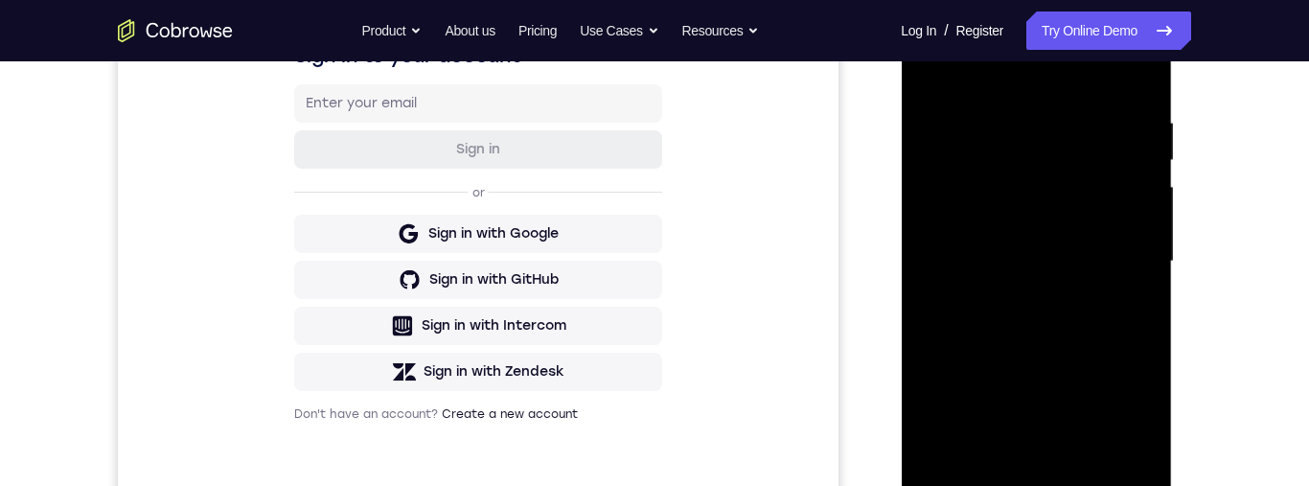
scroll to position [427, 0]
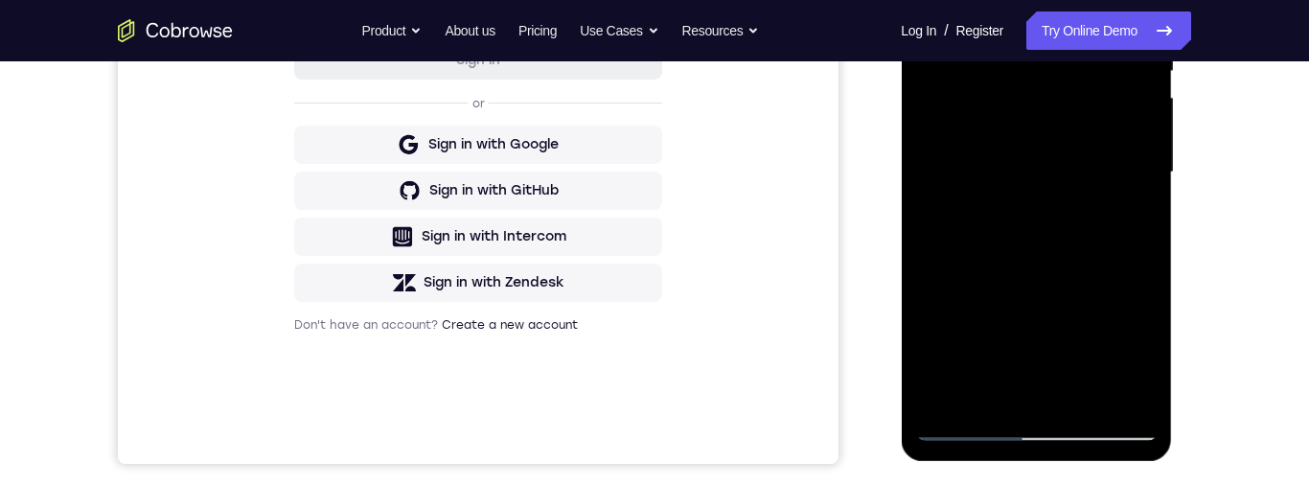
click at [1110, 394] on div at bounding box center [1035, 172] width 241 height 537
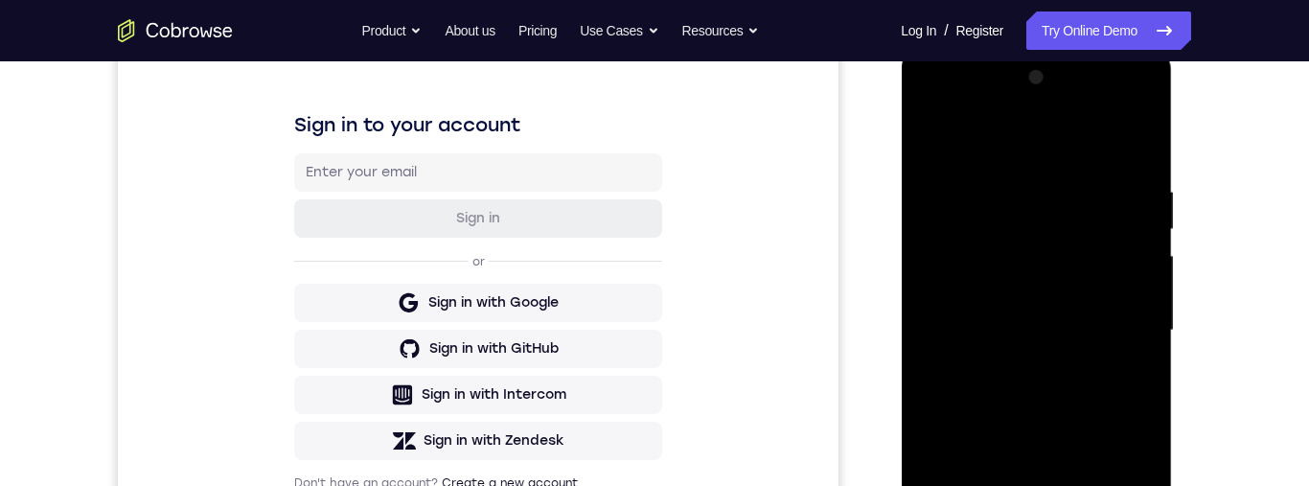
scroll to position [263, 0]
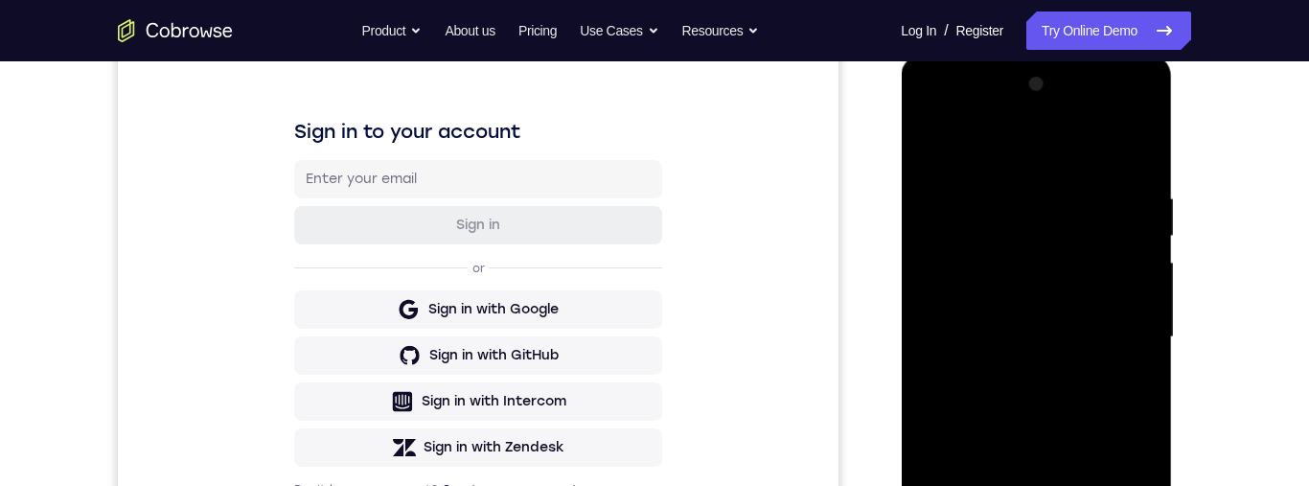
click at [1143, 159] on div at bounding box center [1035, 337] width 241 height 537
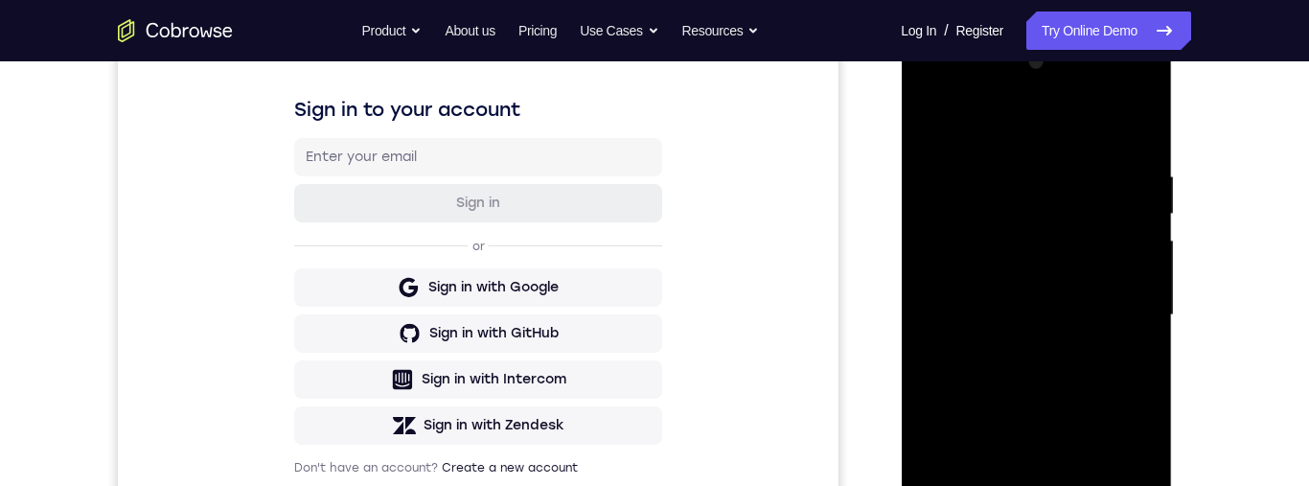
scroll to position [305, 0]
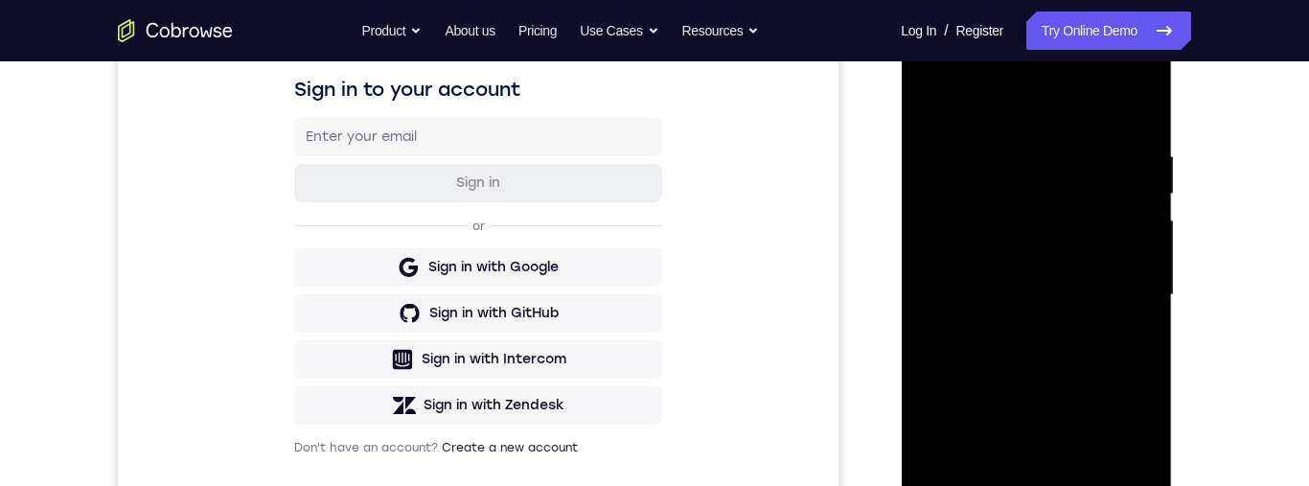
click at [1133, 116] on div at bounding box center [1035, 295] width 241 height 537
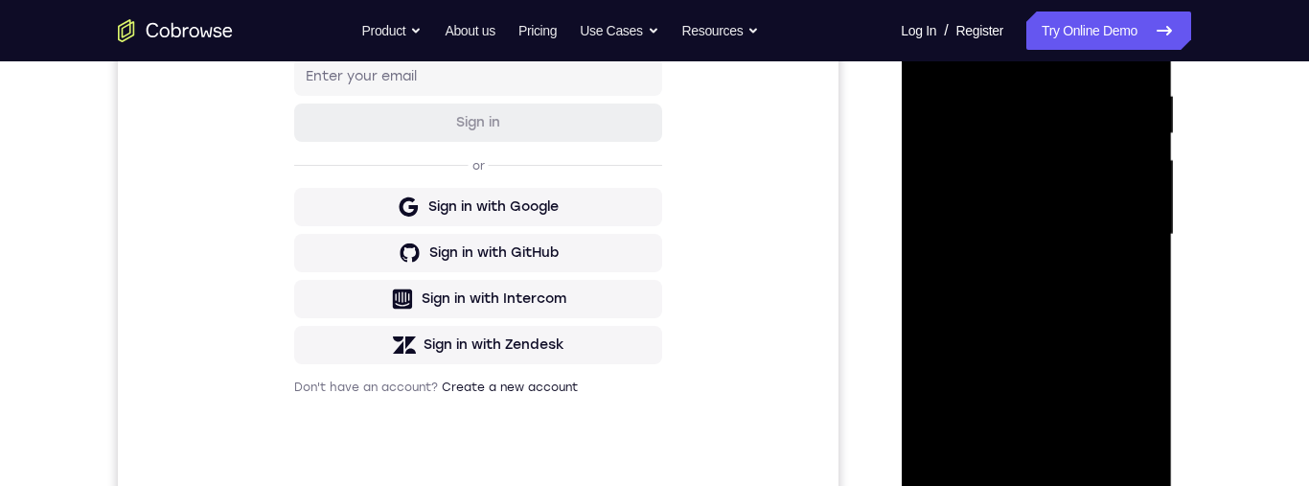
scroll to position [313, 0]
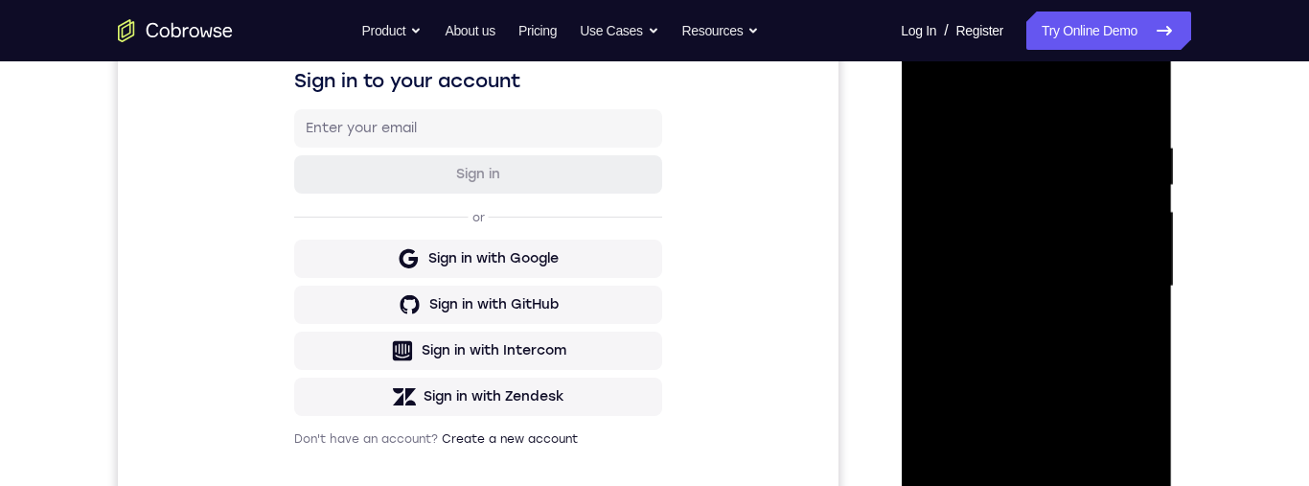
click at [1120, 196] on div at bounding box center [1035, 286] width 241 height 537
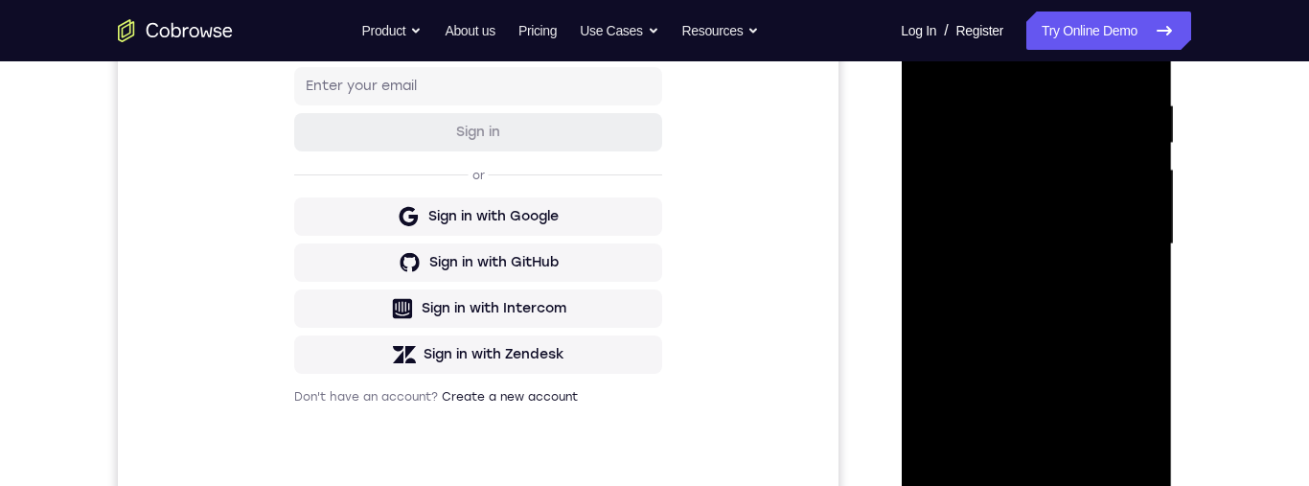
scroll to position [362, 0]
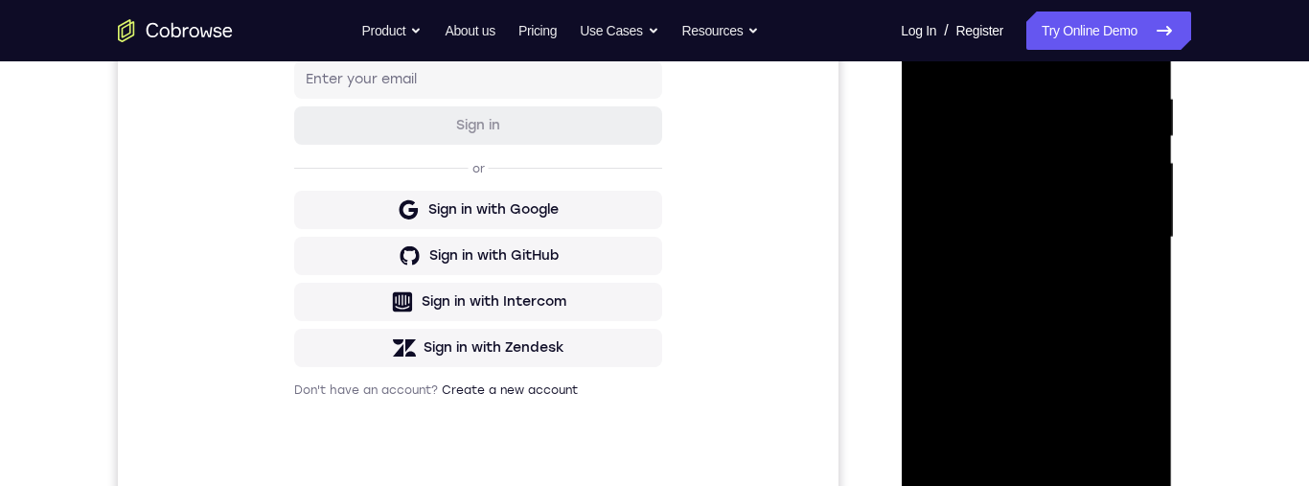
click at [1134, 100] on div at bounding box center [1035, 237] width 241 height 537
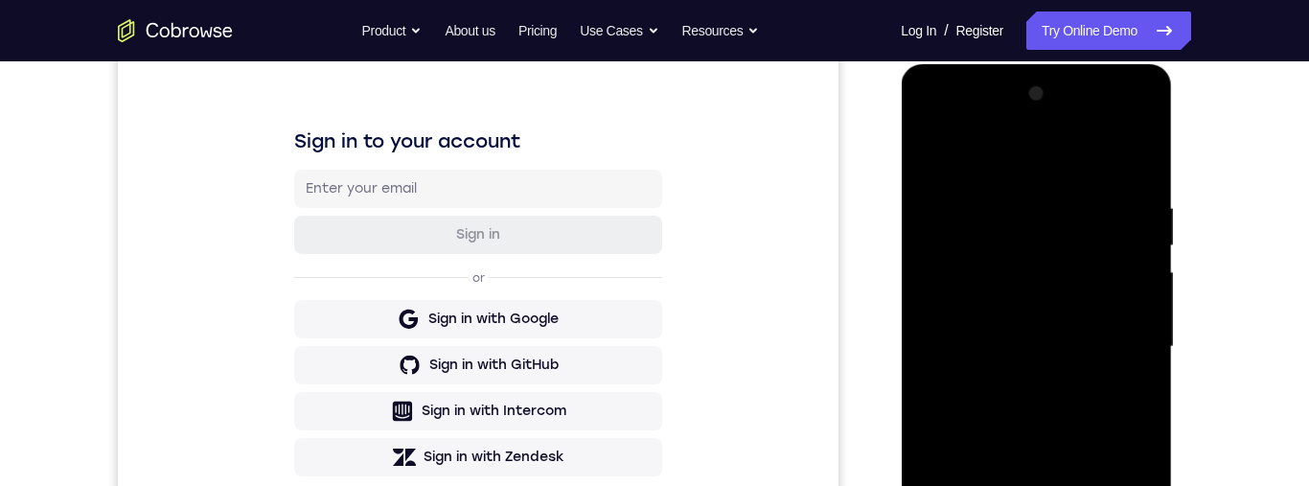
click at [1134, 159] on div at bounding box center [1035, 347] width 241 height 537
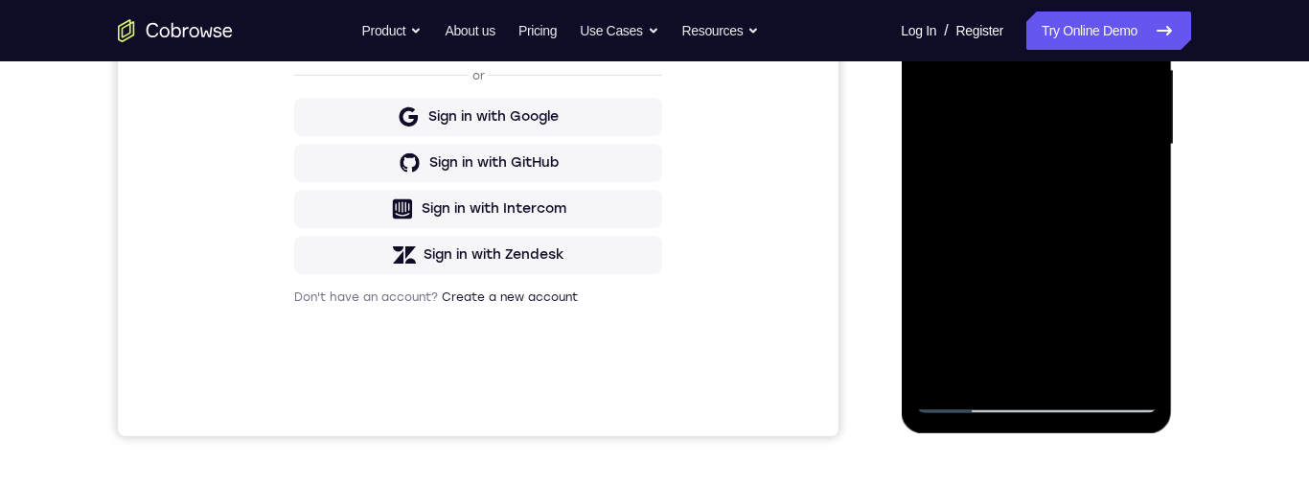
scroll to position [414, 0]
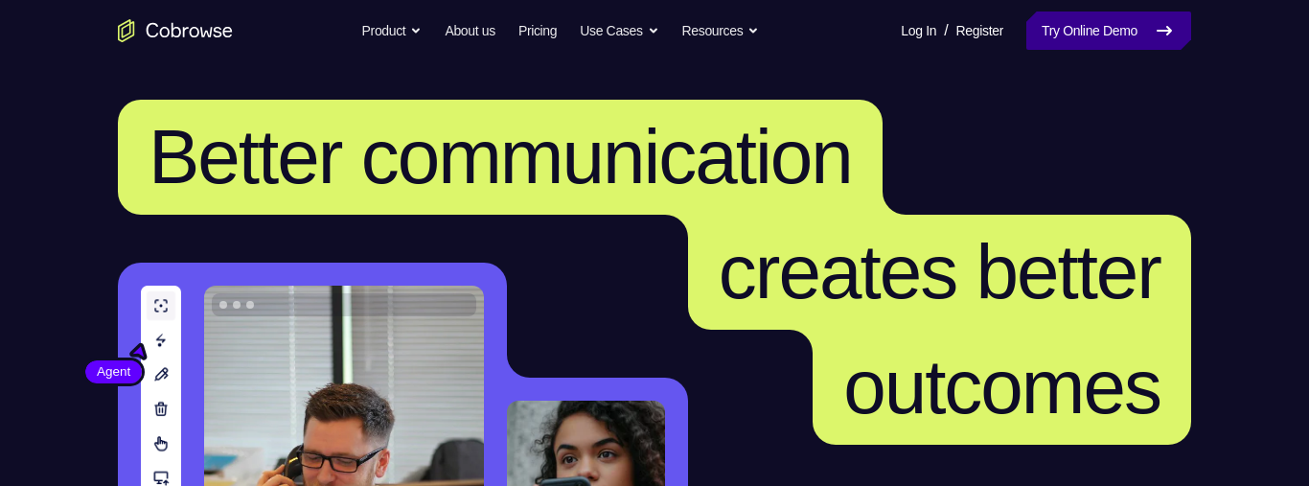
click at [1141, 38] on link "Try Online Demo" at bounding box center [1108, 30] width 165 height 38
